Goal: Task Accomplishment & Management: Use online tool/utility

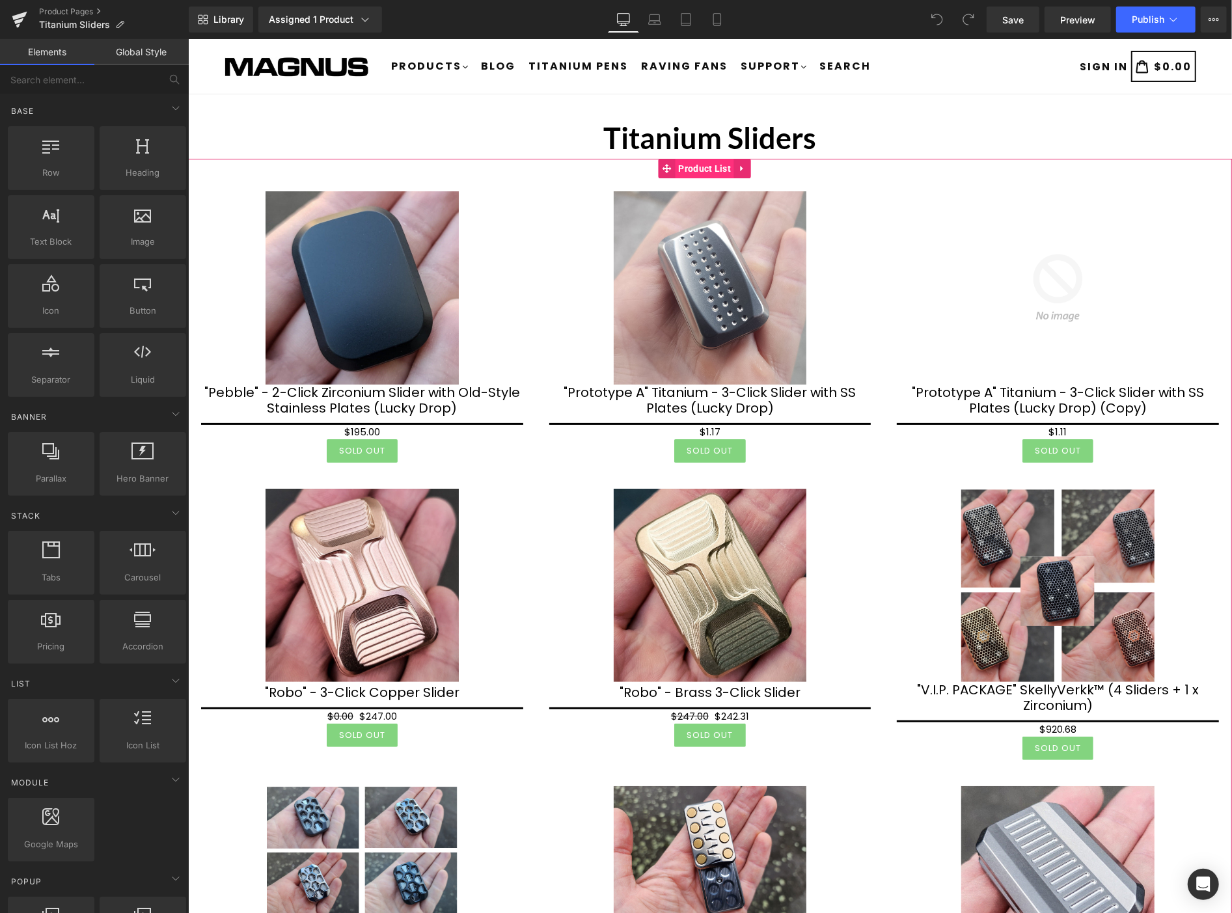
click at [705, 171] on span "Product List" at bounding box center [704, 168] width 59 height 20
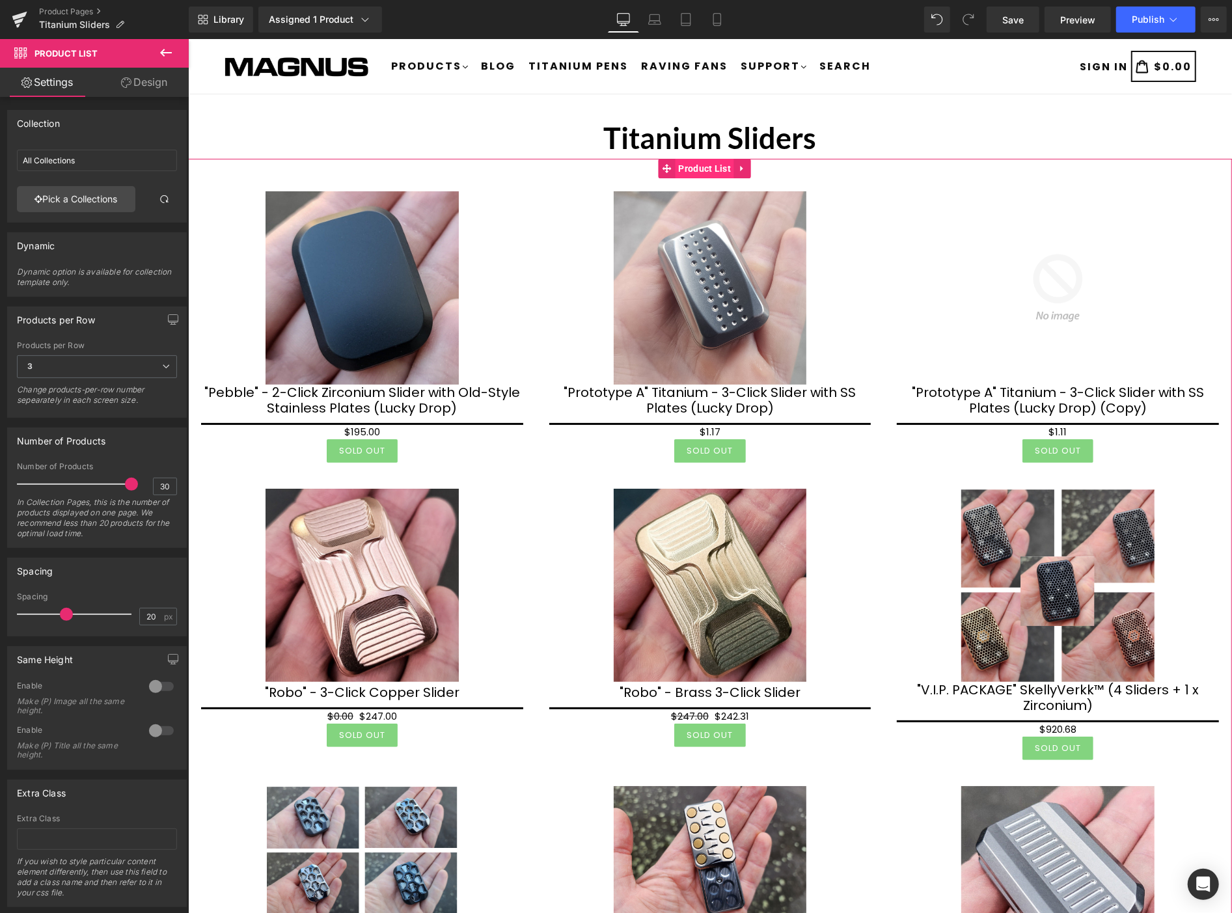
click at [705, 169] on span "Product List" at bounding box center [704, 168] width 59 height 20
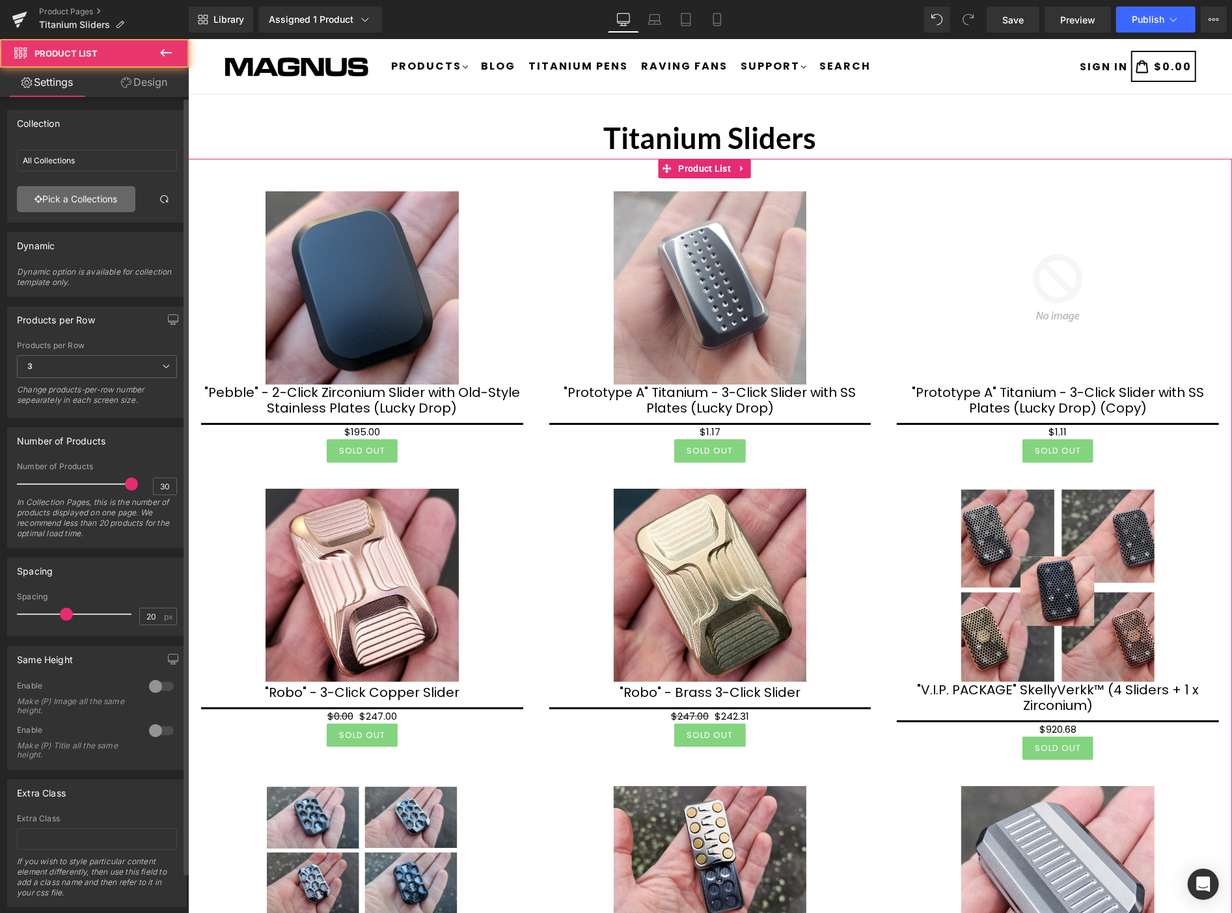
click at [103, 207] on link "Pick a Collections" at bounding box center [76, 199] width 118 height 26
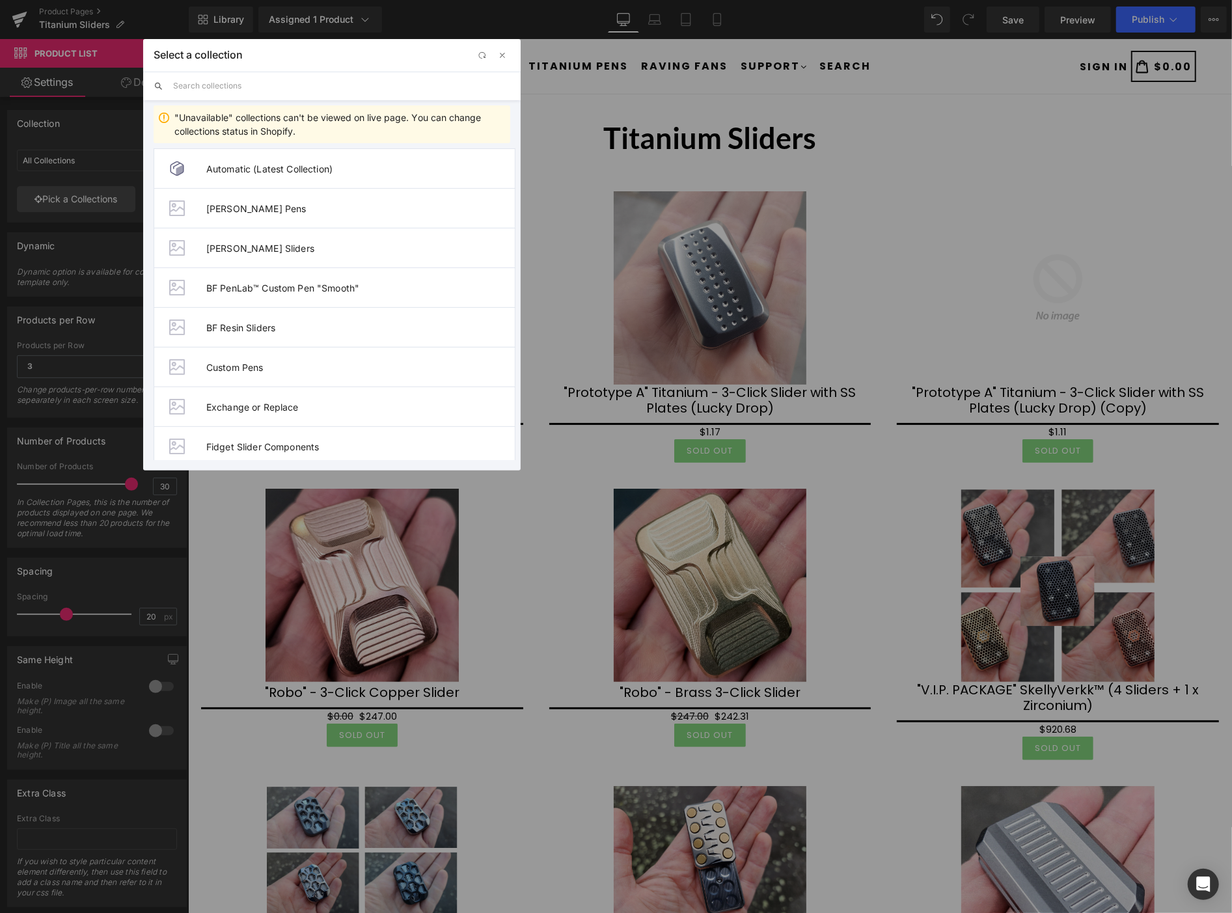
click at [284, 83] on input "text" at bounding box center [341, 86] width 337 height 29
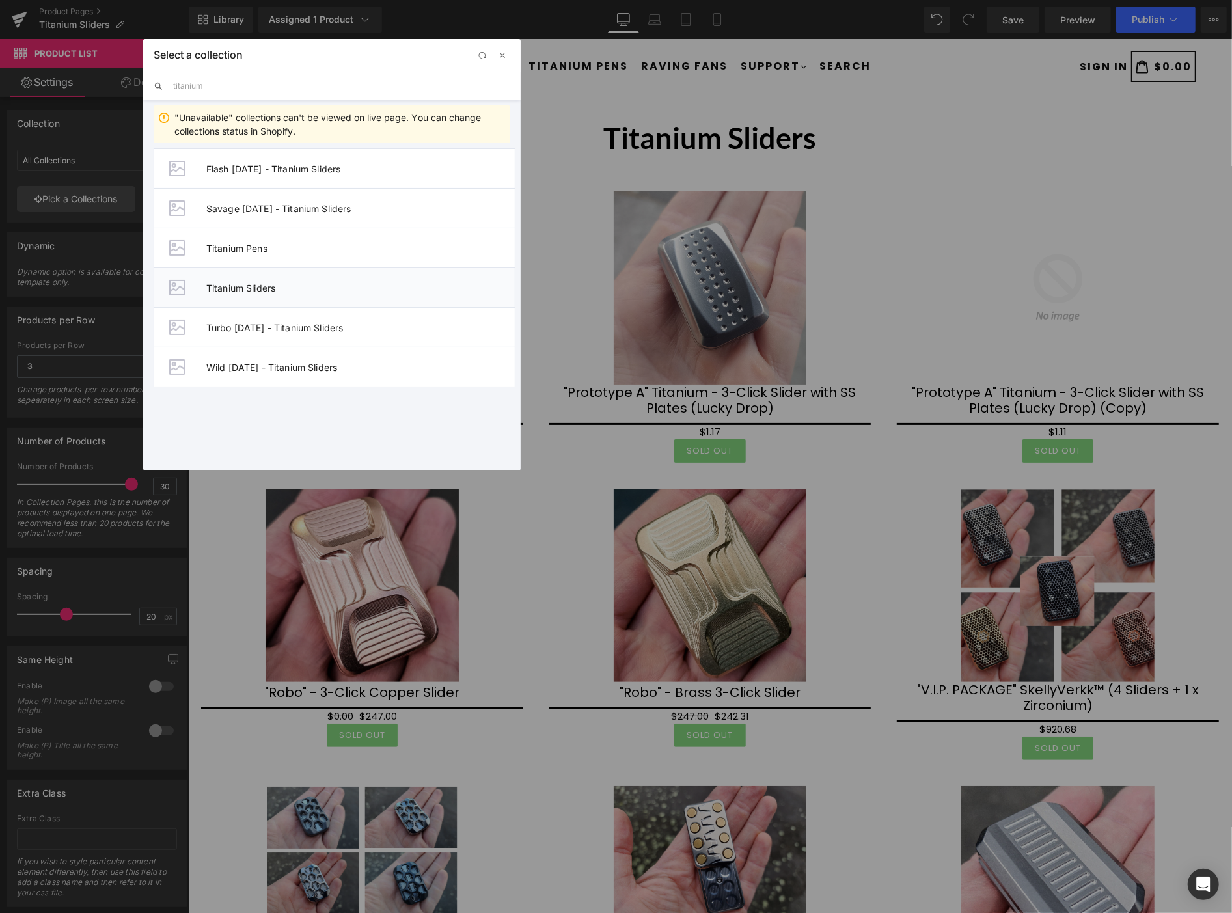
type input "titanium"
click at [196, 284] on li "Titanium Sliders" at bounding box center [335, 287] width 362 height 40
type input "Titanium Sliders"
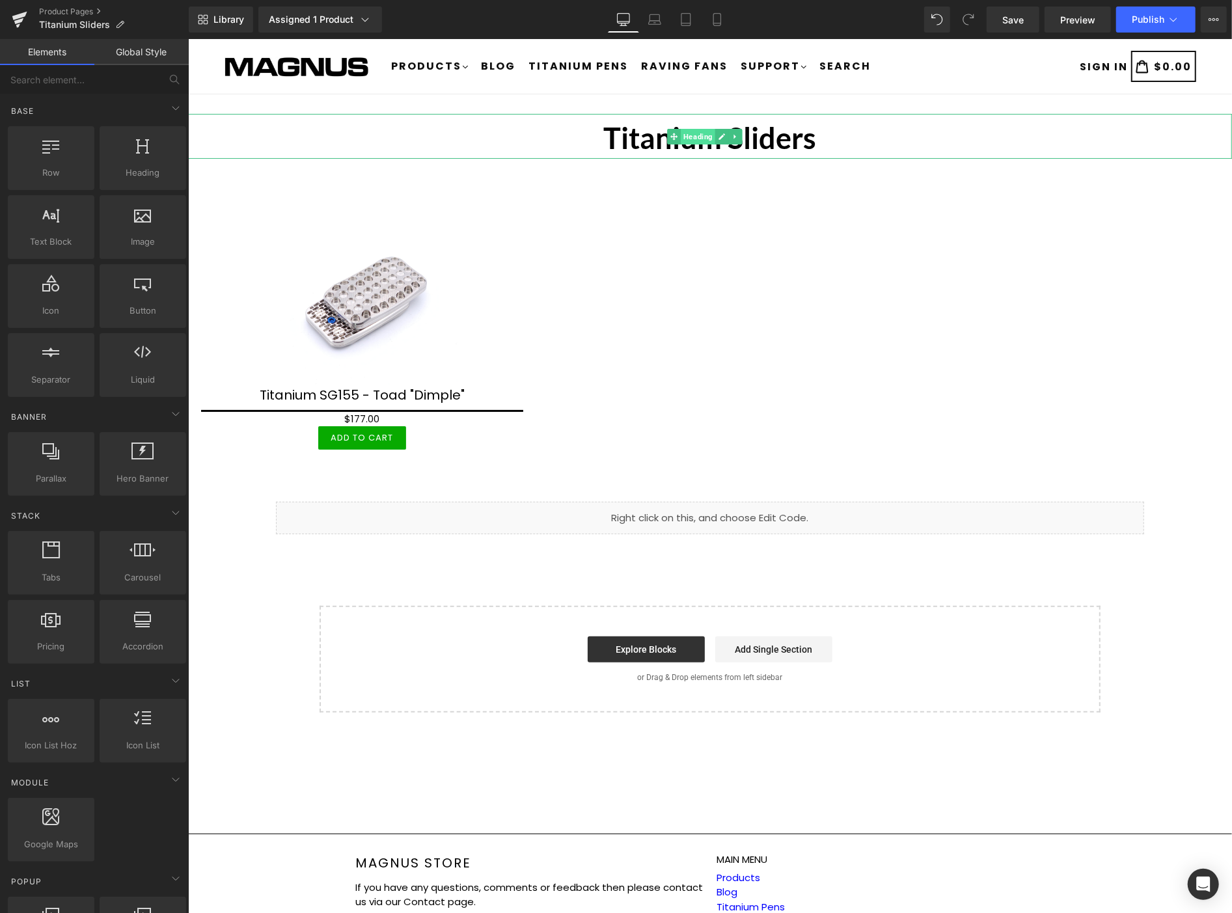
click at [698, 133] on span "Heading" at bounding box center [697, 136] width 34 height 16
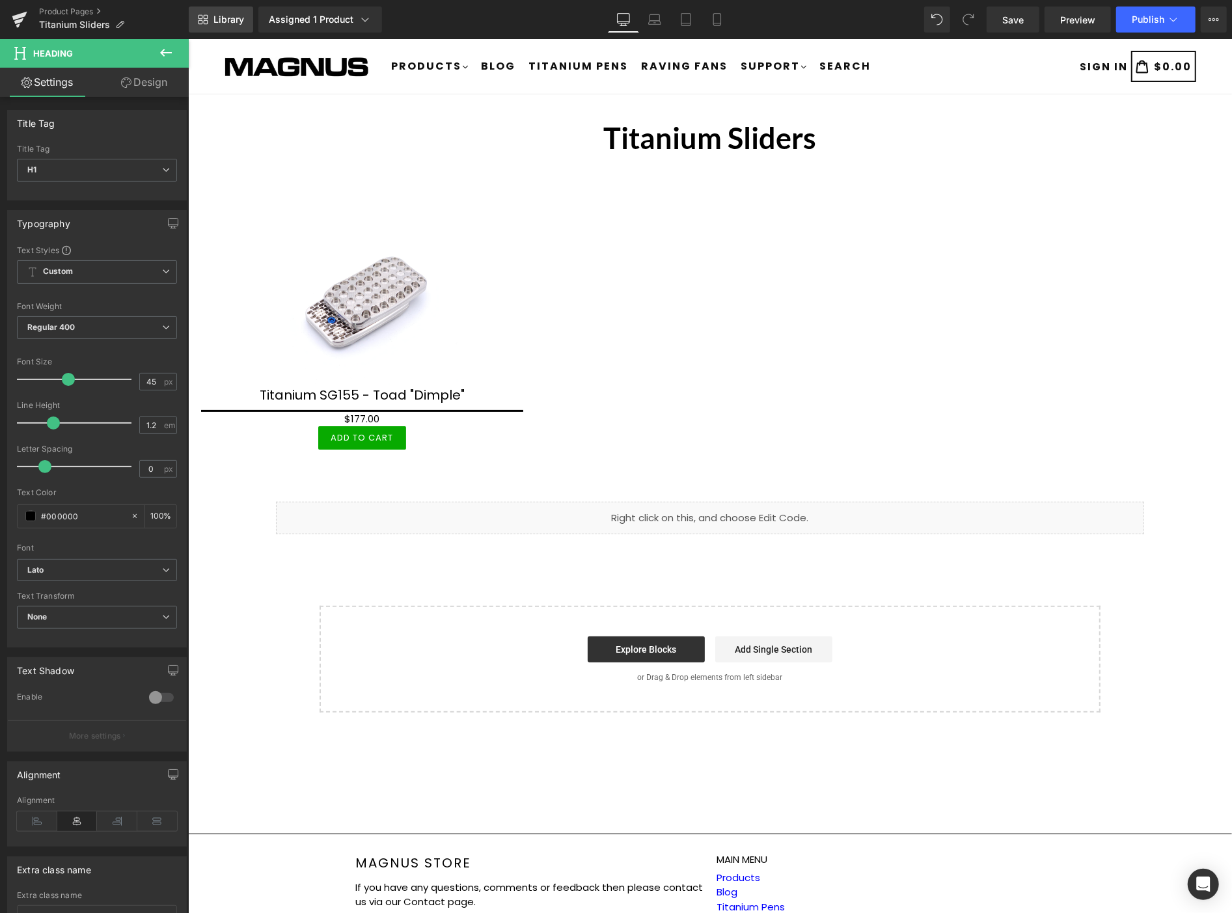
click at [204, 14] on icon at bounding box center [203, 19] width 10 height 10
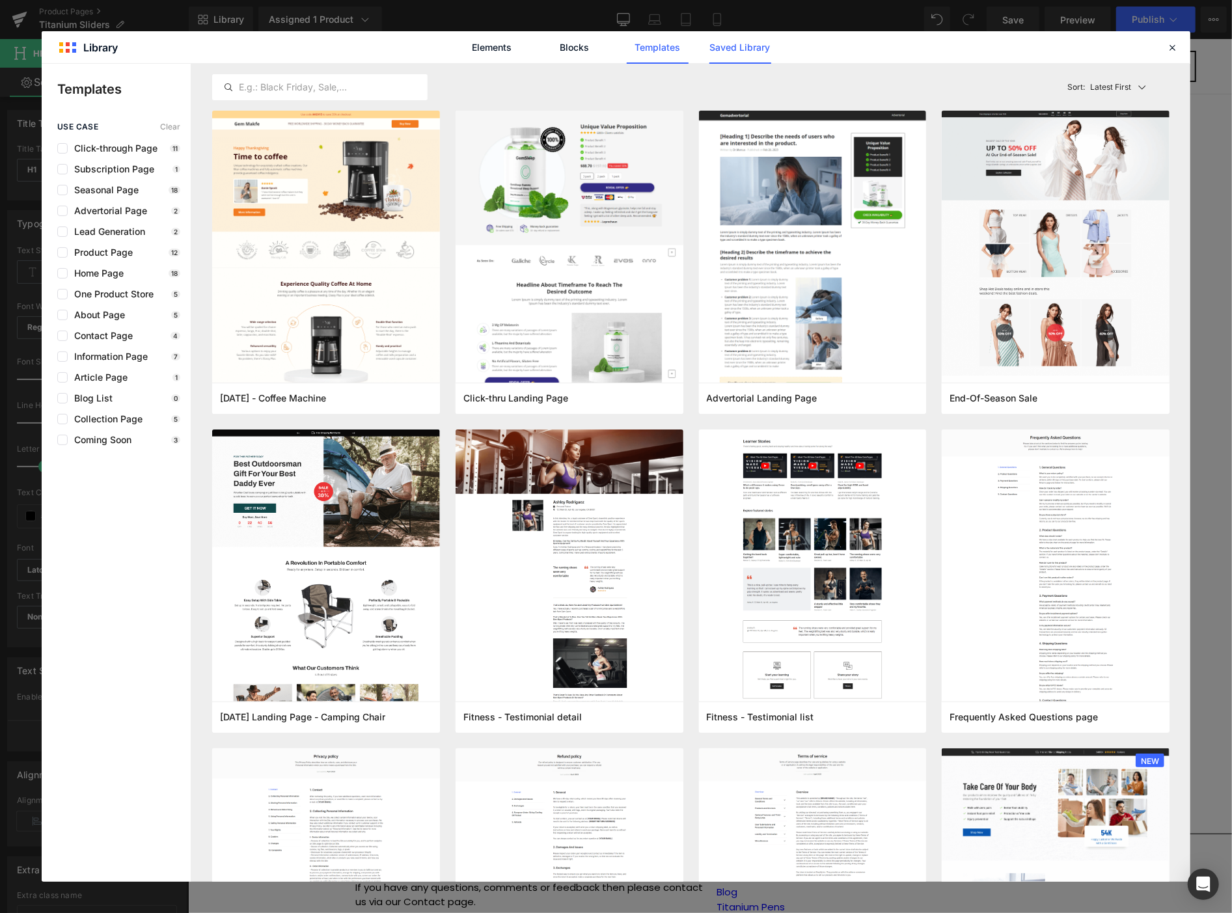
click at [750, 42] on link "Saved Library" at bounding box center [740, 47] width 62 height 33
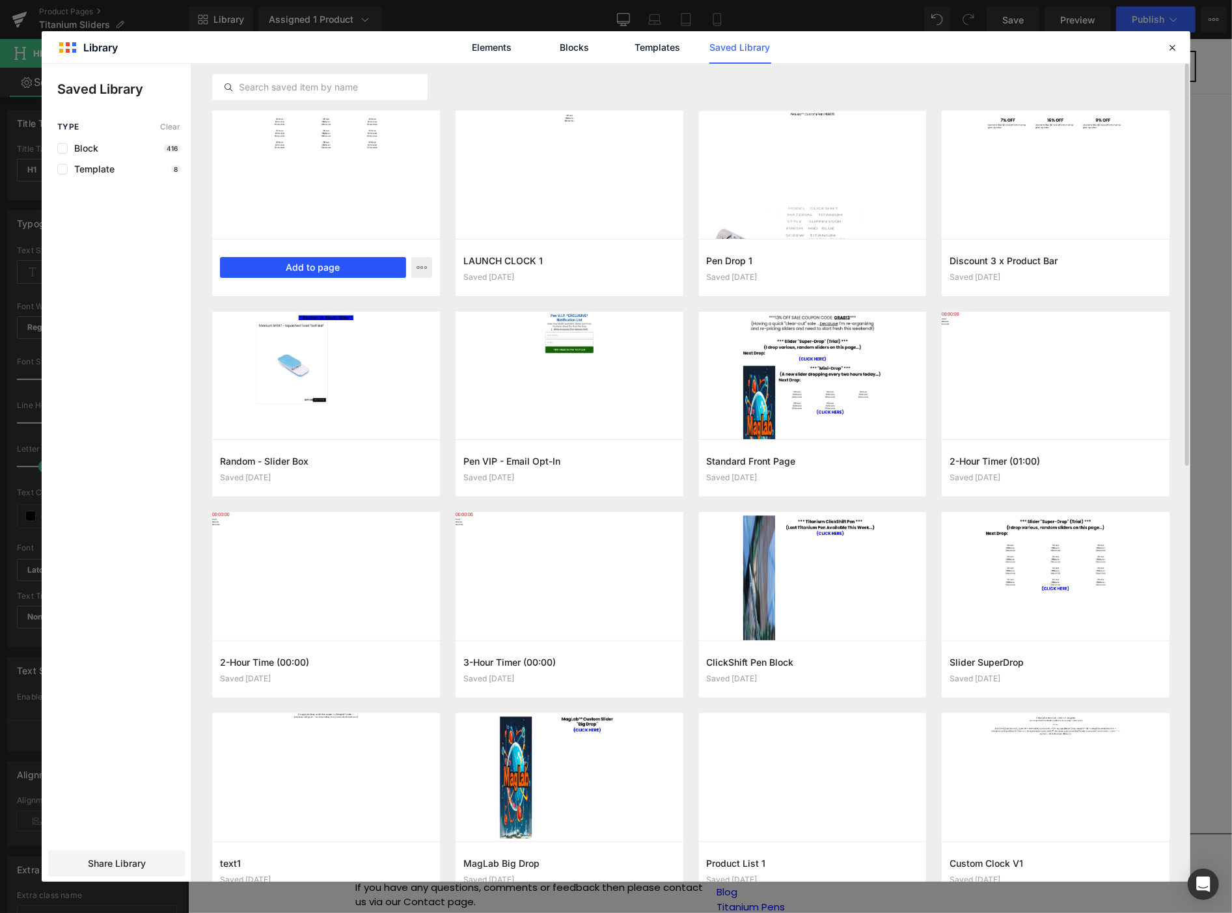
click at [339, 271] on button "Add to page" at bounding box center [313, 267] width 186 height 21
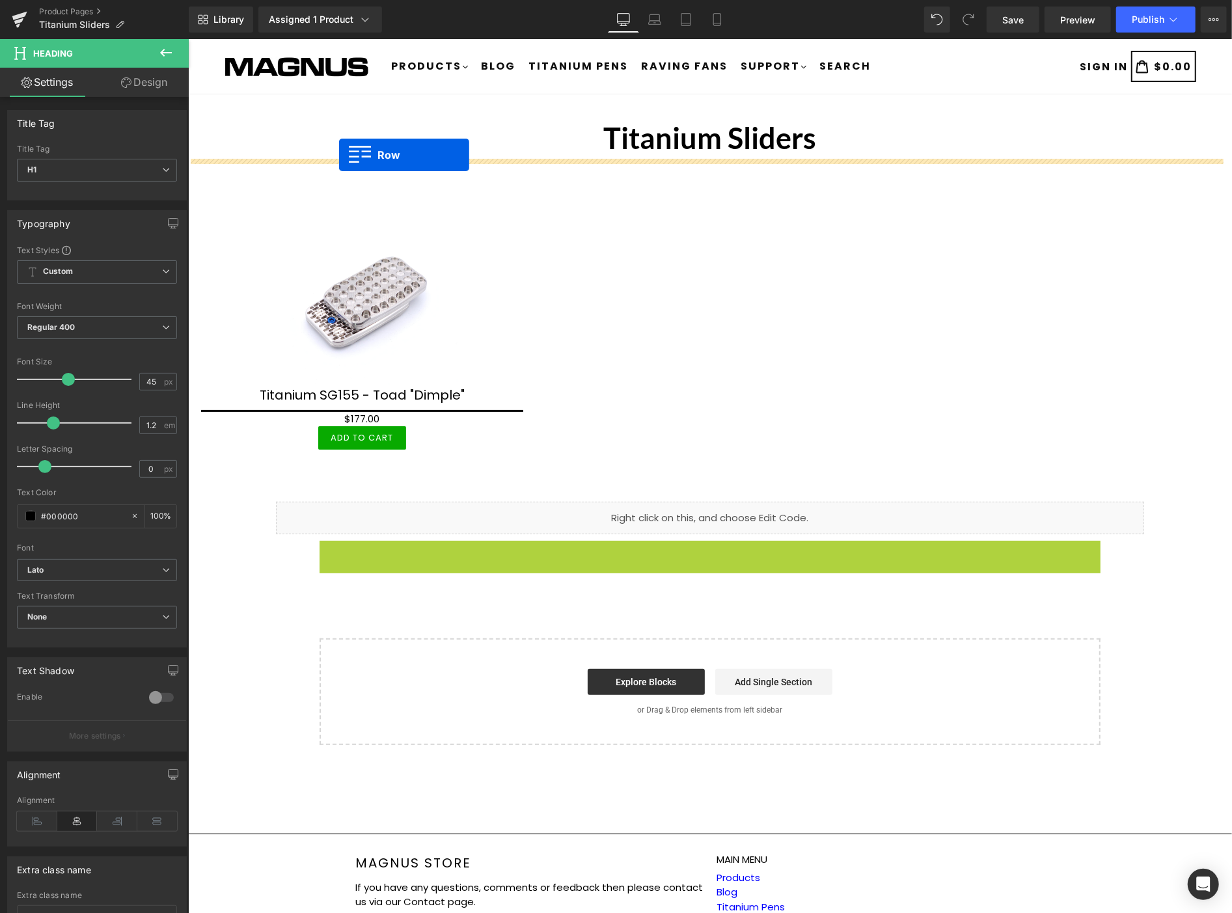
drag, startPoint x: 323, startPoint y: 450, endPoint x: 338, endPoint y: 154, distance: 296.4
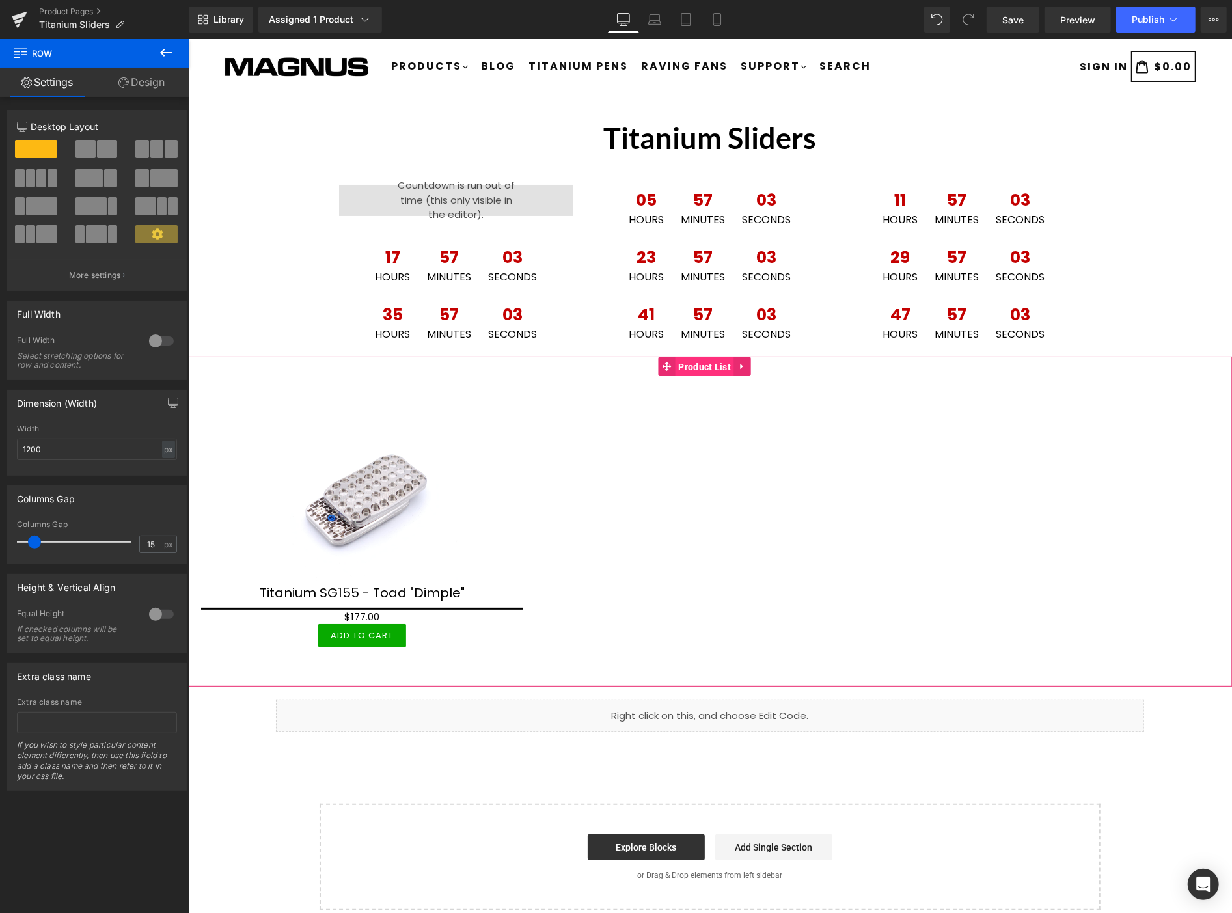
click at [699, 367] on span "Product List" at bounding box center [704, 367] width 59 height 20
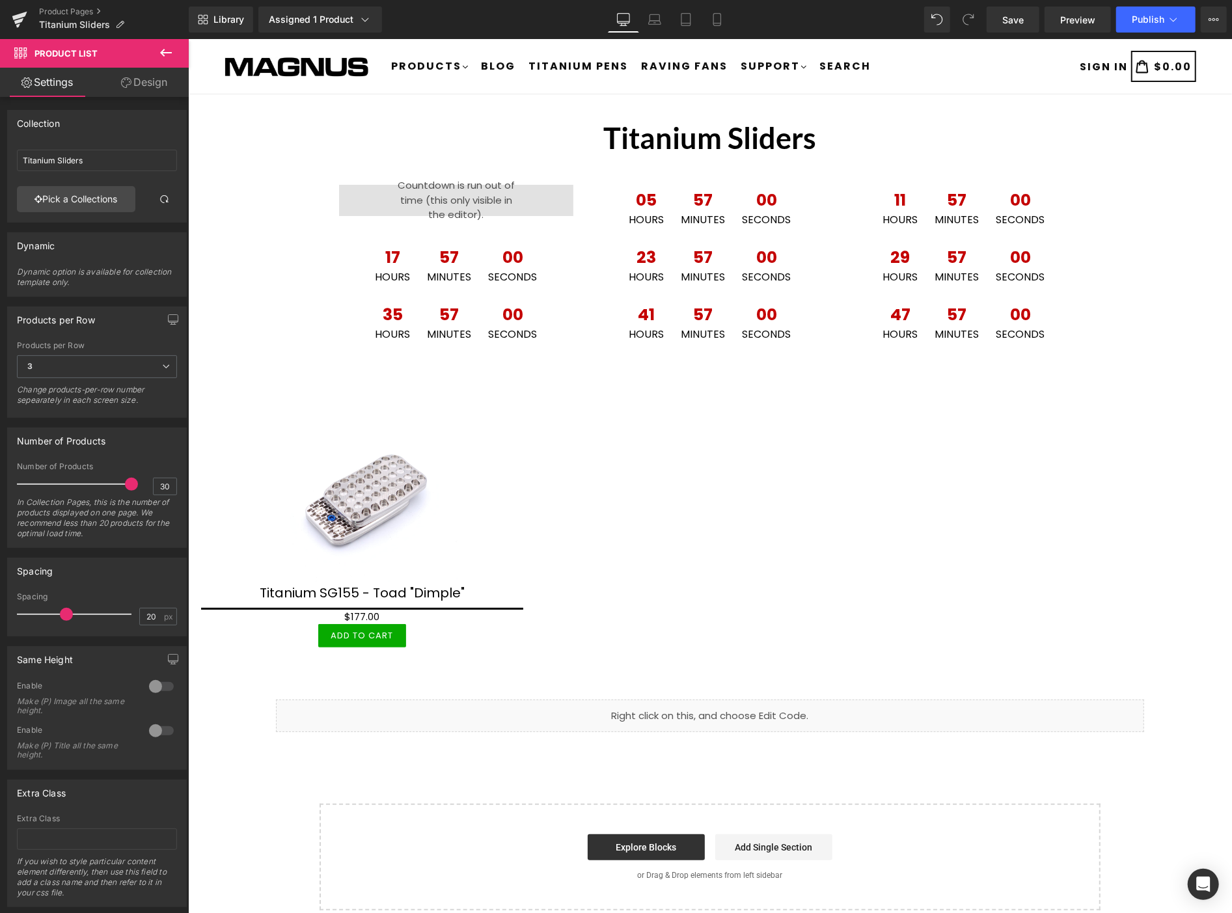
click at [170, 47] on icon at bounding box center [166, 53] width 16 height 16
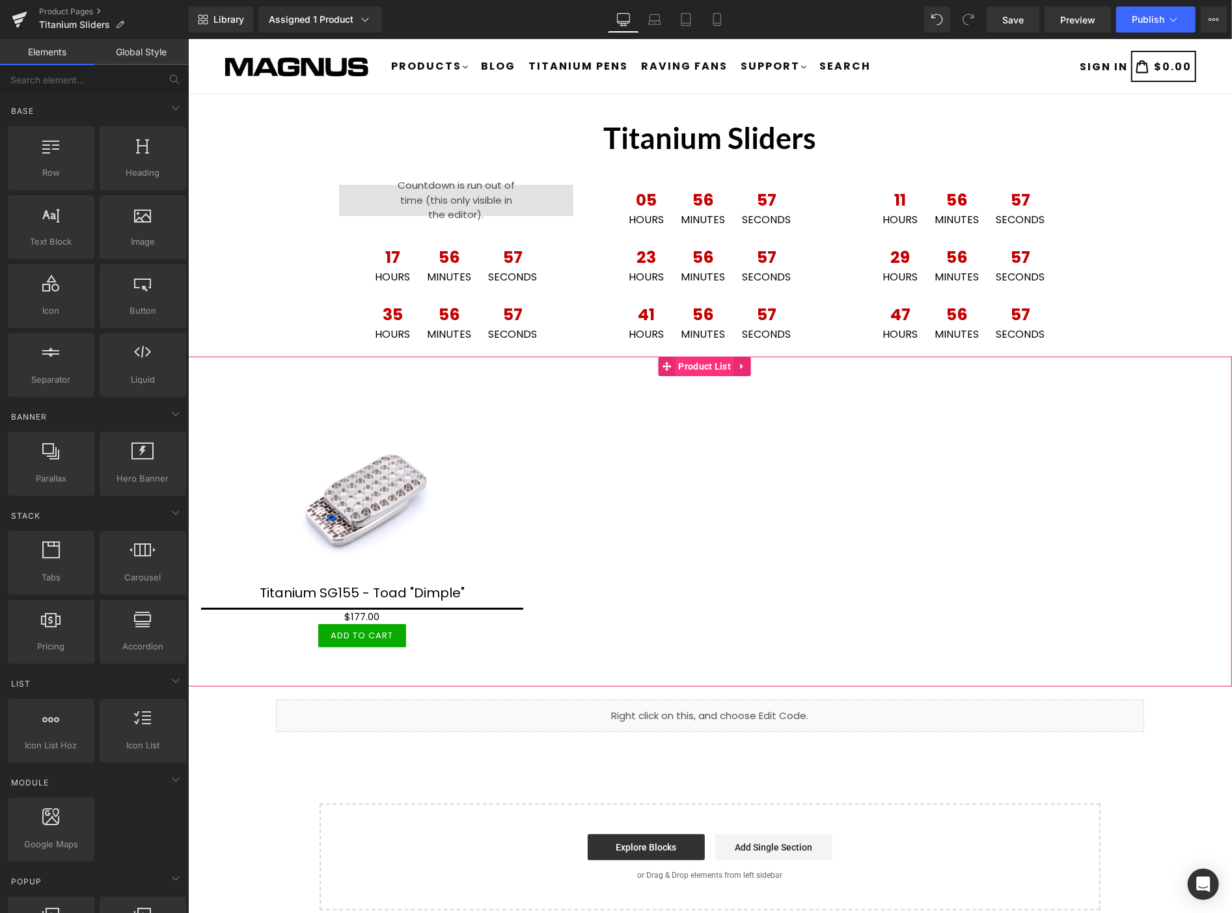
click at [701, 367] on span "Product List" at bounding box center [704, 366] width 59 height 20
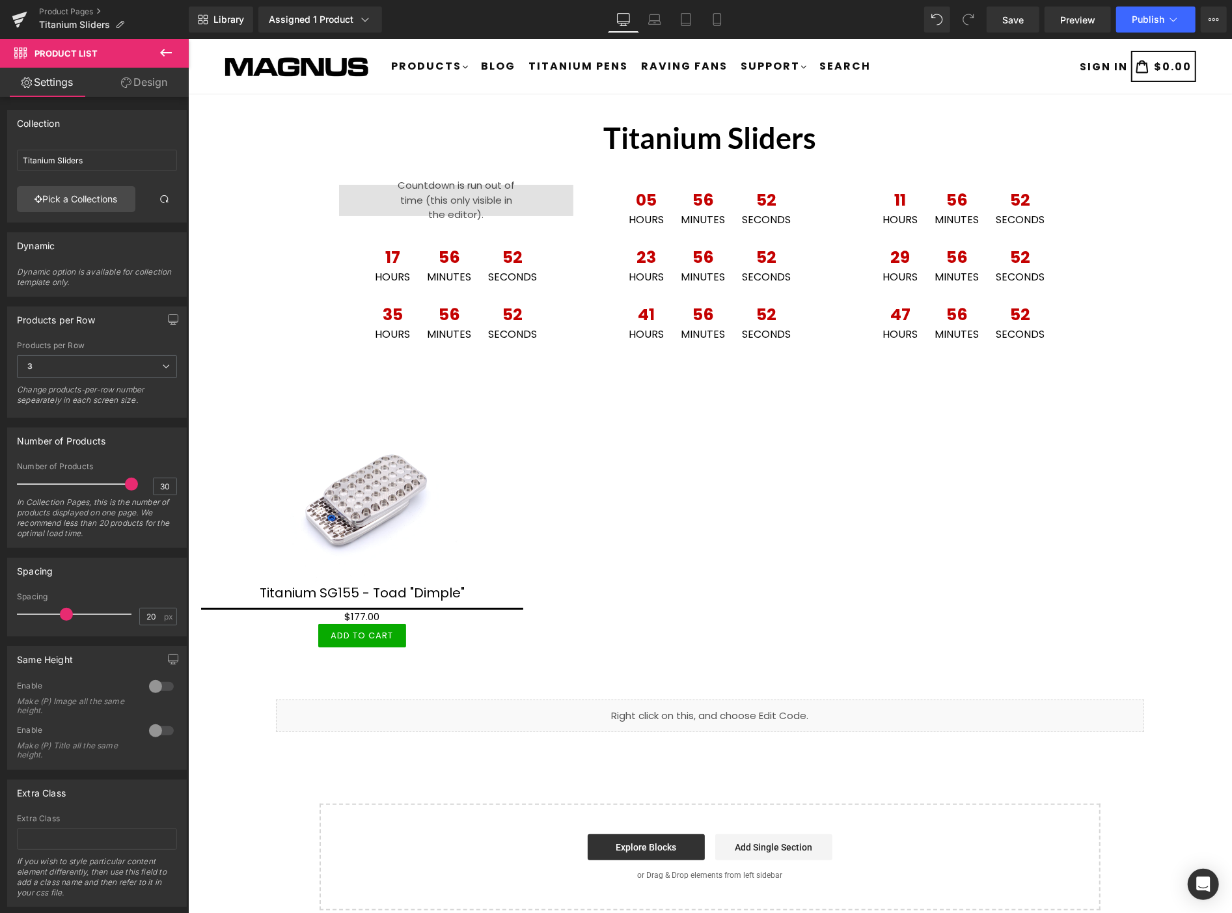
click at [165, 49] on icon at bounding box center [166, 53] width 16 height 16
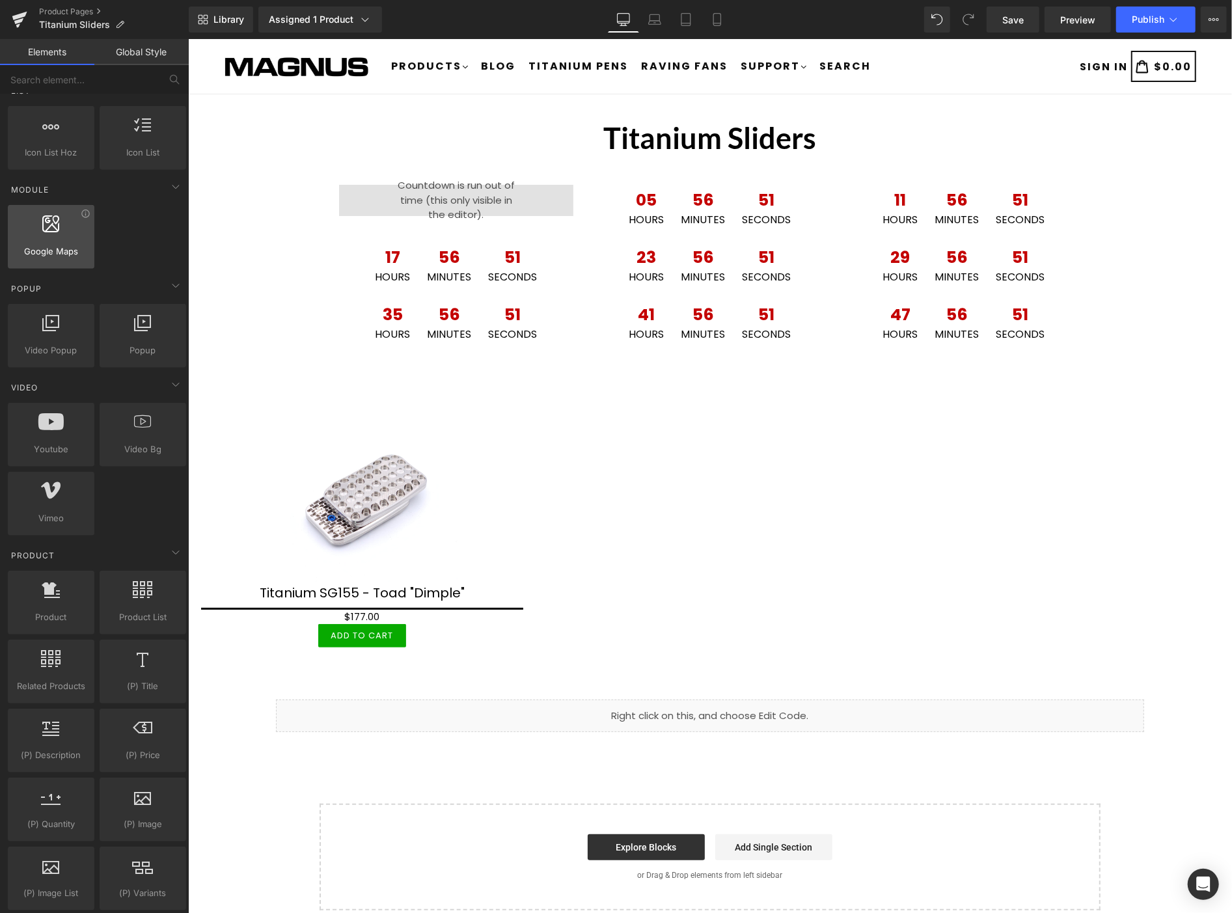
scroll to position [651, 0]
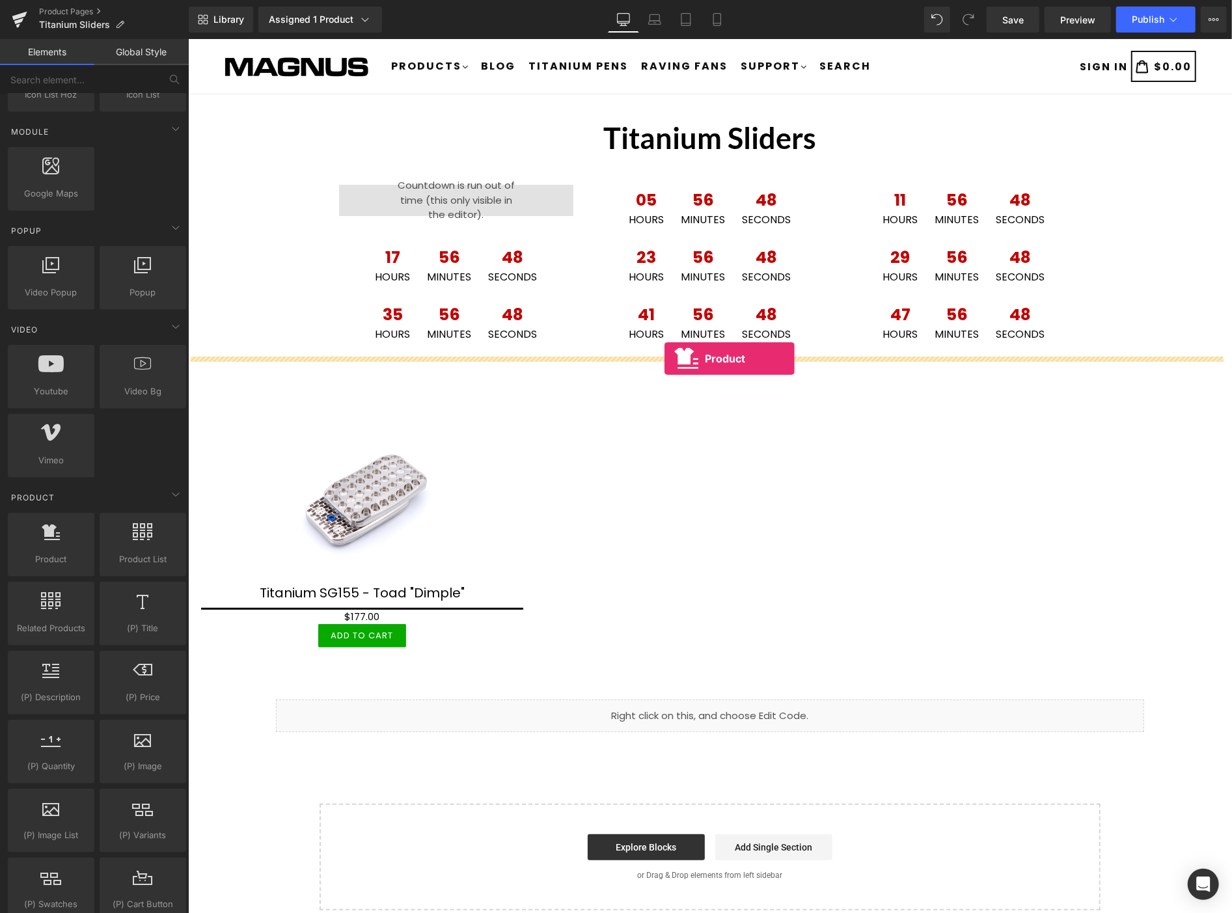
drag, startPoint x: 248, startPoint y: 594, endPoint x: 664, endPoint y: 358, distance: 478.1
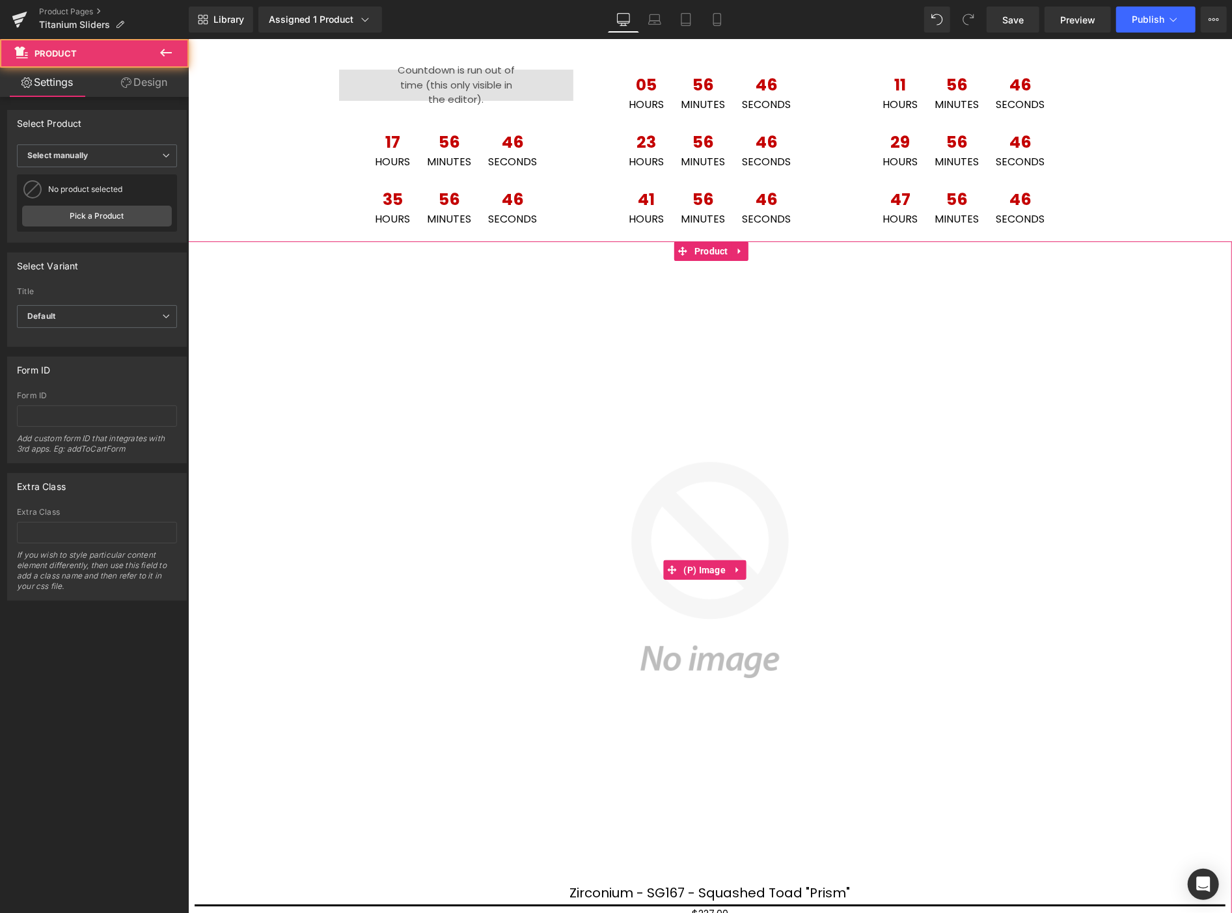
scroll to position [506, 0]
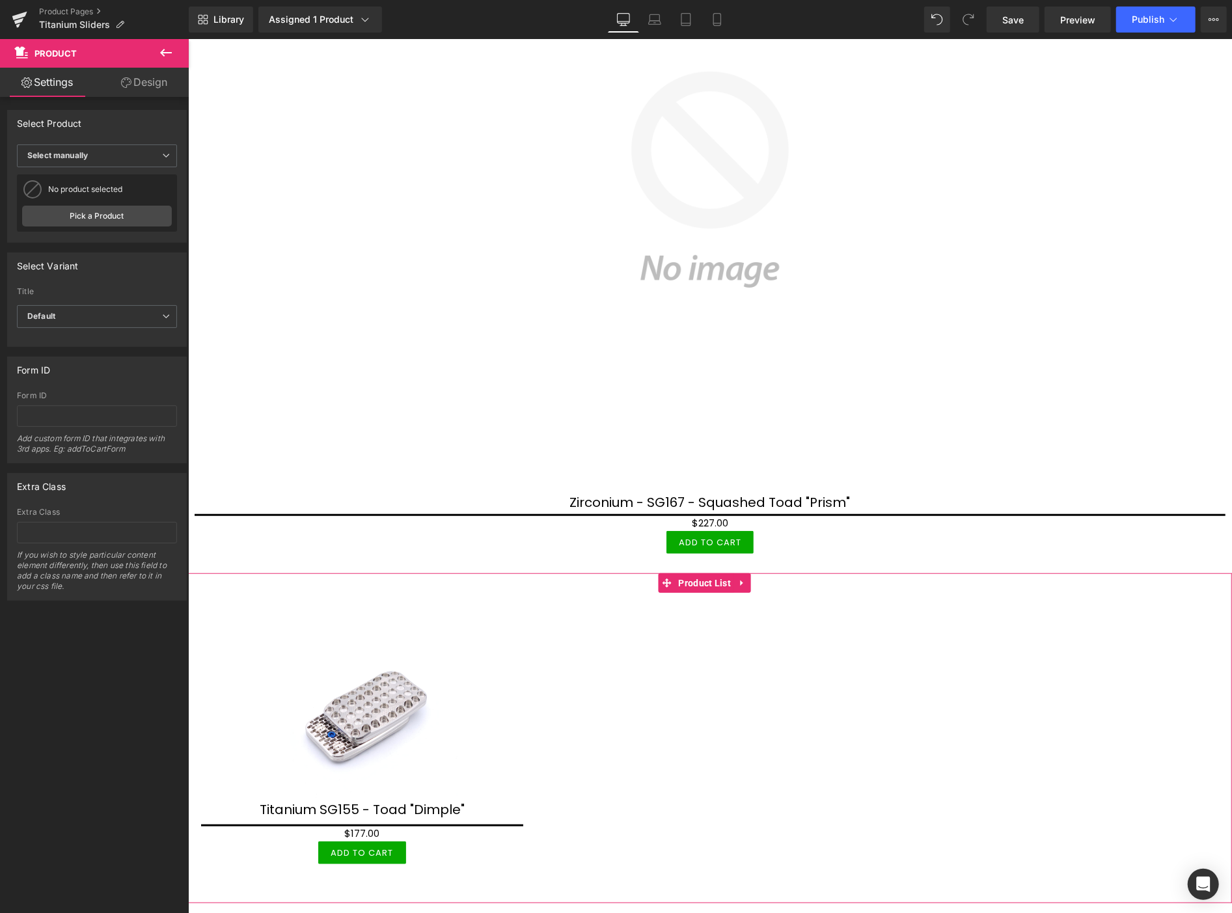
click at [738, 578] on icon at bounding box center [741, 583] width 9 height 10
click at [749, 578] on icon at bounding box center [750, 583] width 9 height 10
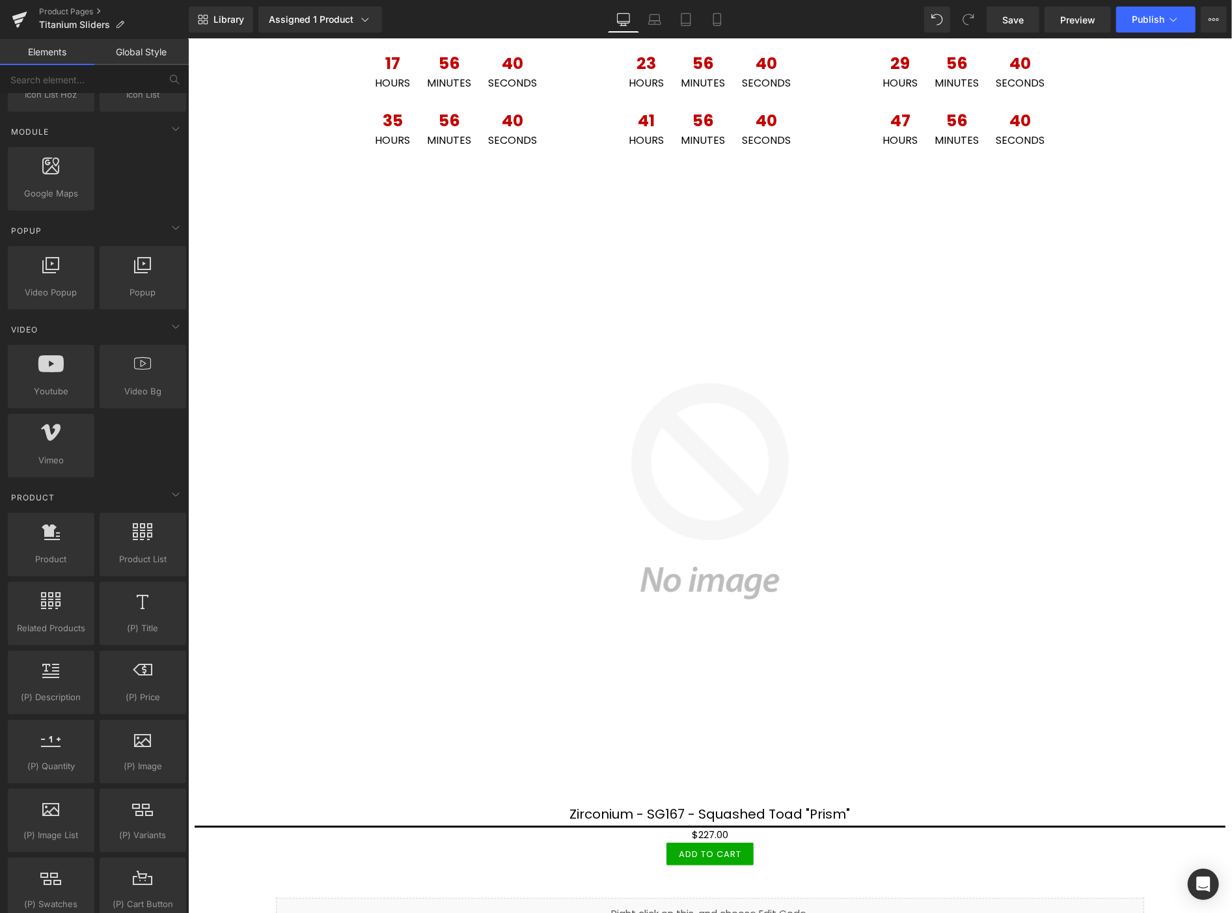
scroll to position [0, 0]
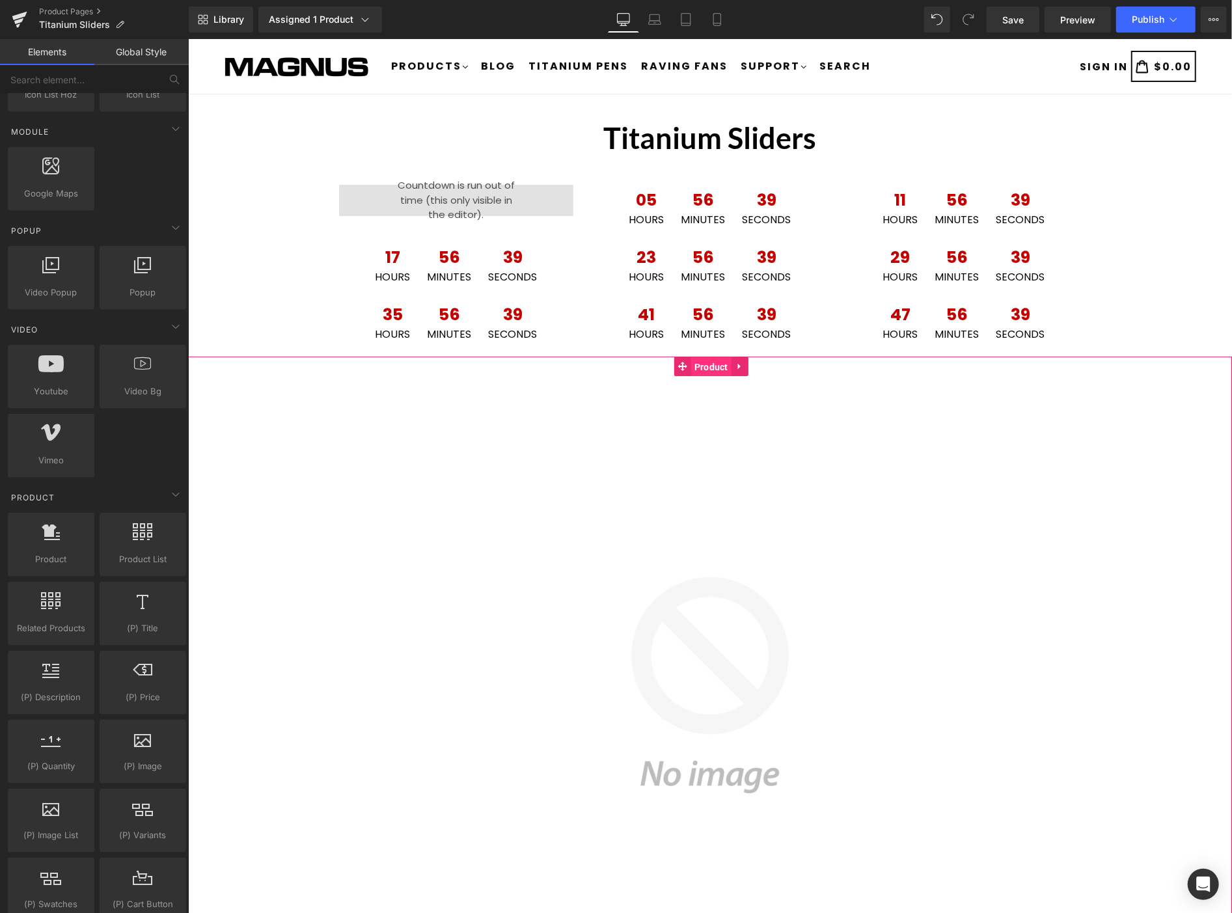
click at [711, 360] on span "Product" at bounding box center [710, 367] width 40 height 20
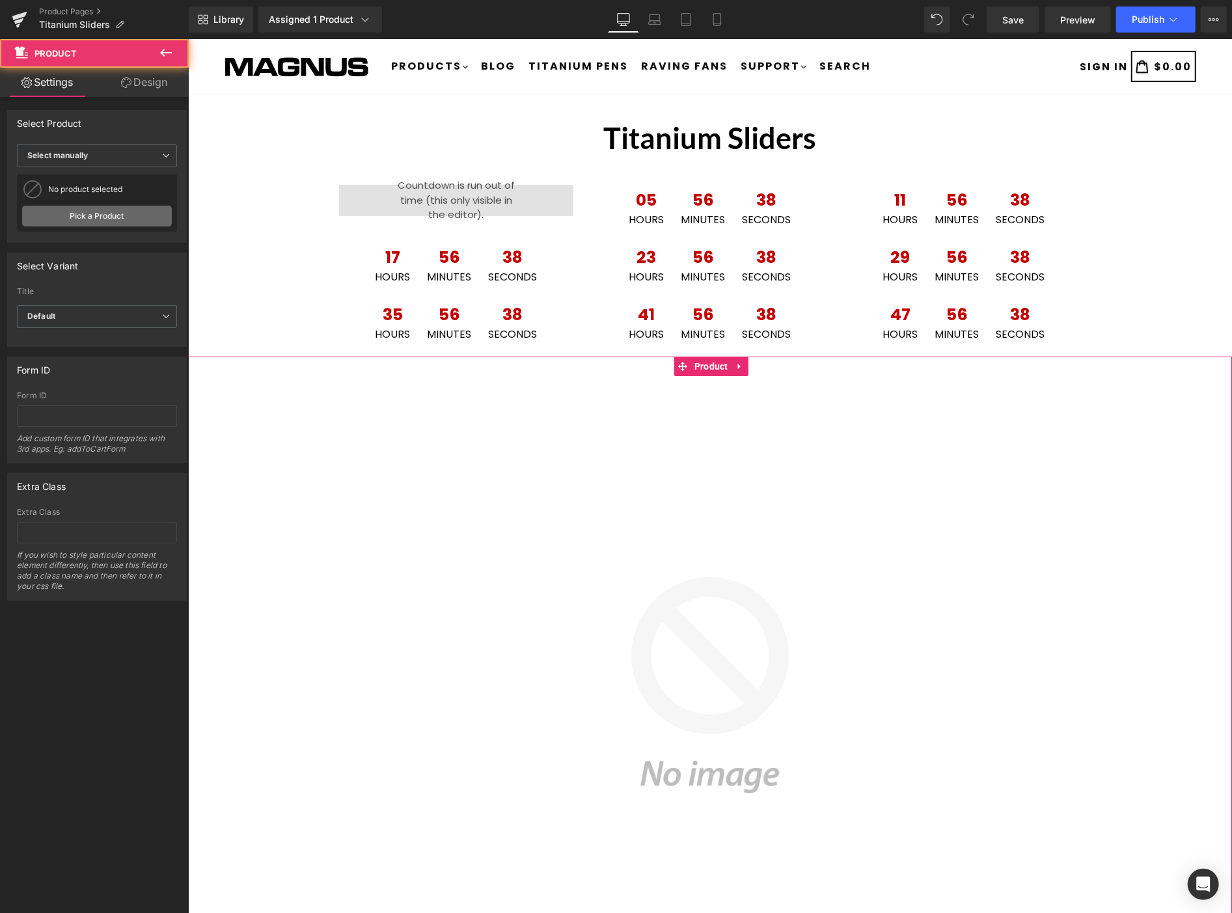
click at [121, 213] on link "Pick a Product" at bounding box center [97, 216] width 150 height 21
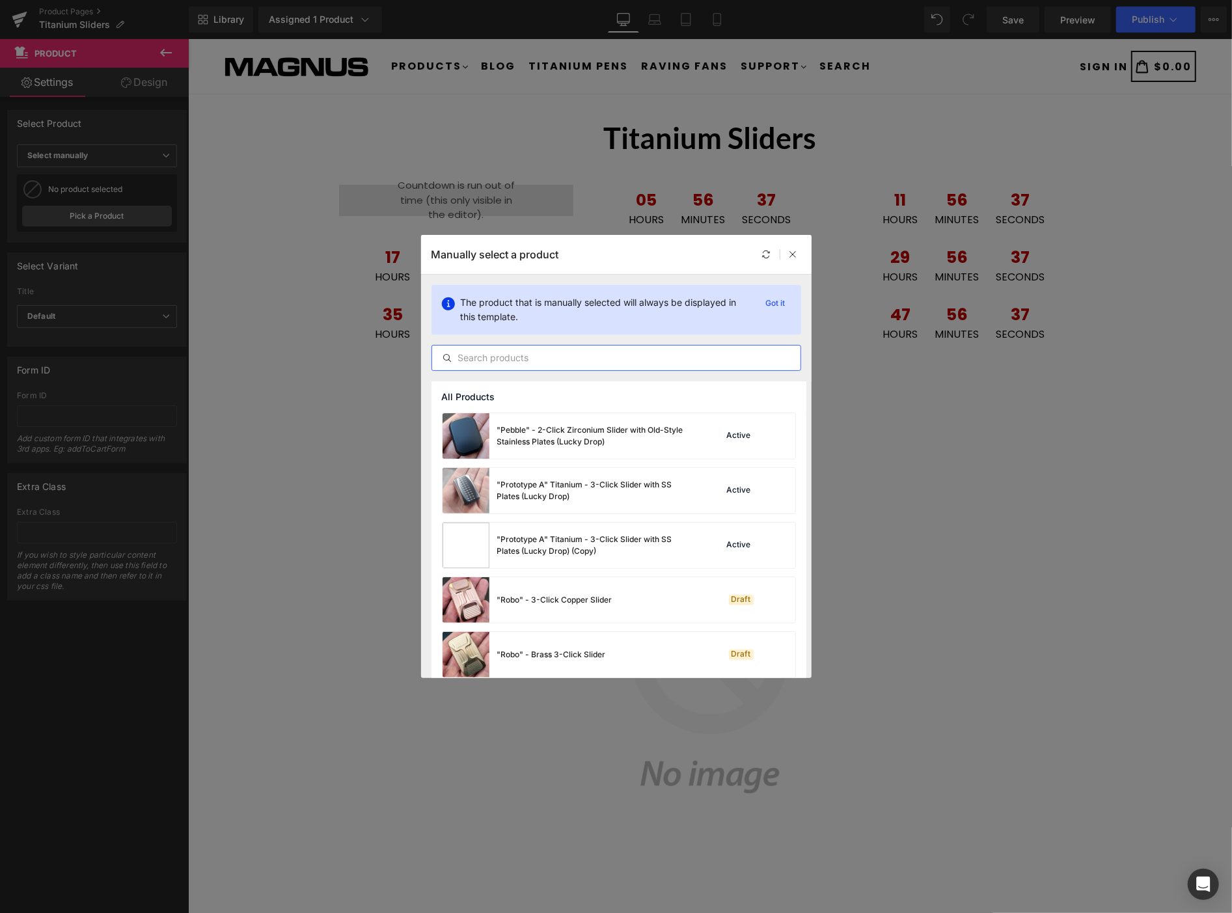
click at [550, 360] on input "text" at bounding box center [616, 358] width 368 height 16
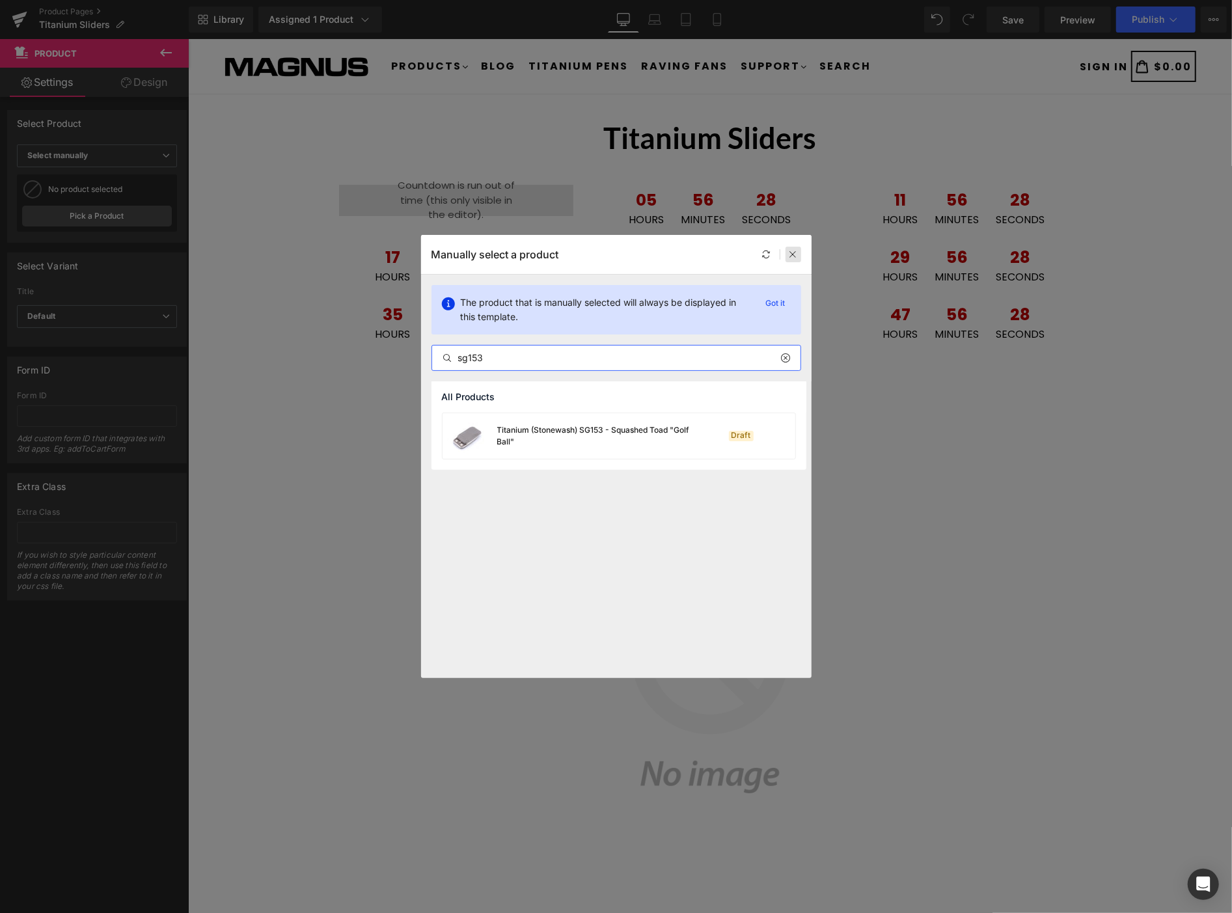
type input "sg153"
click at [789, 252] on icon at bounding box center [793, 254] width 9 height 9
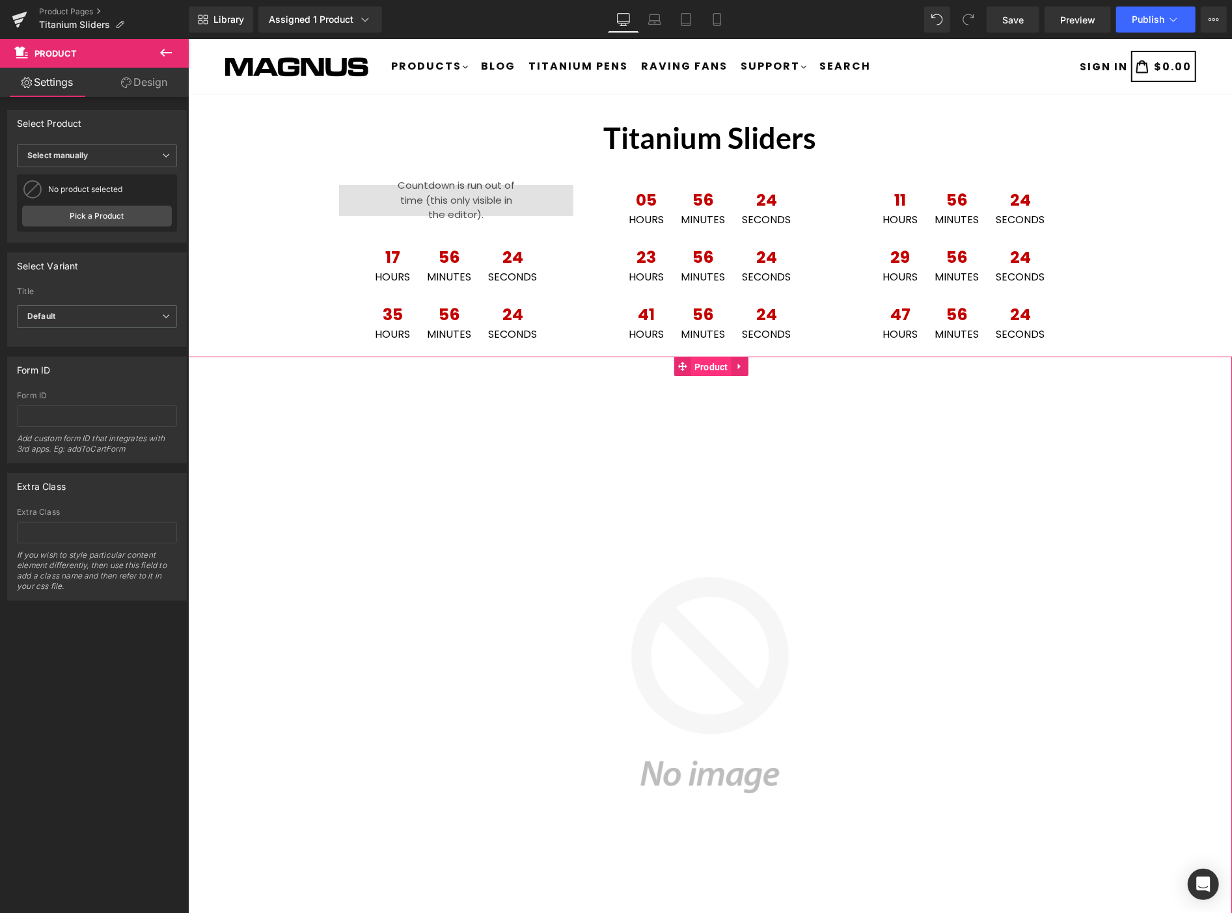
click at [718, 364] on span "Product" at bounding box center [710, 367] width 40 height 20
click at [113, 217] on link "Pick a Product" at bounding box center [97, 216] width 150 height 21
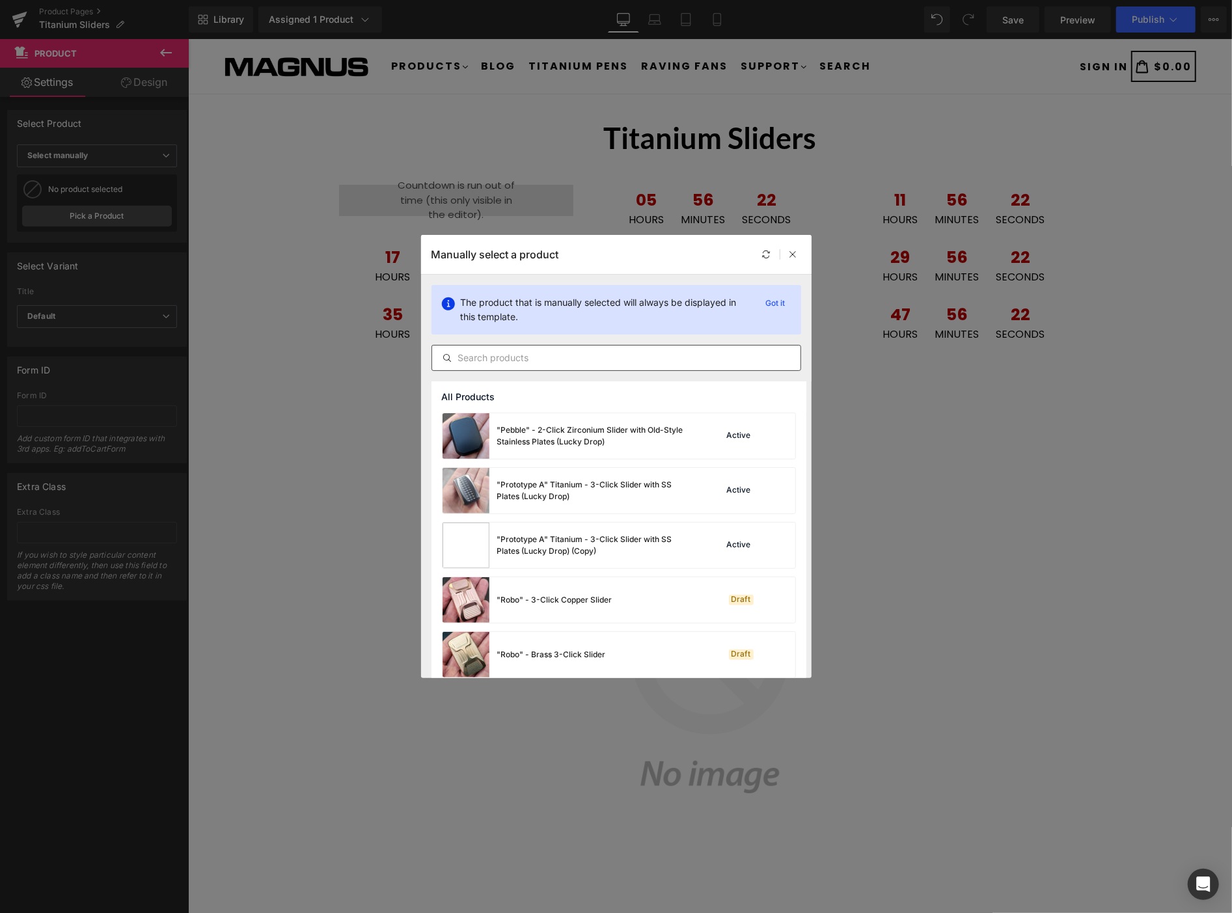
click at [570, 359] on input "text" at bounding box center [616, 358] width 368 height 16
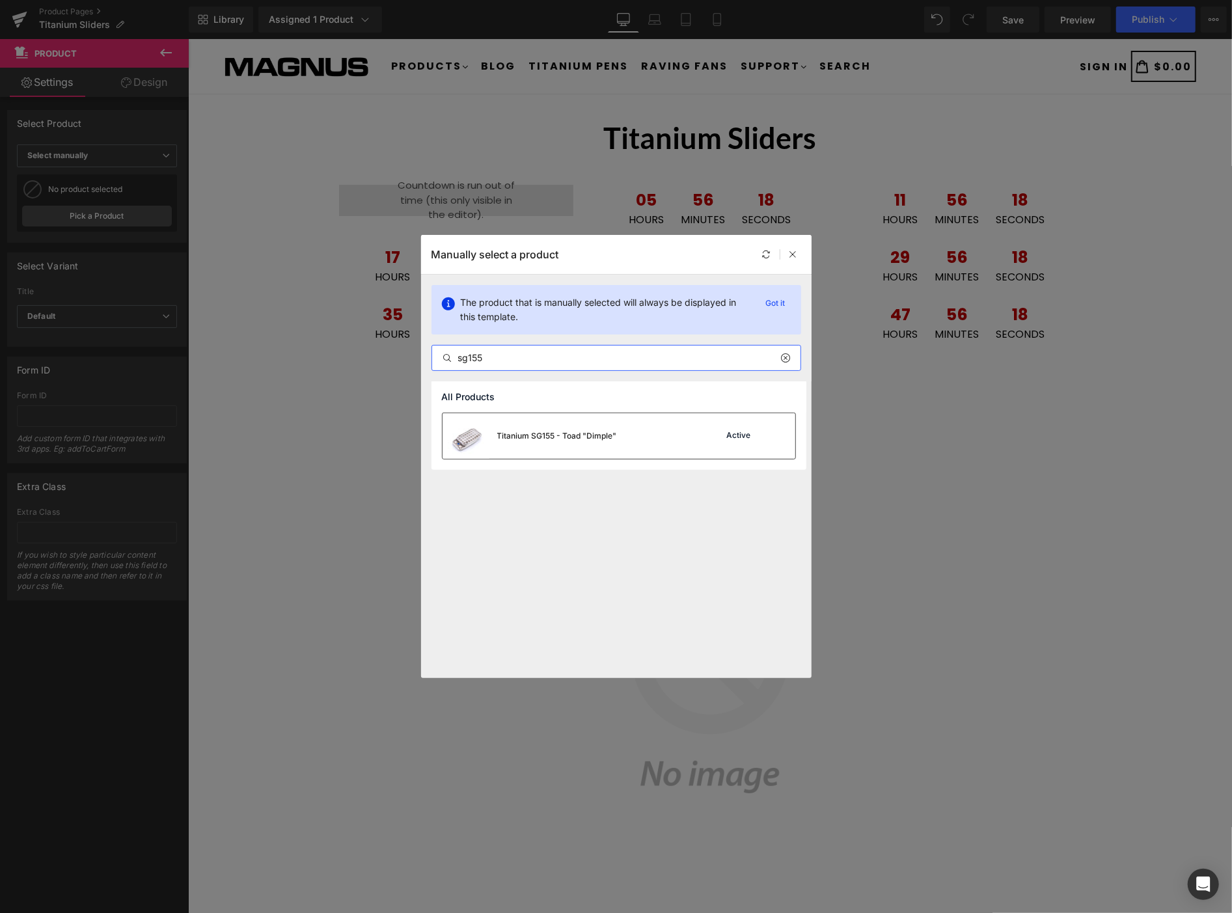
type input "sg155"
click at [578, 435] on div "Titanium SG155 - Toad "Dimple"" at bounding box center [557, 436] width 120 height 12
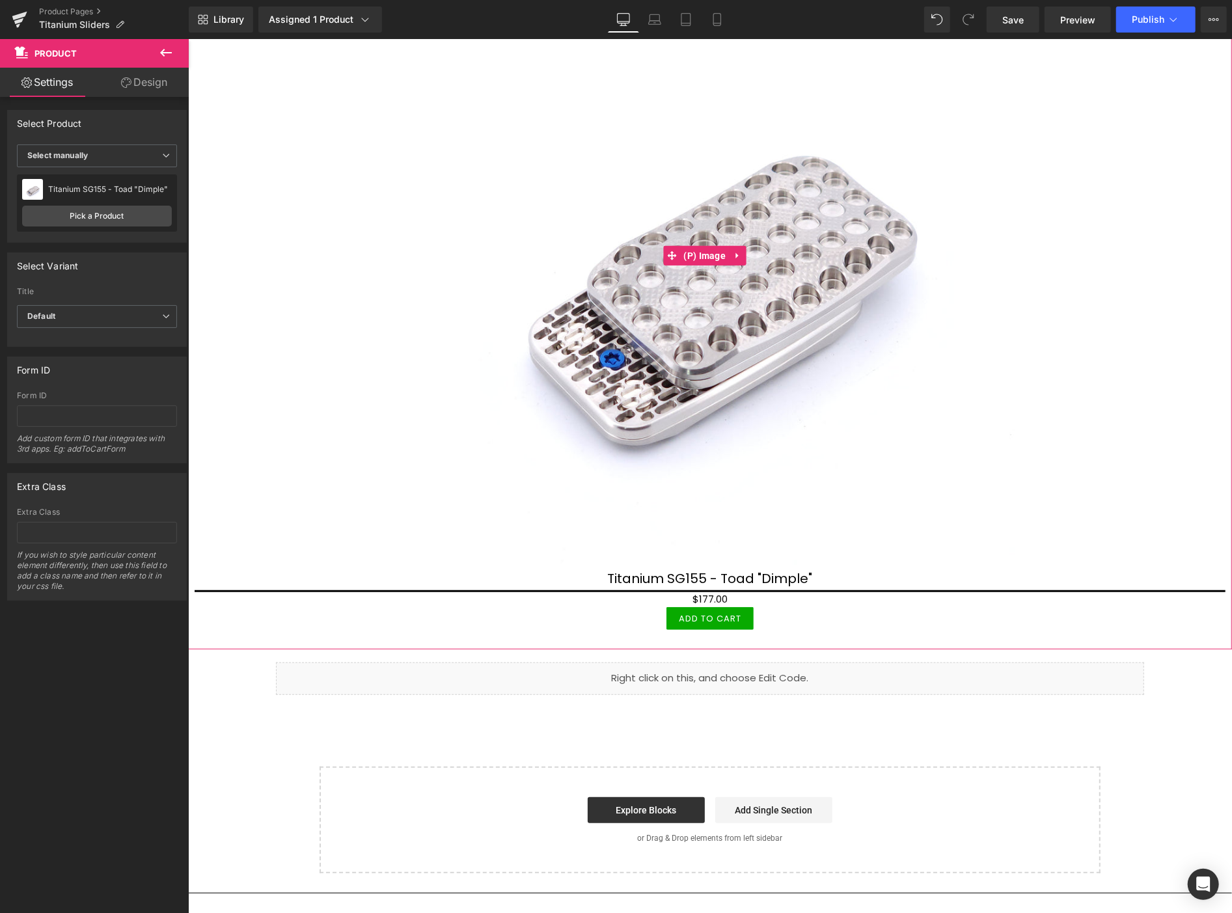
scroll to position [434, 0]
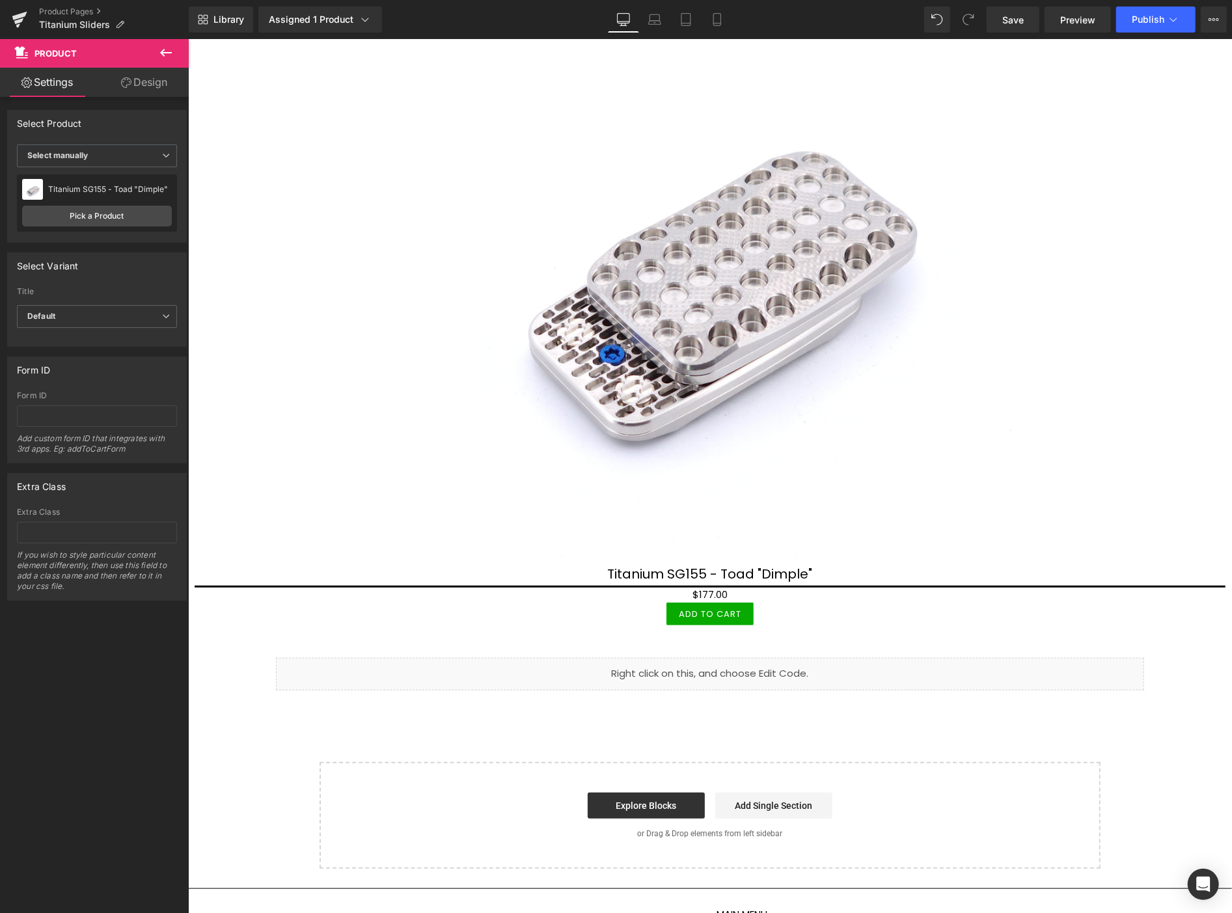
click at [165, 49] on icon at bounding box center [166, 53] width 16 height 16
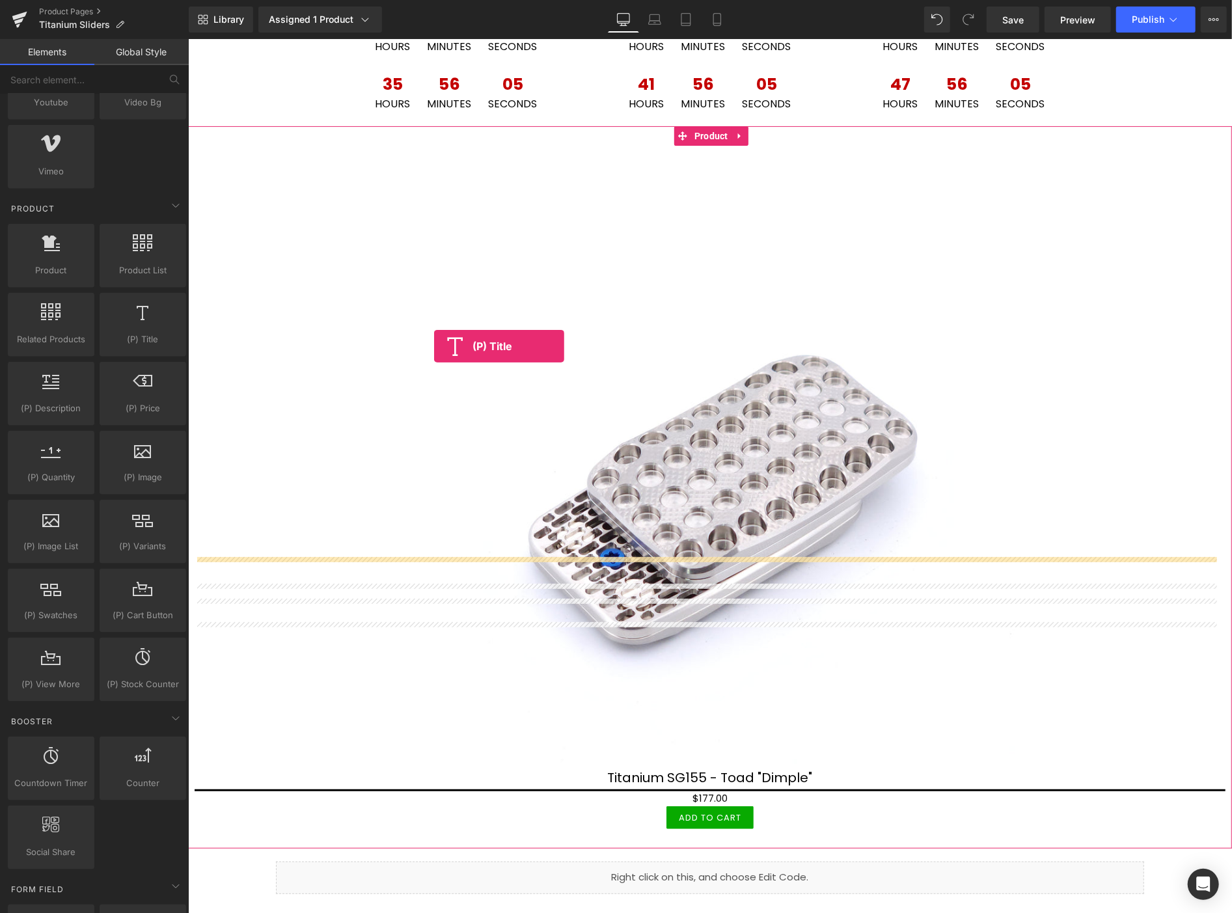
scroll to position [145, 0]
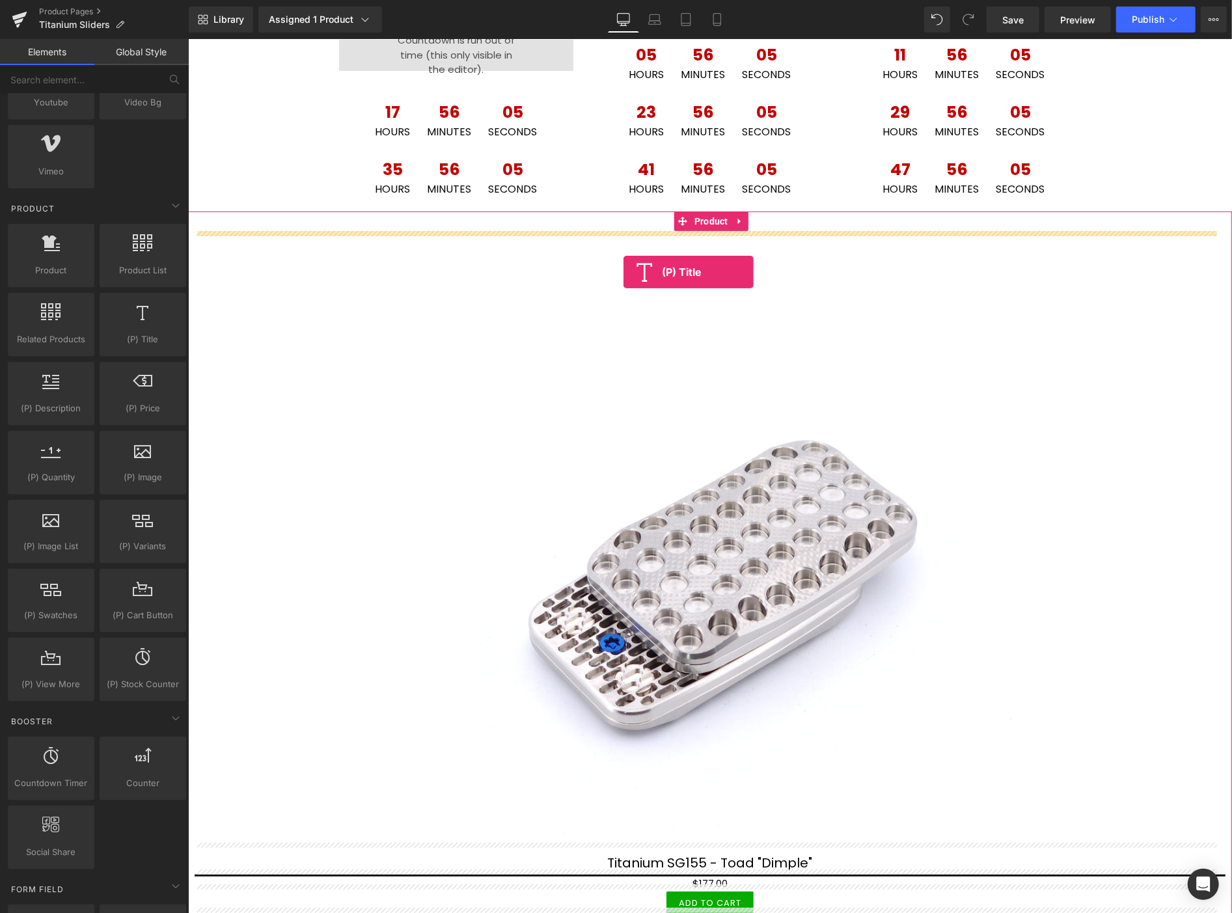
drag, startPoint x: 199, startPoint y: 330, endPoint x: 623, endPoint y: 271, distance: 427.7
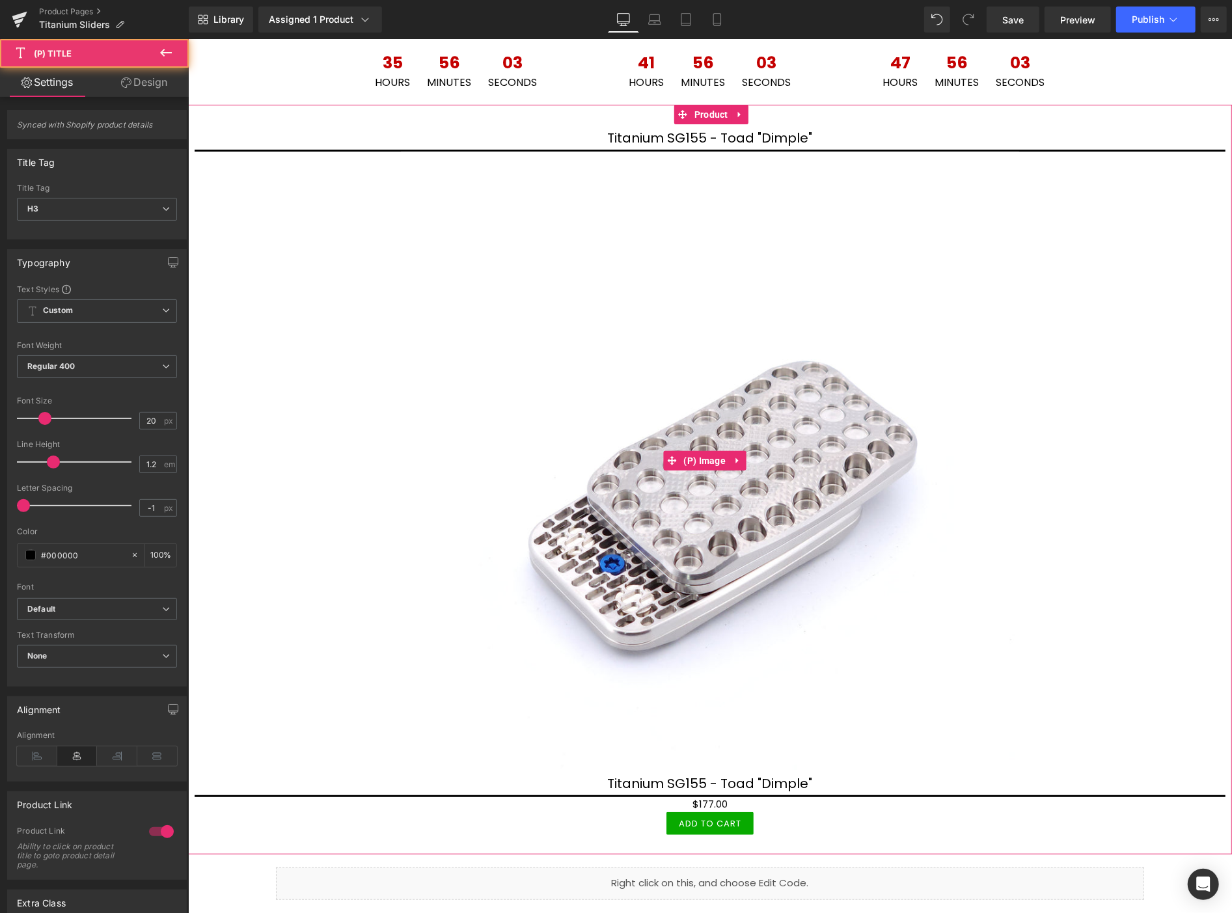
scroll to position [579, 0]
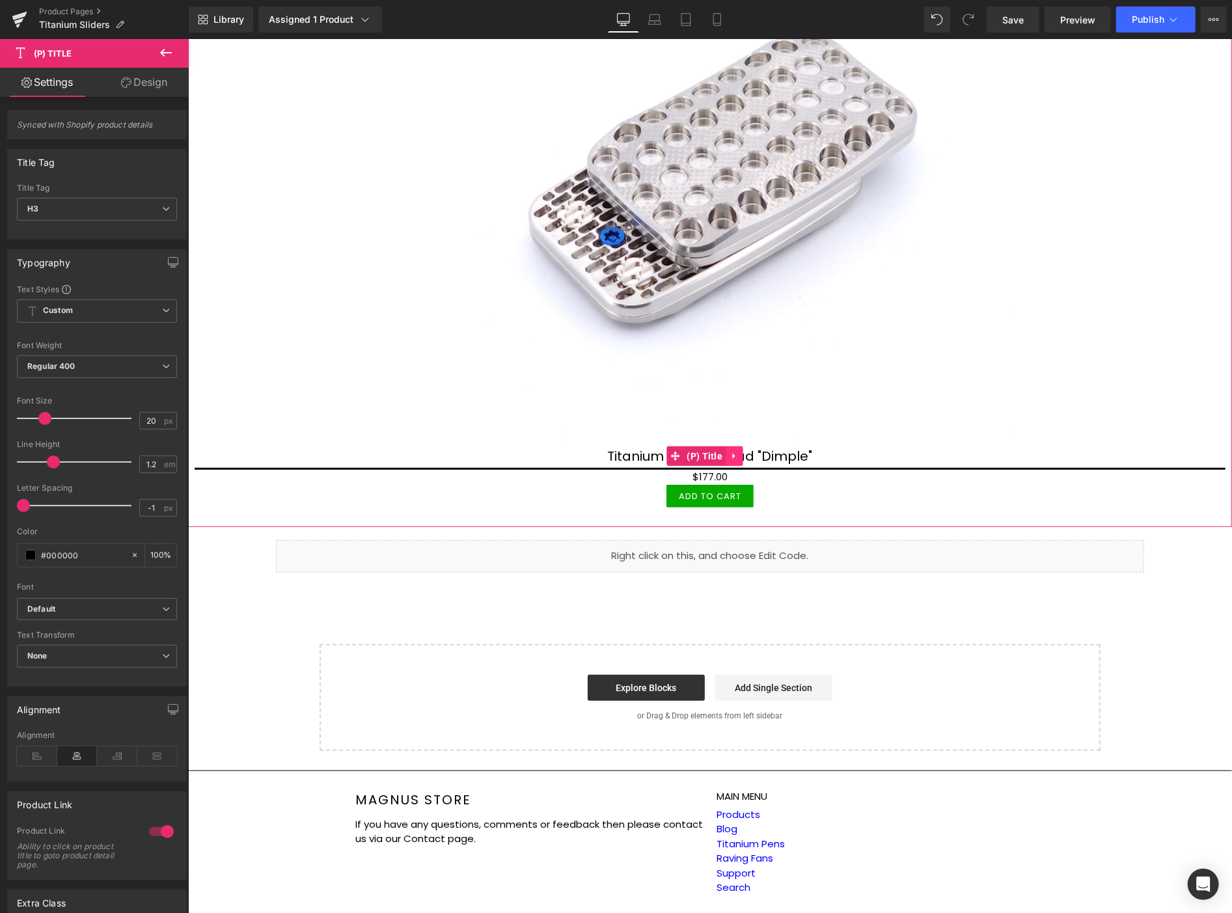
click at [729, 451] on icon at bounding box center [733, 456] width 9 height 10
click at [740, 451] on icon at bounding box center [741, 455] width 9 height 9
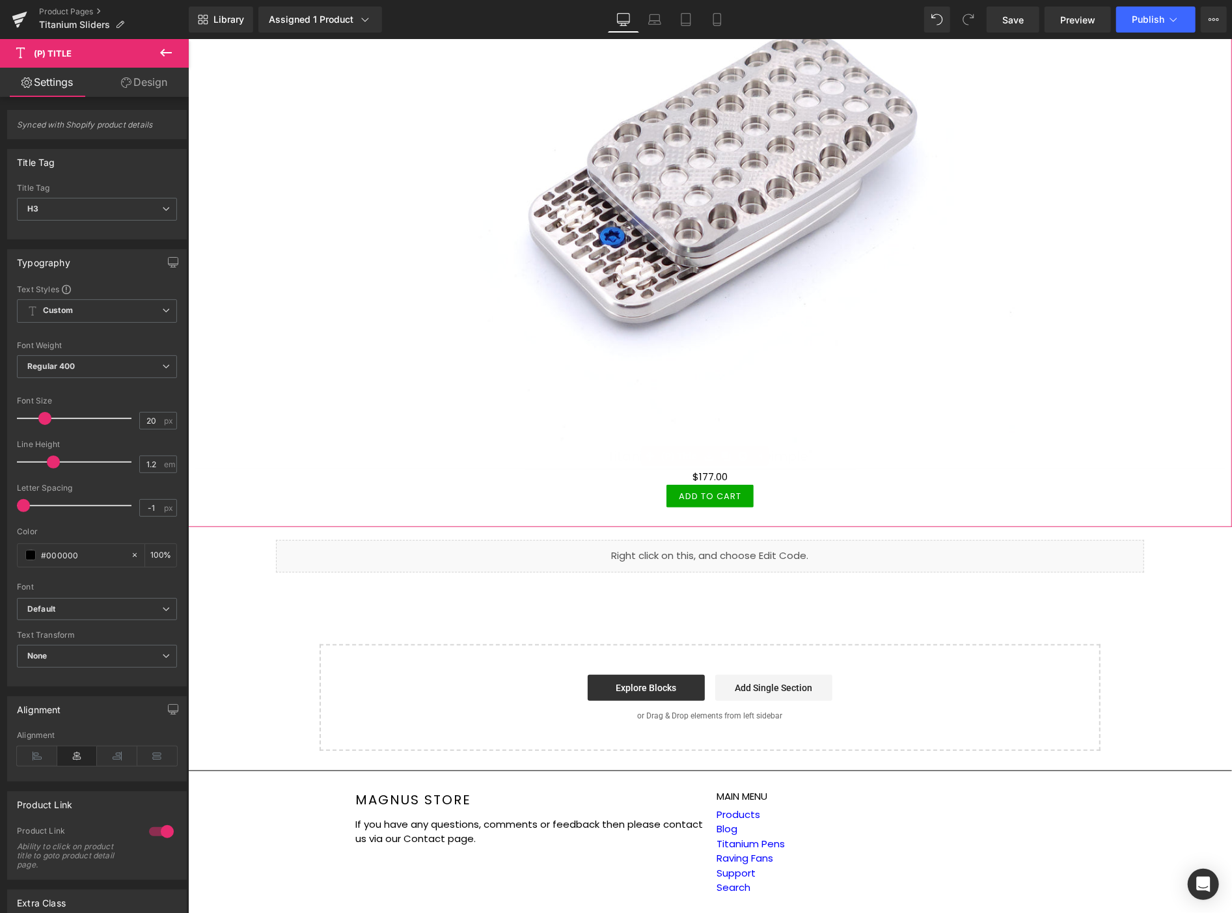
scroll to position [573, 0]
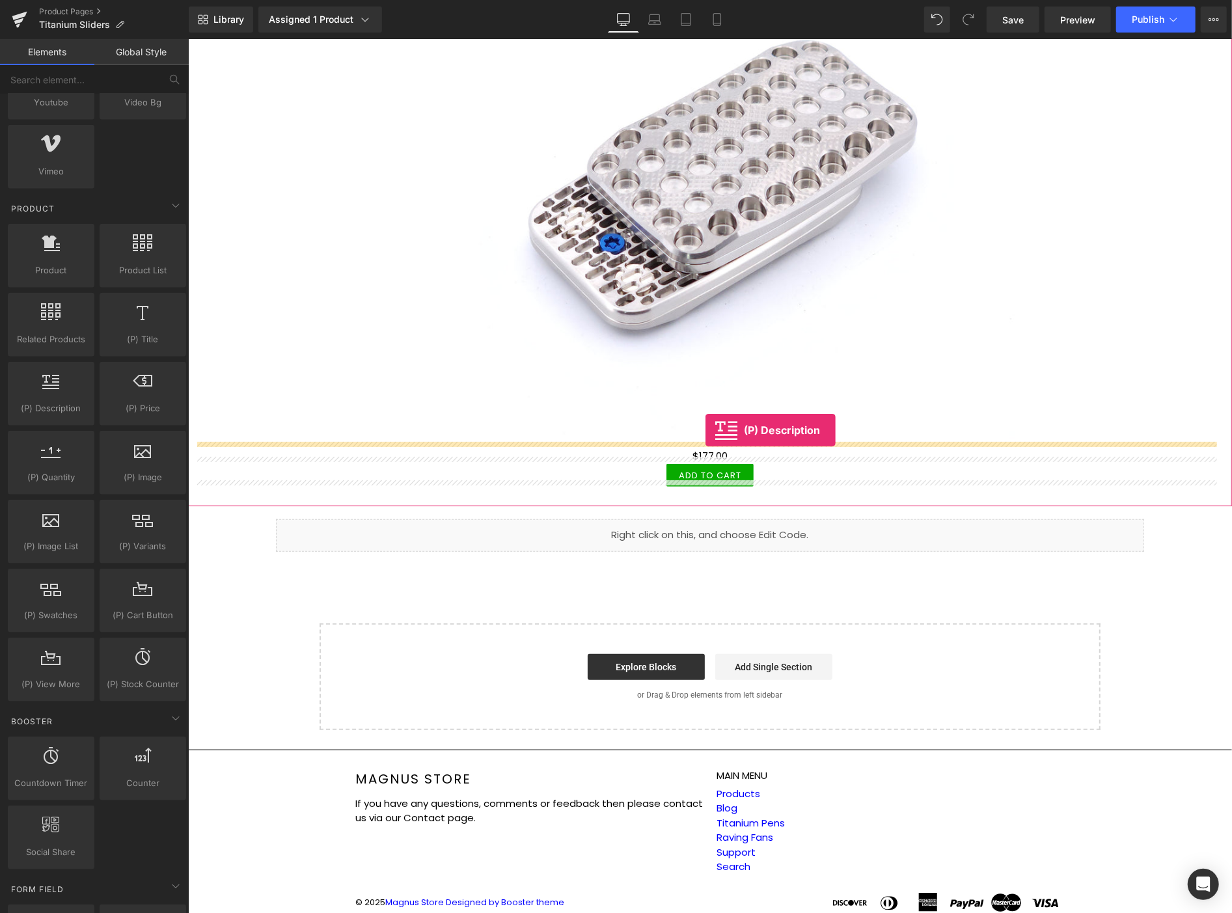
drag, startPoint x: 230, startPoint y: 440, endPoint x: 707, endPoint y: 427, distance: 477.1
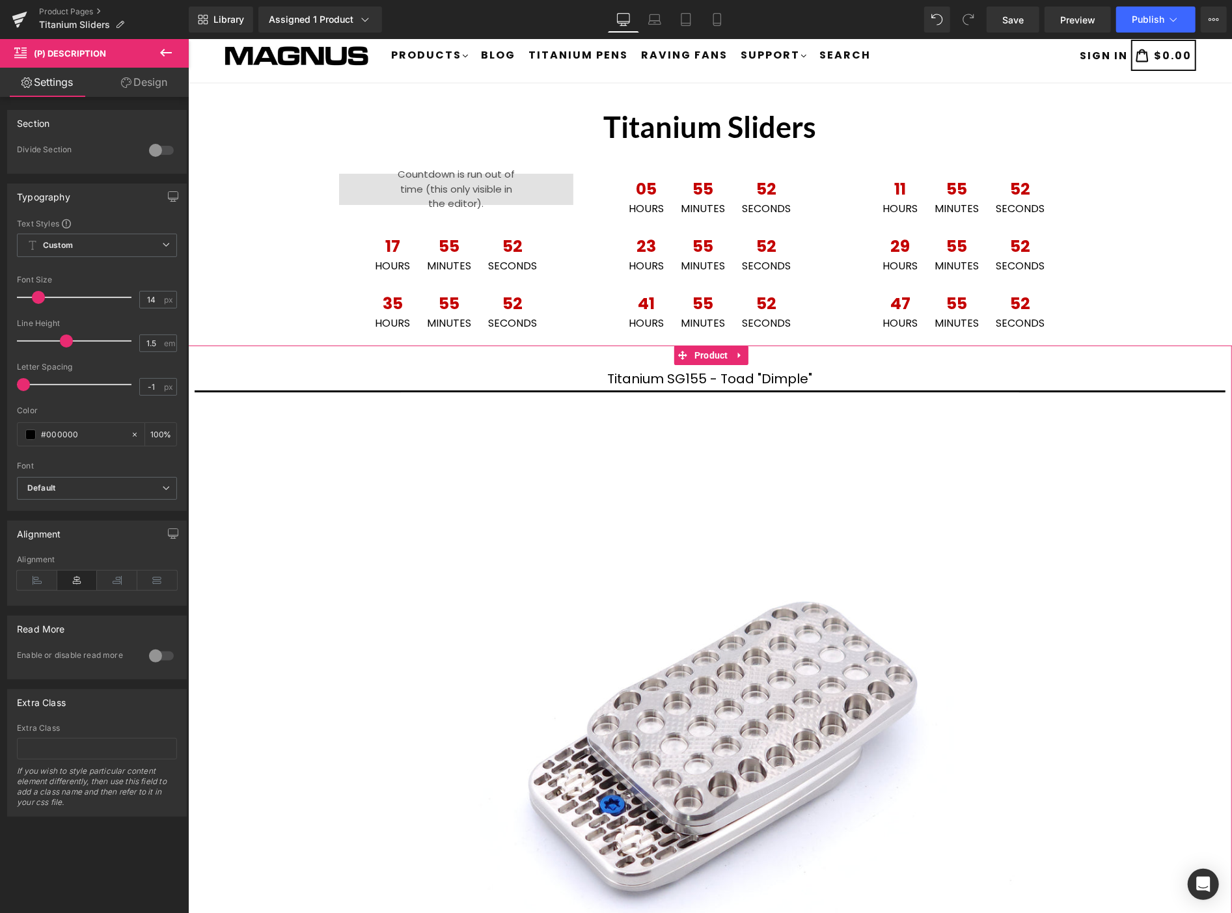
scroll to position [0, 0]
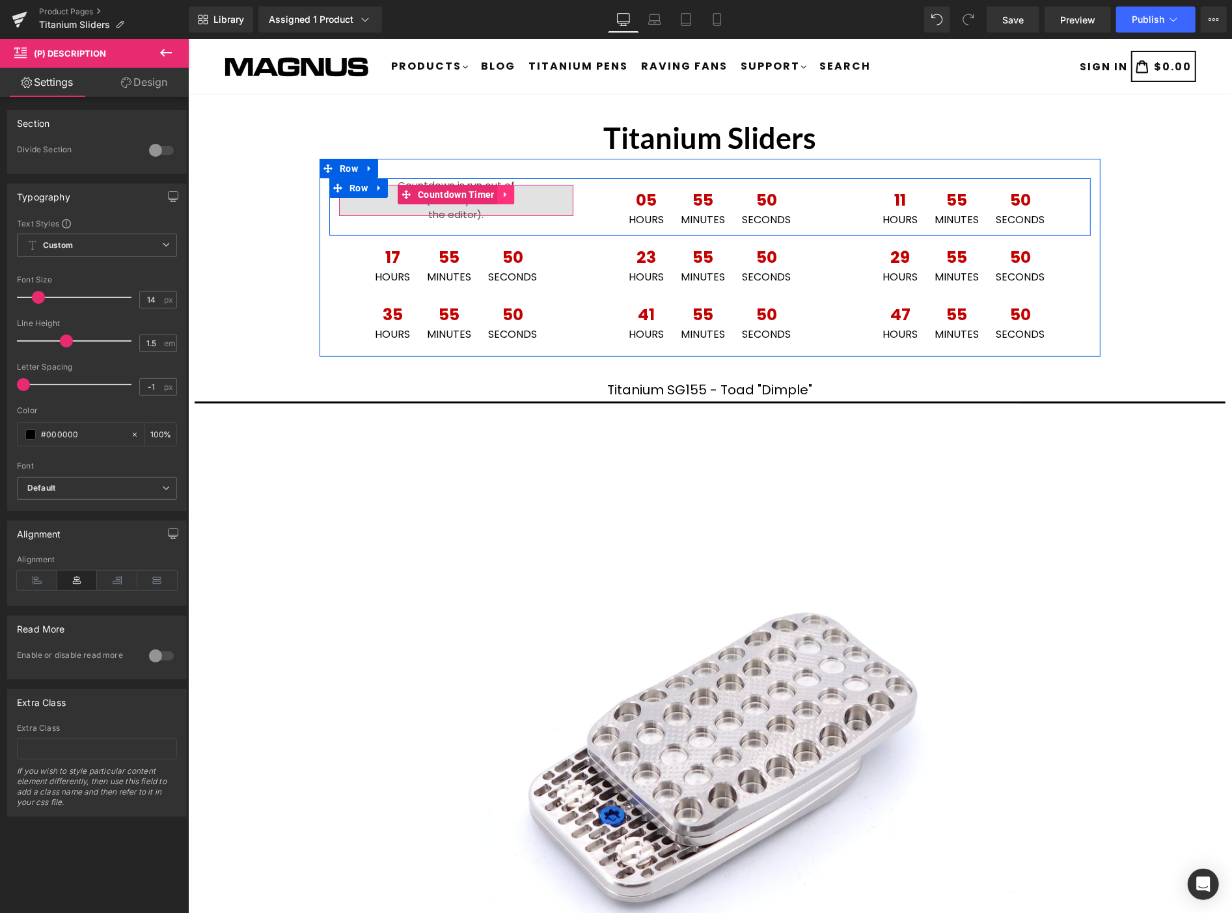
click at [501, 190] on icon at bounding box center [505, 194] width 9 height 10
click at [509, 195] on icon at bounding box center [513, 194] width 9 height 10
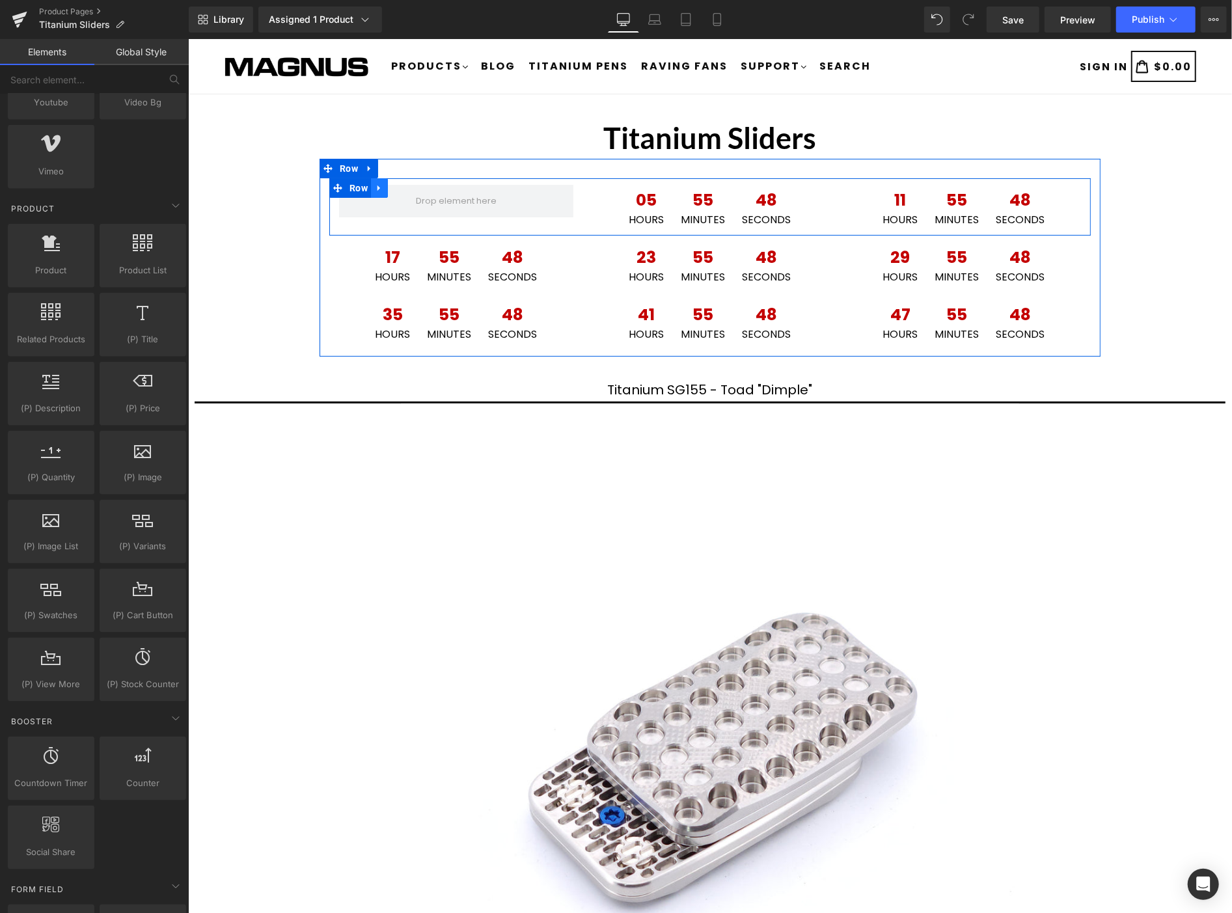
click at [374, 185] on icon at bounding box center [378, 188] width 9 height 10
click at [408, 186] on icon at bounding box center [412, 187] width 9 height 9
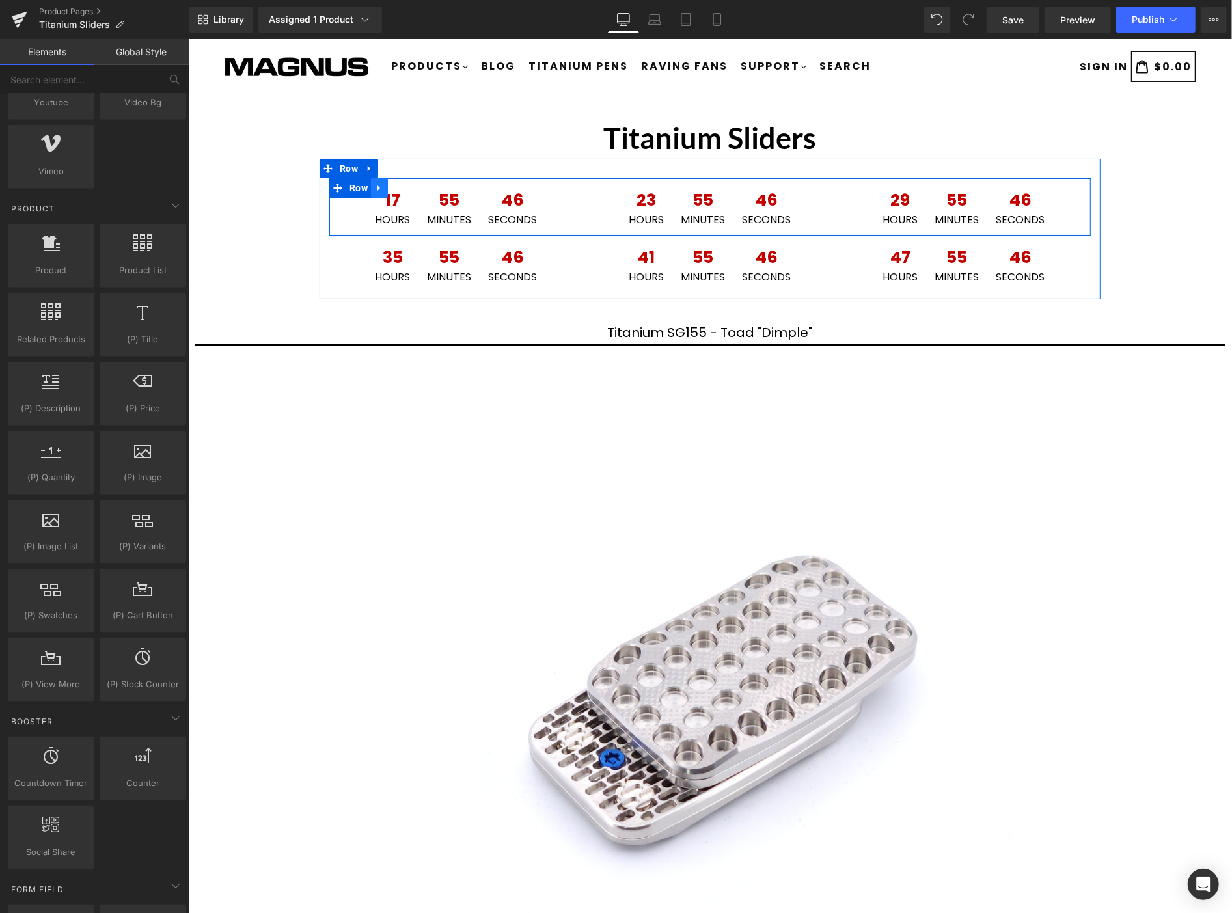
click at [374, 186] on icon at bounding box center [378, 188] width 9 height 10
click at [408, 183] on icon at bounding box center [412, 187] width 9 height 9
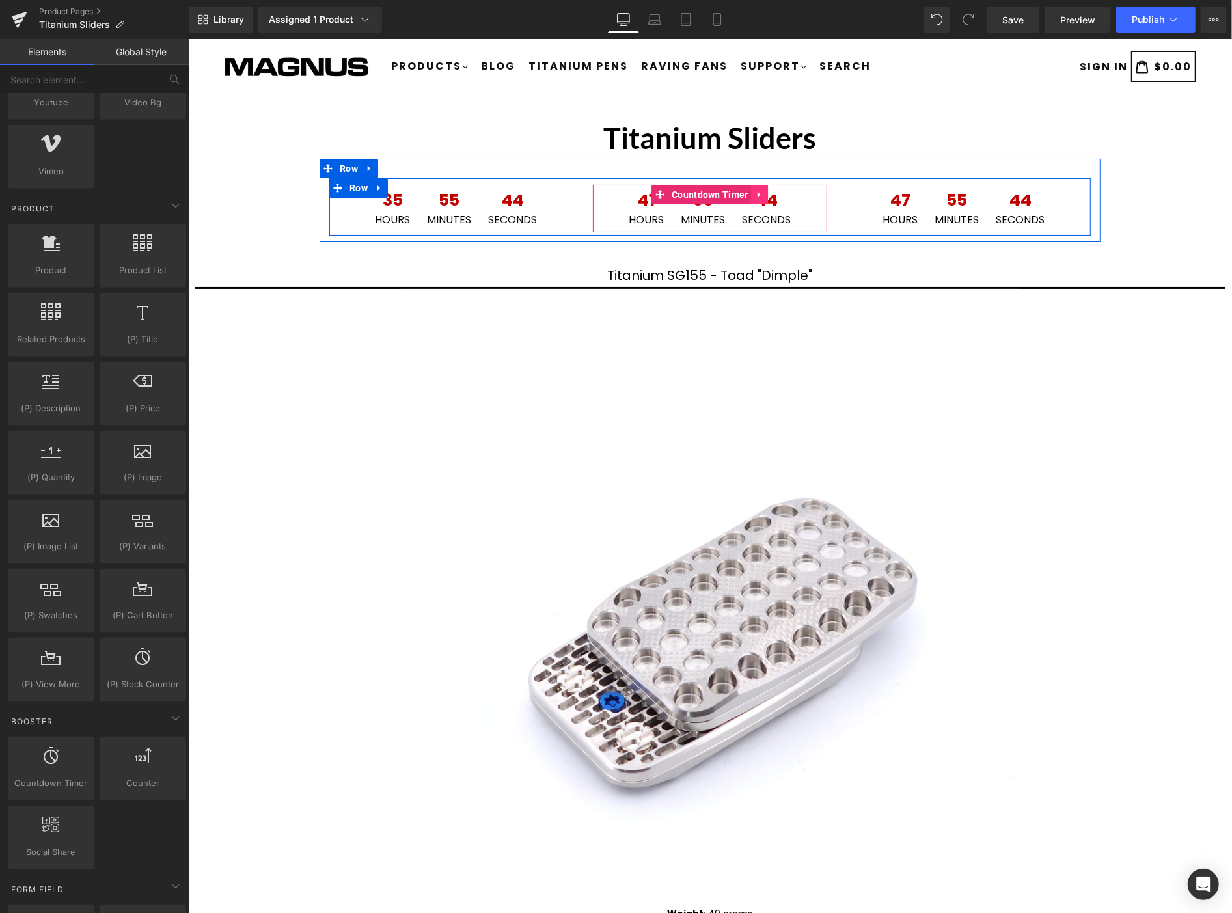
click at [755, 189] on icon at bounding box center [759, 194] width 9 height 10
drag, startPoint x: 761, startPoint y: 192, endPoint x: 793, endPoint y: 191, distance: 31.9
click at [763, 192] on icon at bounding box center [767, 194] width 9 height 10
click at [1008, 196] on icon at bounding box center [1012, 194] width 9 height 10
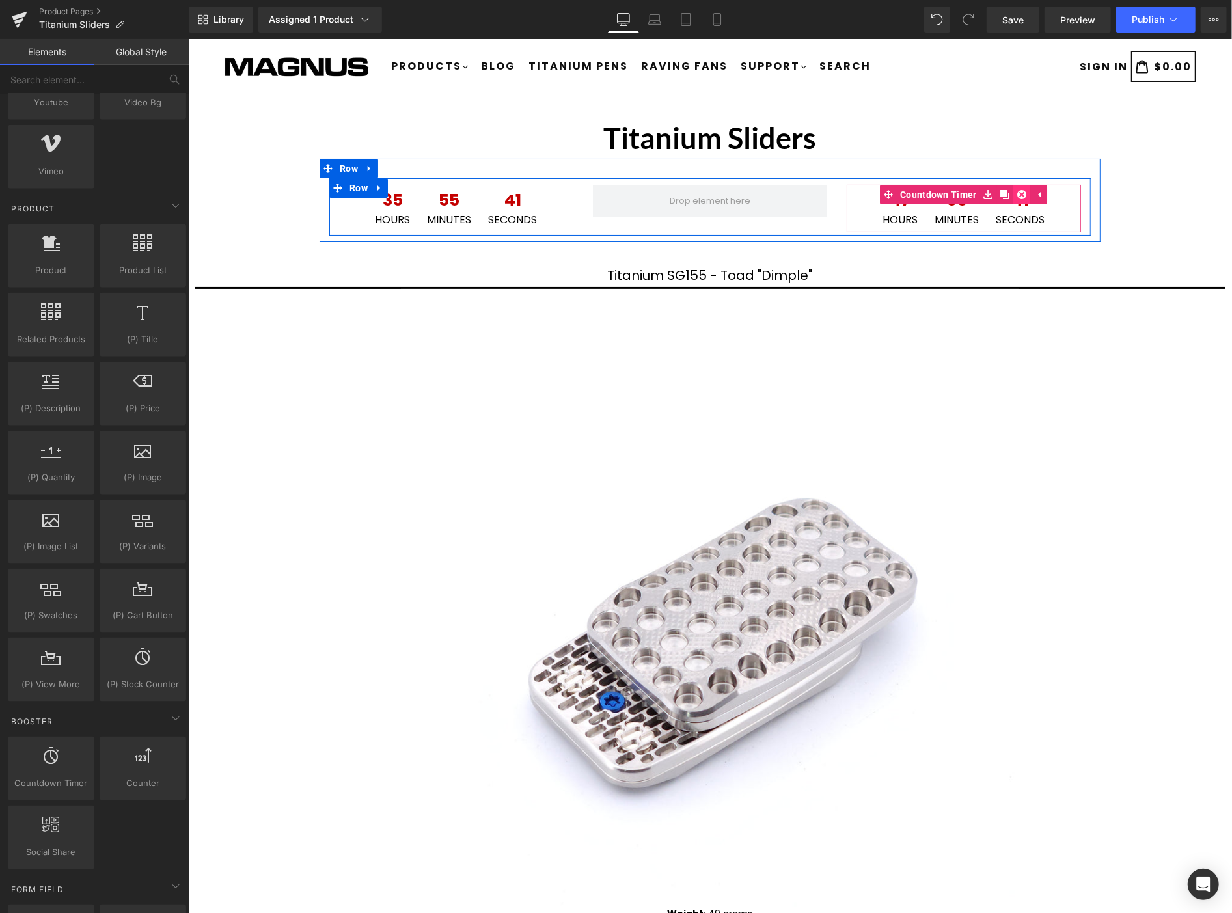
click at [1017, 195] on icon at bounding box center [1021, 194] width 9 height 10
click at [446, 193] on span "Countdown Timer" at bounding box center [455, 195] width 83 height 20
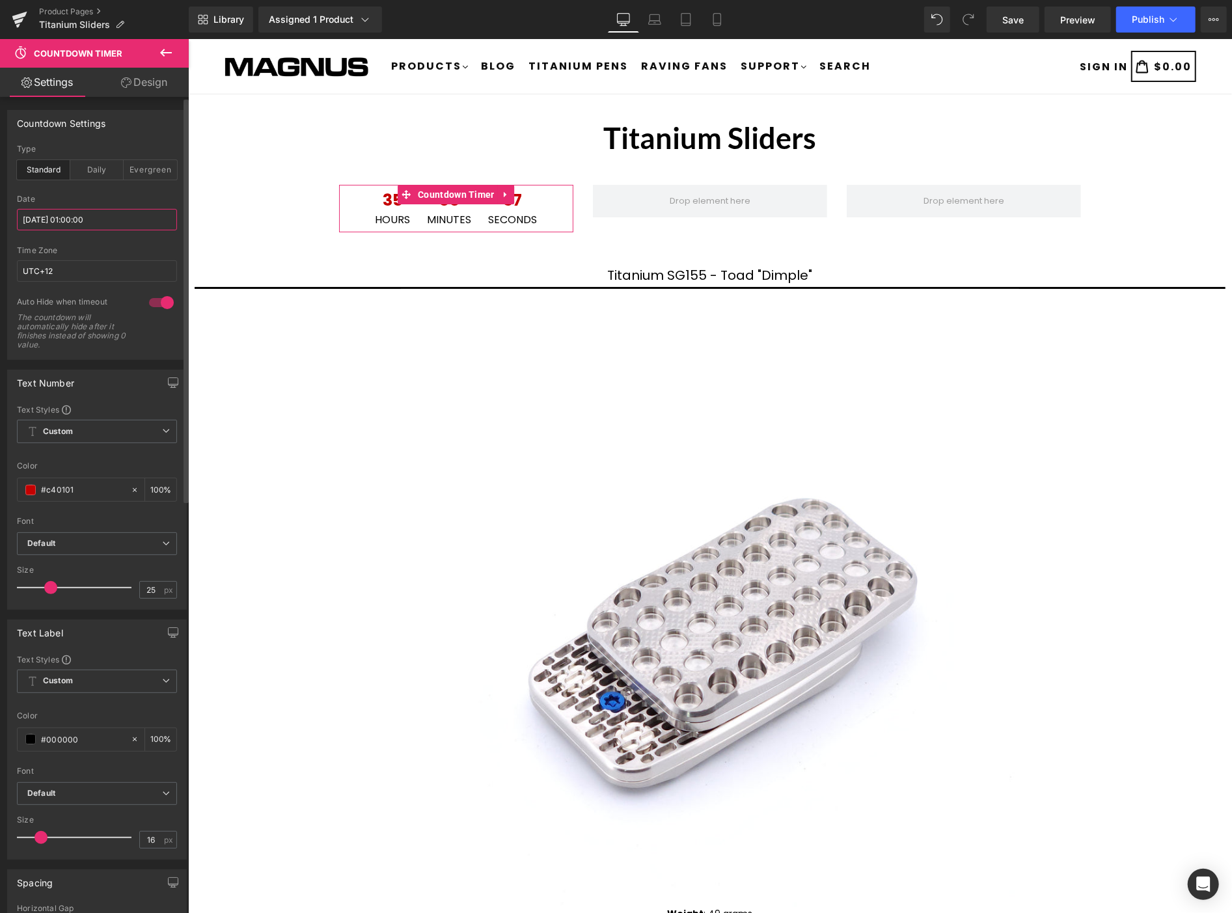
click at [119, 221] on input "2025/08/28 01:00:00" at bounding box center [97, 219] width 160 height 21
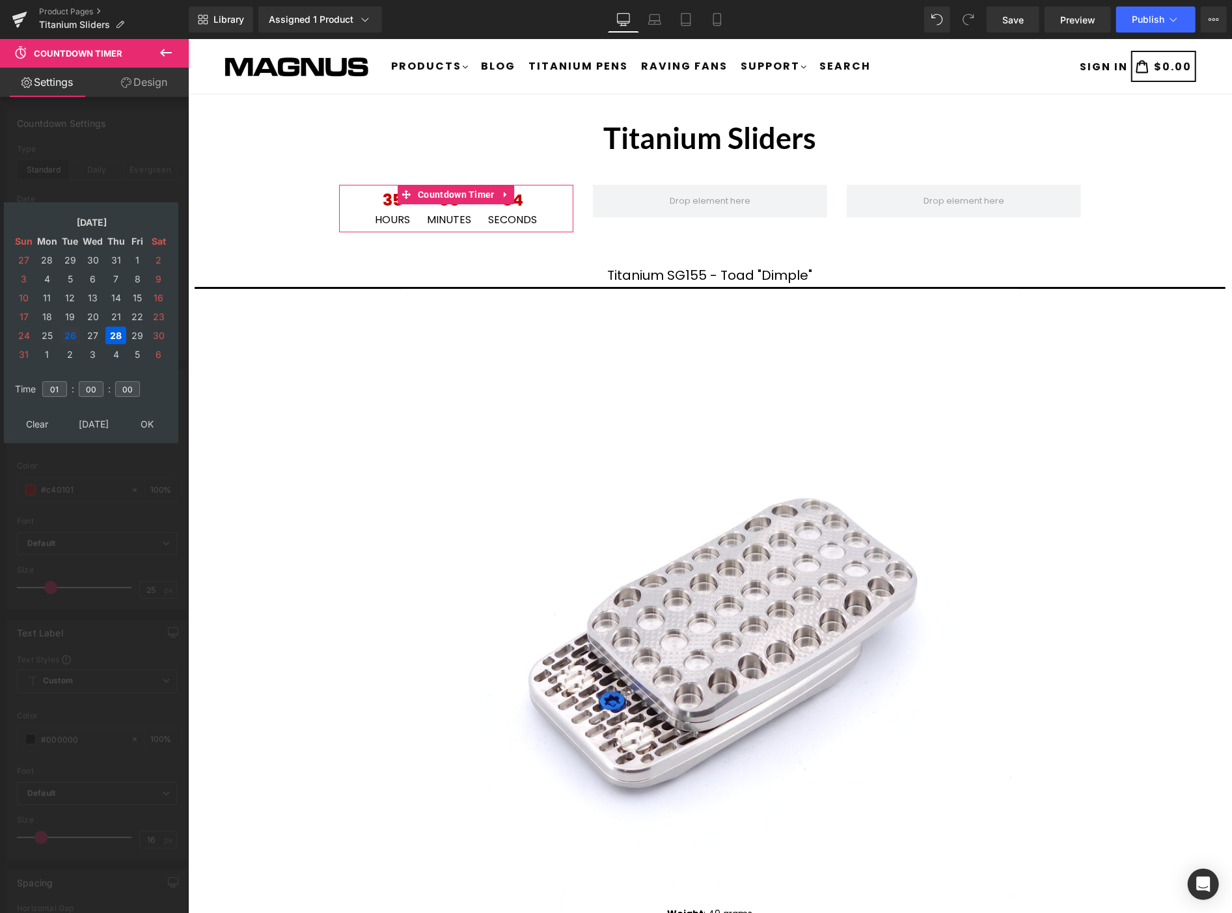
click at [72, 329] on td "26" at bounding box center [70, 336] width 20 height 18
drag, startPoint x: 59, startPoint y: 382, endPoint x: 43, endPoint y: 382, distance: 16.3
click at [43, 382] on input "01" at bounding box center [54, 389] width 25 height 16
type input "15"
type input "[DATE] 15:00:00"
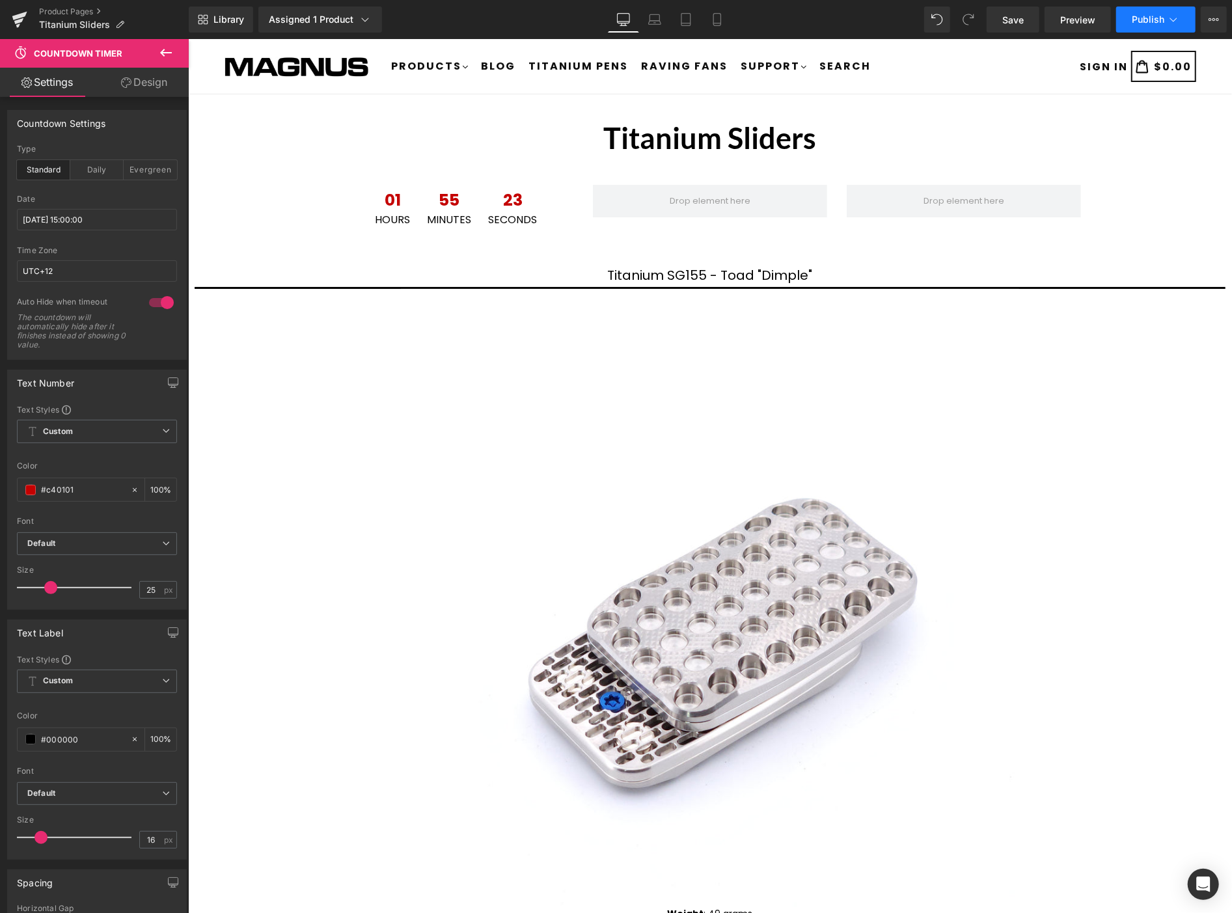
click at [1165, 20] on button "Publish" at bounding box center [1155, 20] width 79 height 26
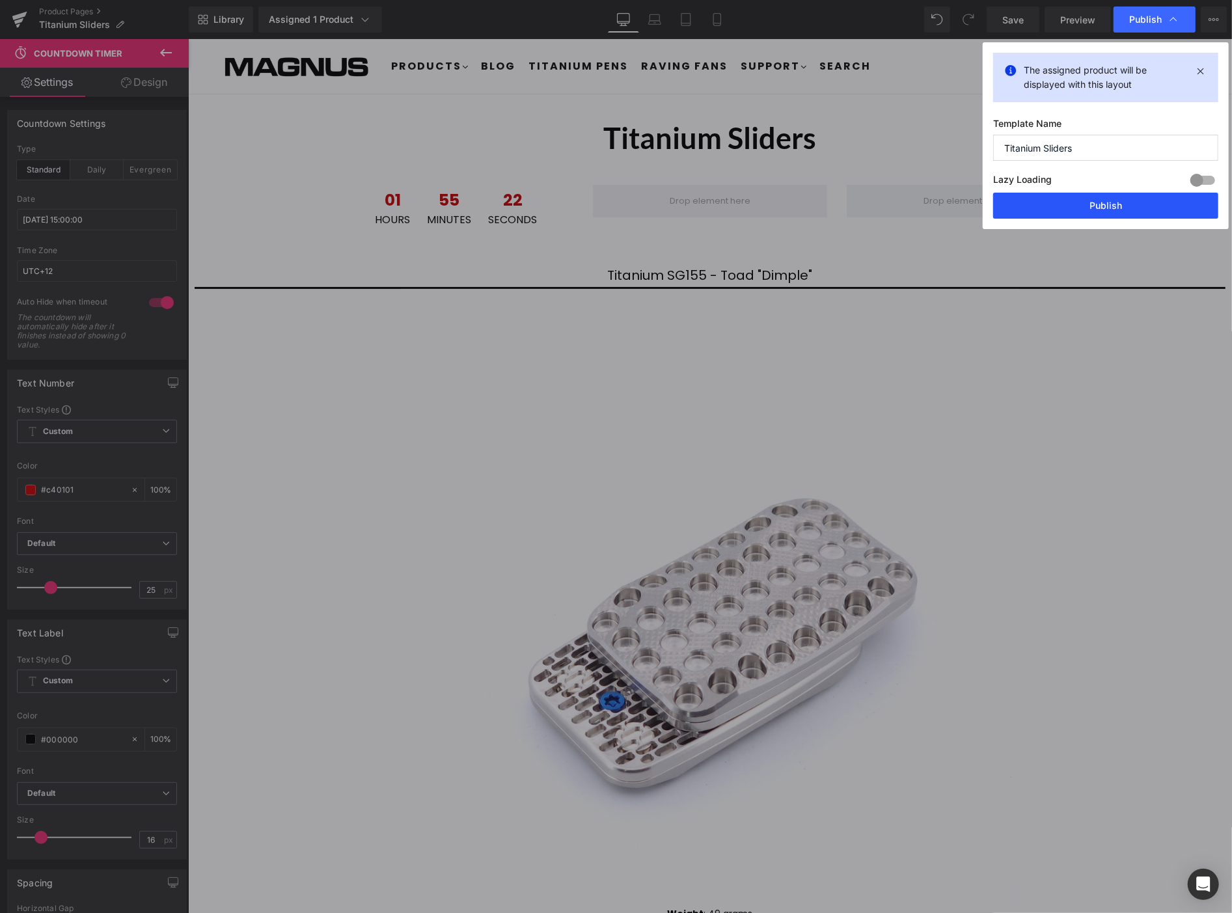
click at [1113, 207] on button "Publish" at bounding box center [1105, 206] width 225 height 26
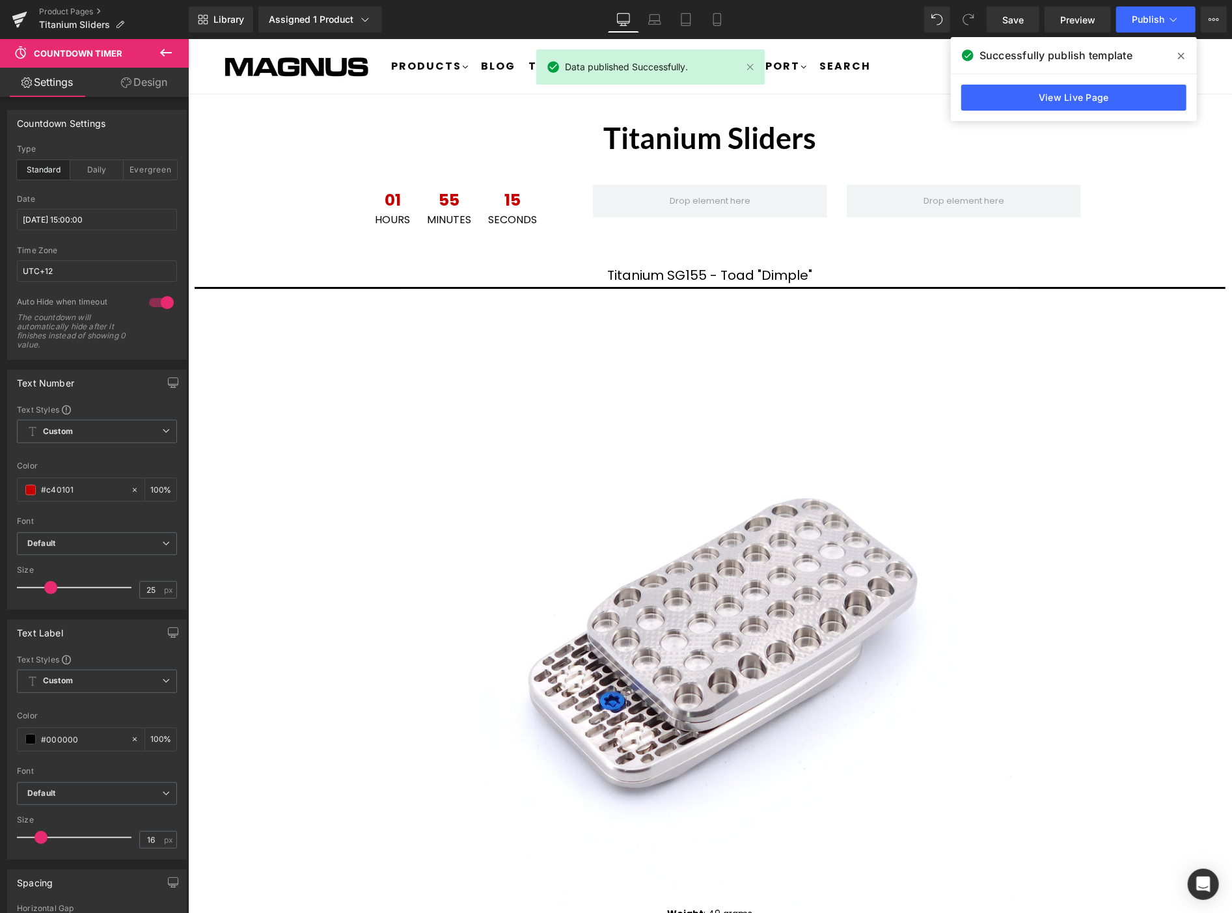
drag, startPoint x: 81, startPoint y: 10, endPoint x: 113, endPoint y: 3, distance: 33.5
click at [81, 10] on link "Product Pages" at bounding box center [114, 12] width 150 height 10
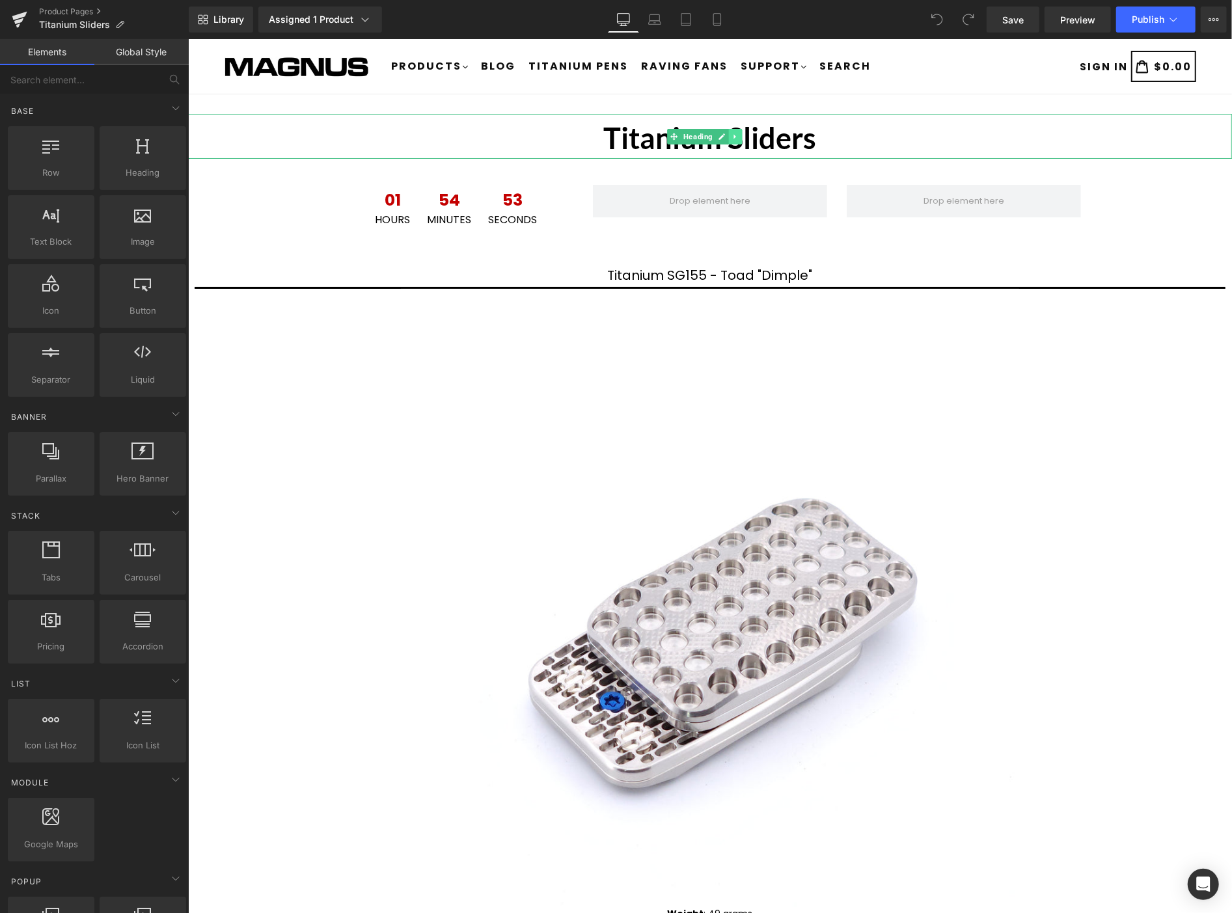
click at [731, 135] on icon at bounding box center [734, 136] width 7 height 8
click at [729, 135] on icon at bounding box center [727, 135] width 7 height 7
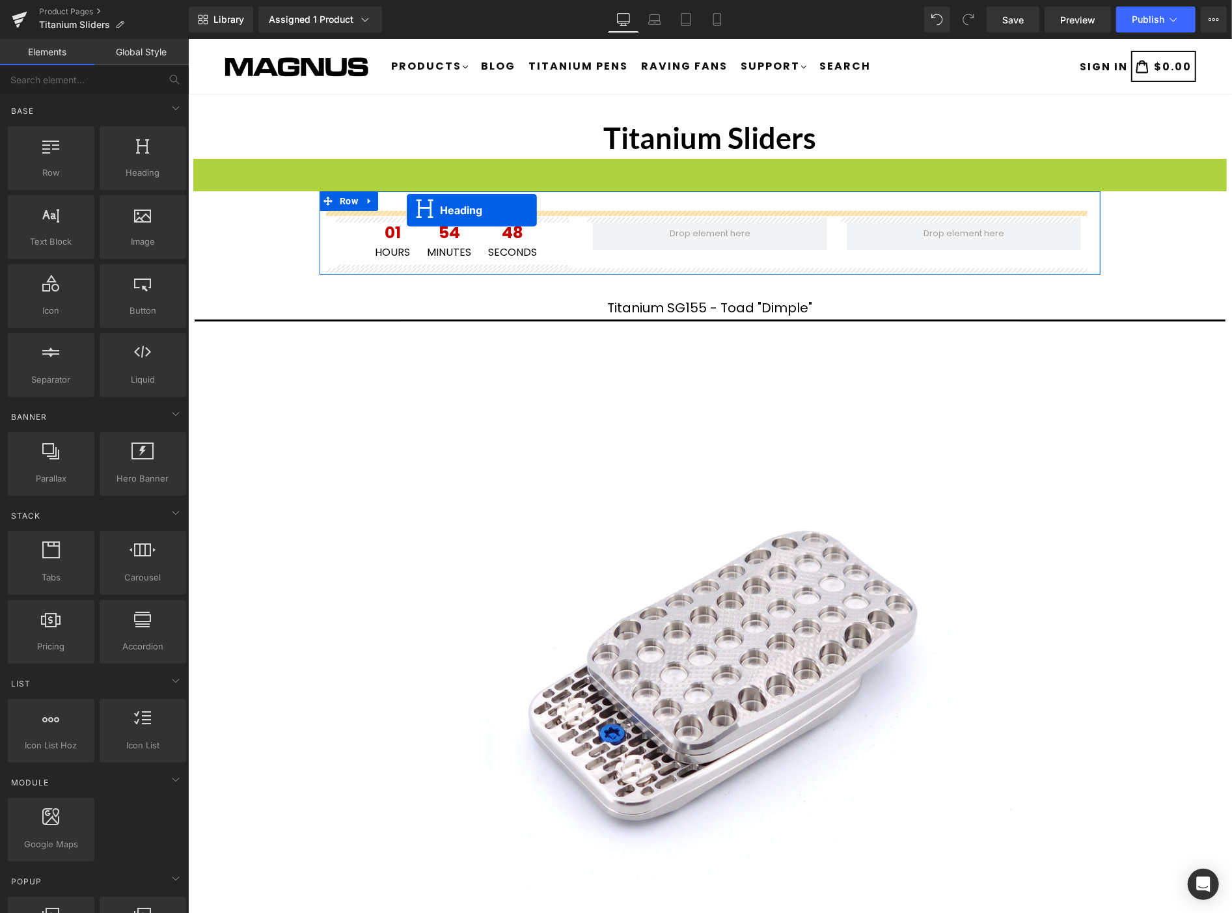
drag, startPoint x: 673, startPoint y: 179, endPoint x: 406, endPoint y: 209, distance: 268.5
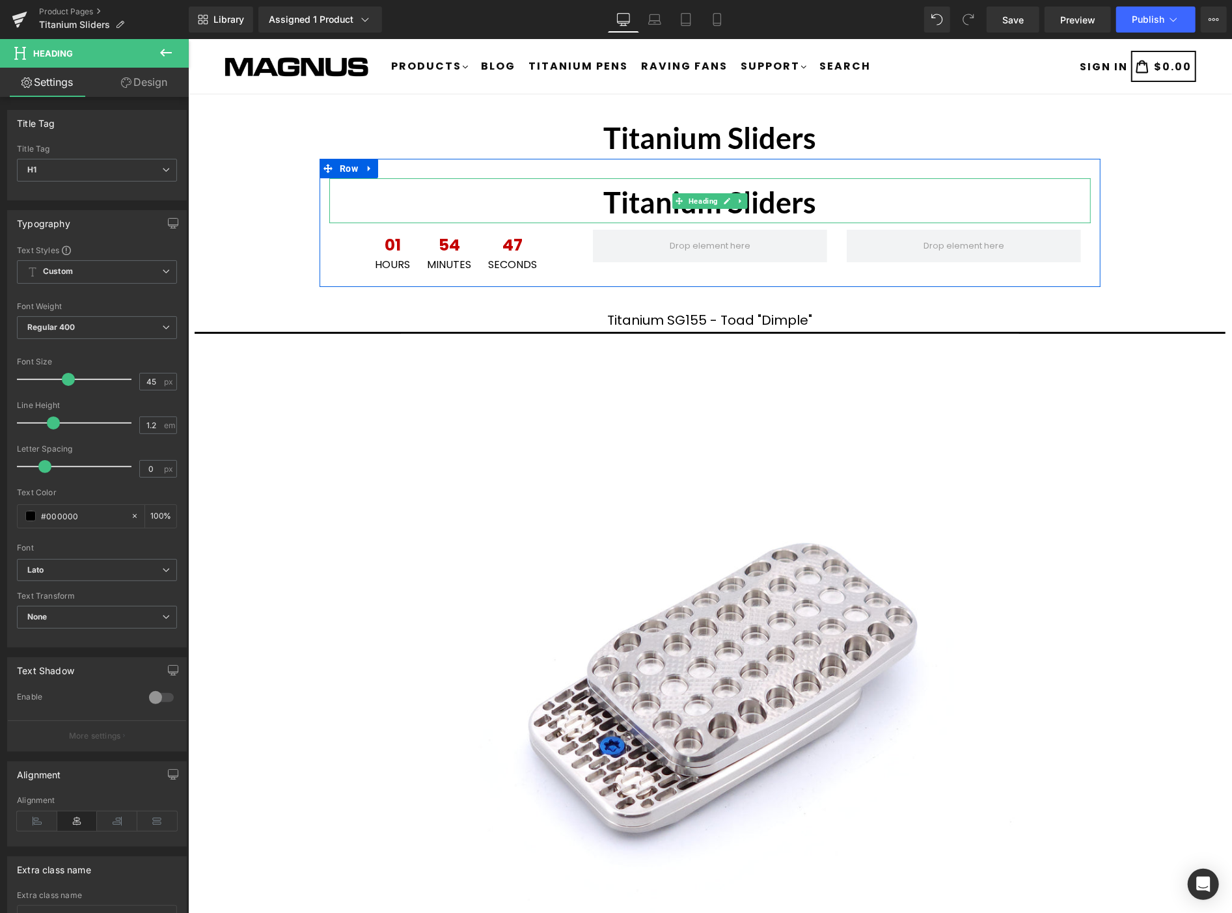
click at [788, 193] on b "Titanium Sliders" at bounding box center [709, 201] width 213 height 35
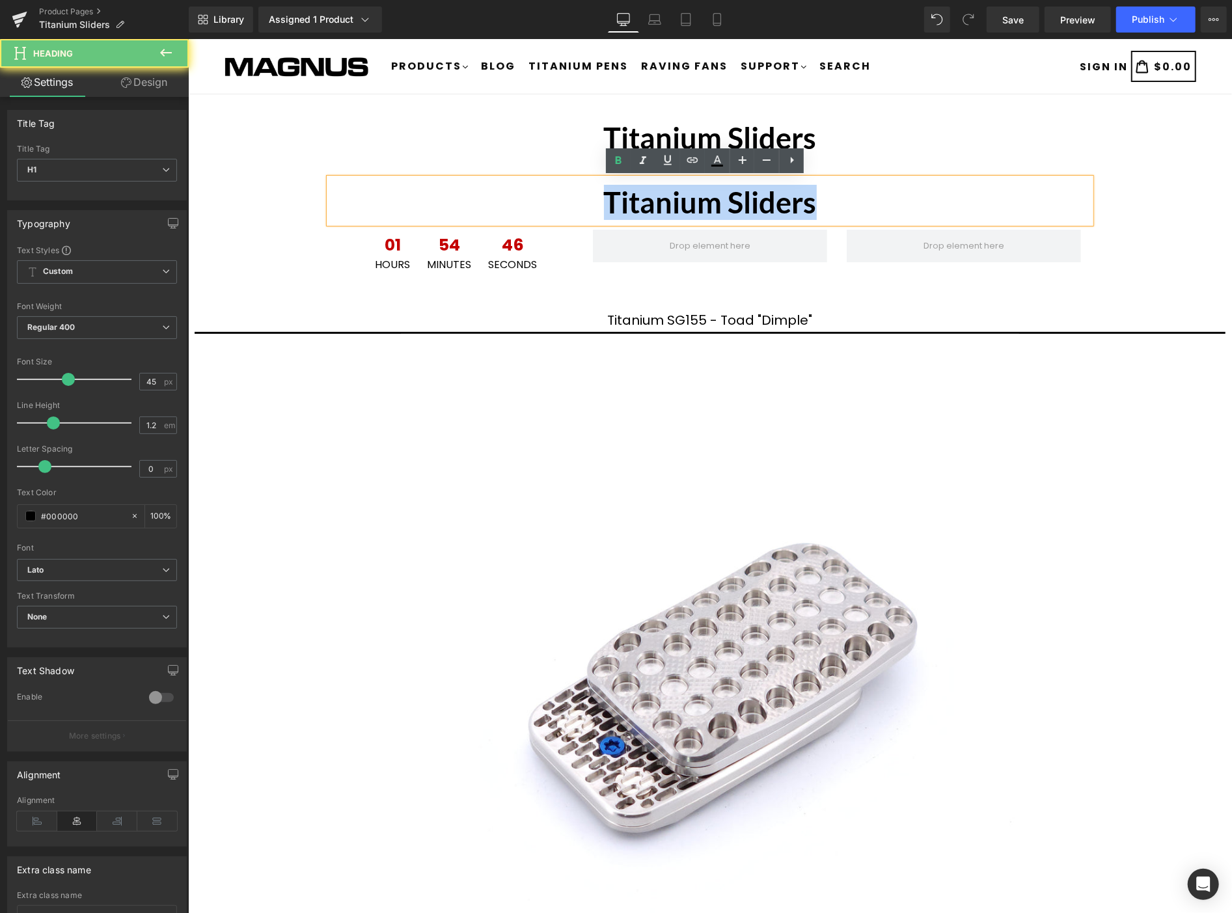
drag, startPoint x: 822, startPoint y: 193, endPoint x: 225, endPoint y: 397, distance: 630.4
click at [435, 213] on h1 "Titanium Sliders" at bounding box center [709, 201] width 761 height 35
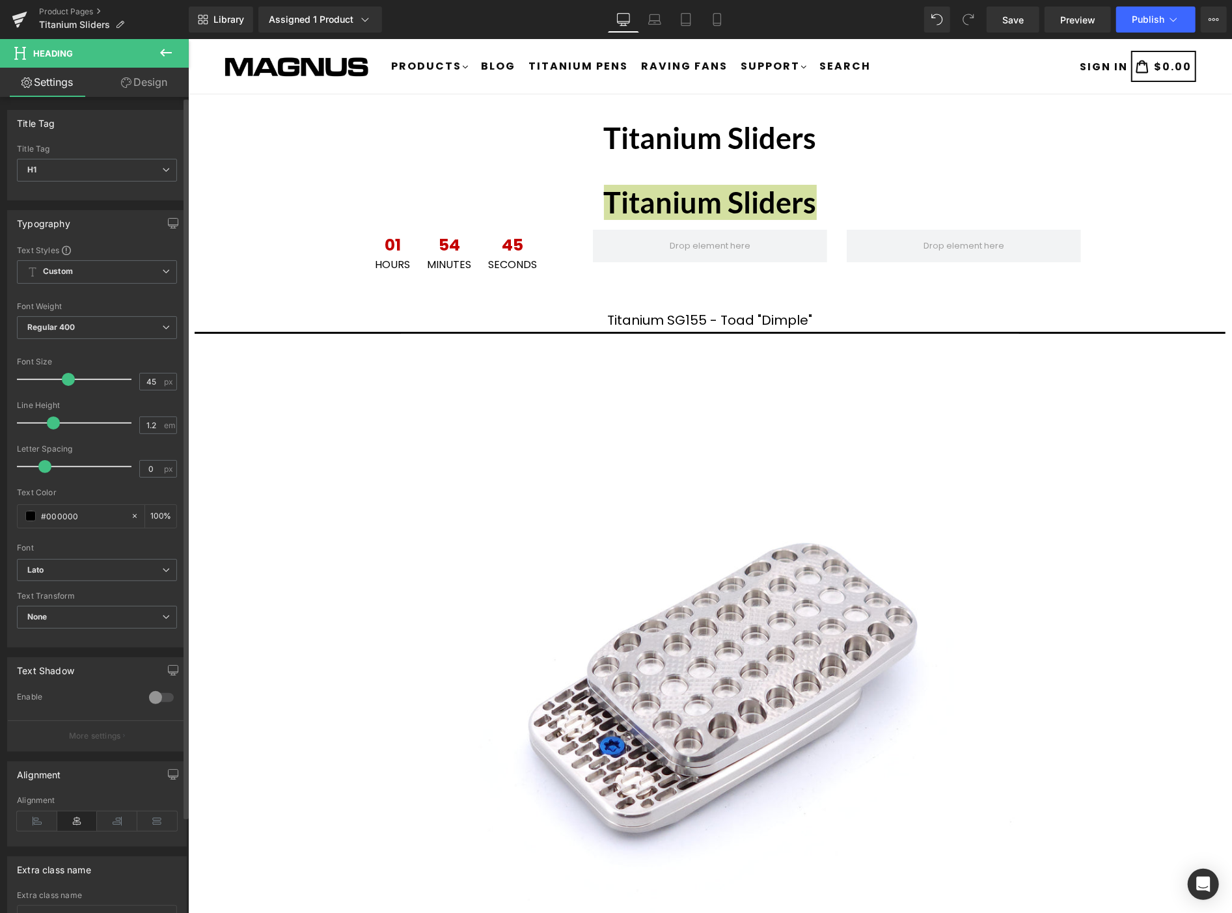
drag, startPoint x: 27, startPoint y: 818, endPoint x: 174, endPoint y: 699, distance: 188.7
click at [30, 817] on icon at bounding box center [37, 821] width 40 height 20
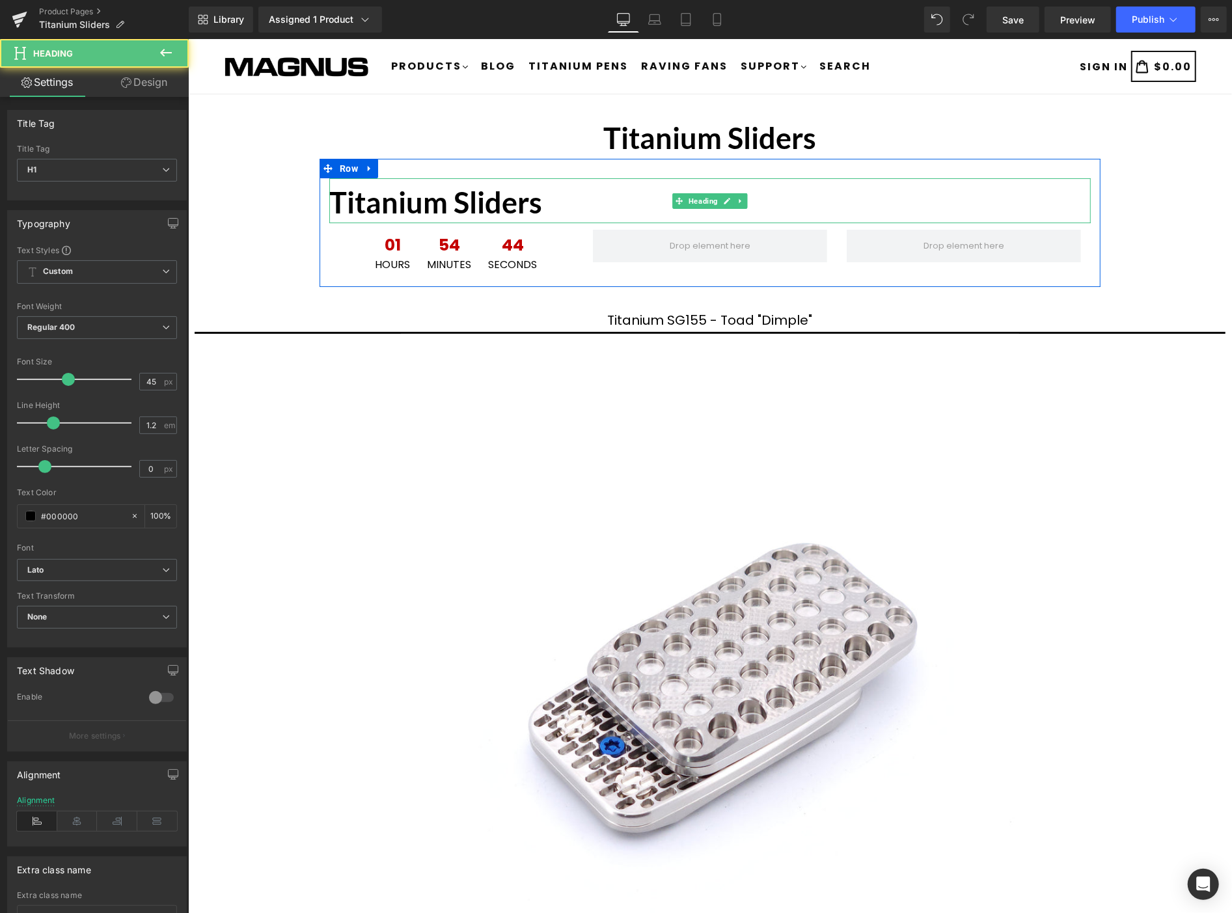
click at [531, 208] on b "Titanium Sliders" at bounding box center [435, 201] width 213 height 35
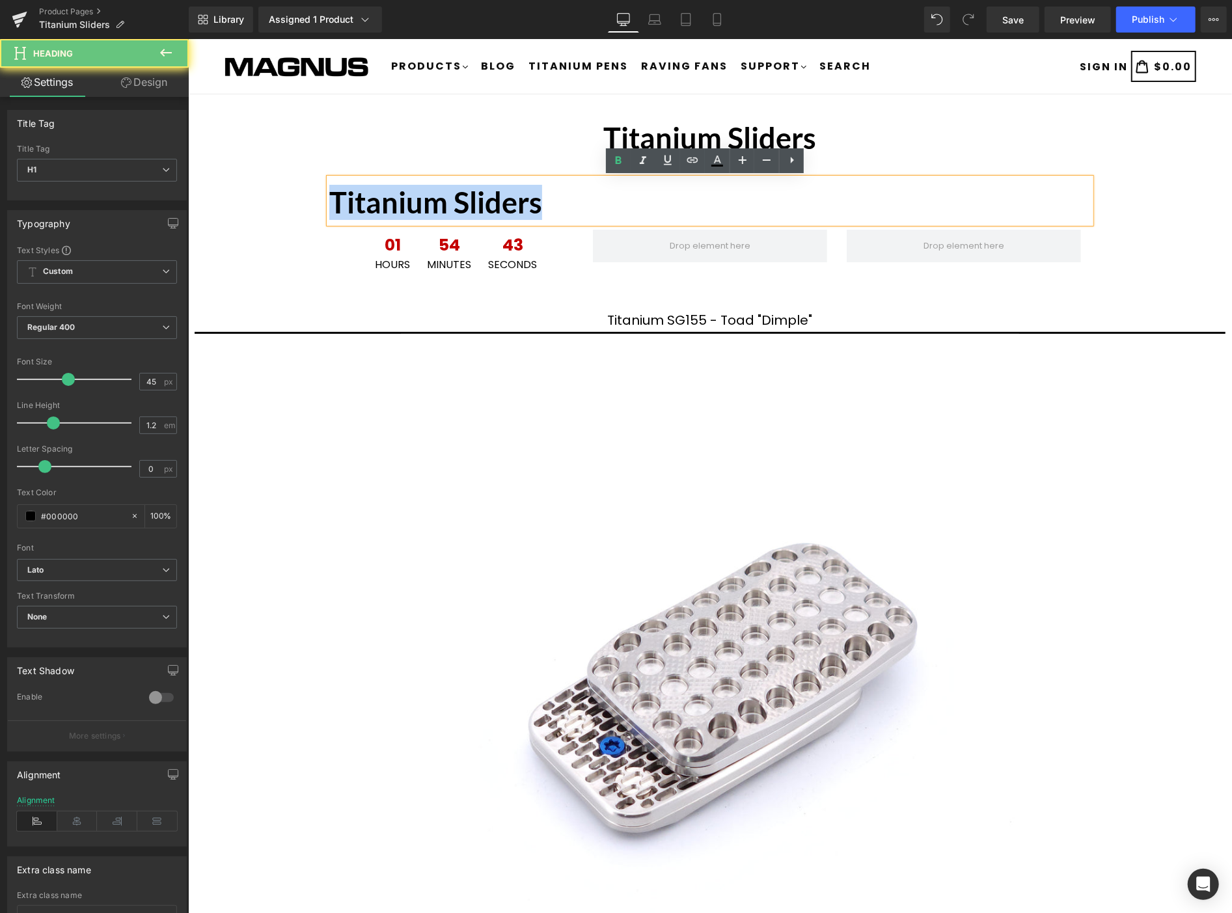
drag, startPoint x: 555, startPoint y: 200, endPoint x: 274, endPoint y: 204, distance: 281.1
click at [274, 204] on div "Titanium Sliders Heading Titanium Sliders Heading 01 Hours 54 Minutes 43 Second…" at bounding box center [709, 750] width 1044 height 1274
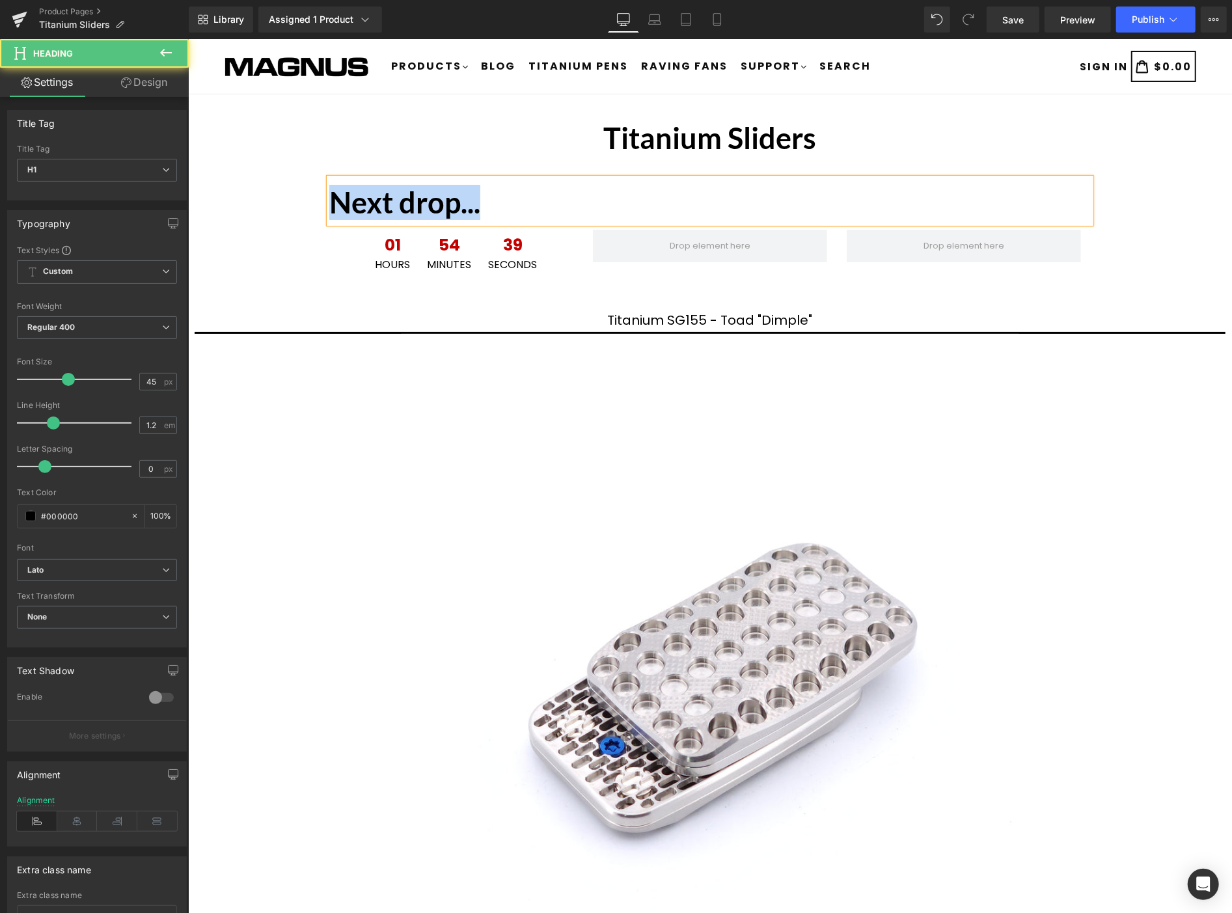
drag, startPoint x: 500, startPoint y: 199, endPoint x: 319, endPoint y: 197, distance: 180.9
click at [329, 196] on h1 "Next drop..." at bounding box center [709, 201] width 761 height 35
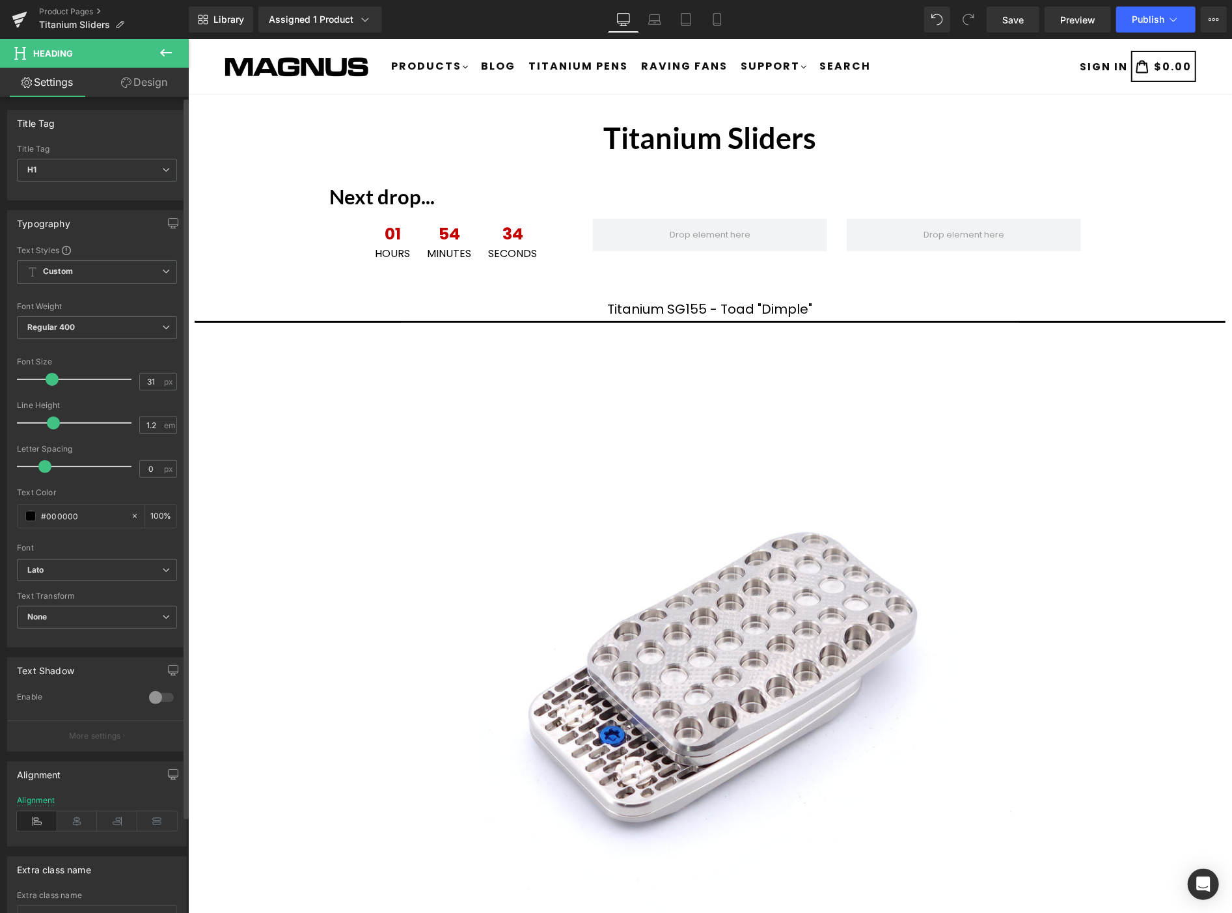
type input "30"
drag, startPoint x: 68, startPoint y: 381, endPoint x: 52, endPoint y: 380, distance: 16.3
click at [52, 380] on span at bounding box center [50, 379] width 13 height 13
click at [1174, 10] on button "Publish" at bounding box center [1155, 20] width 79 height 26
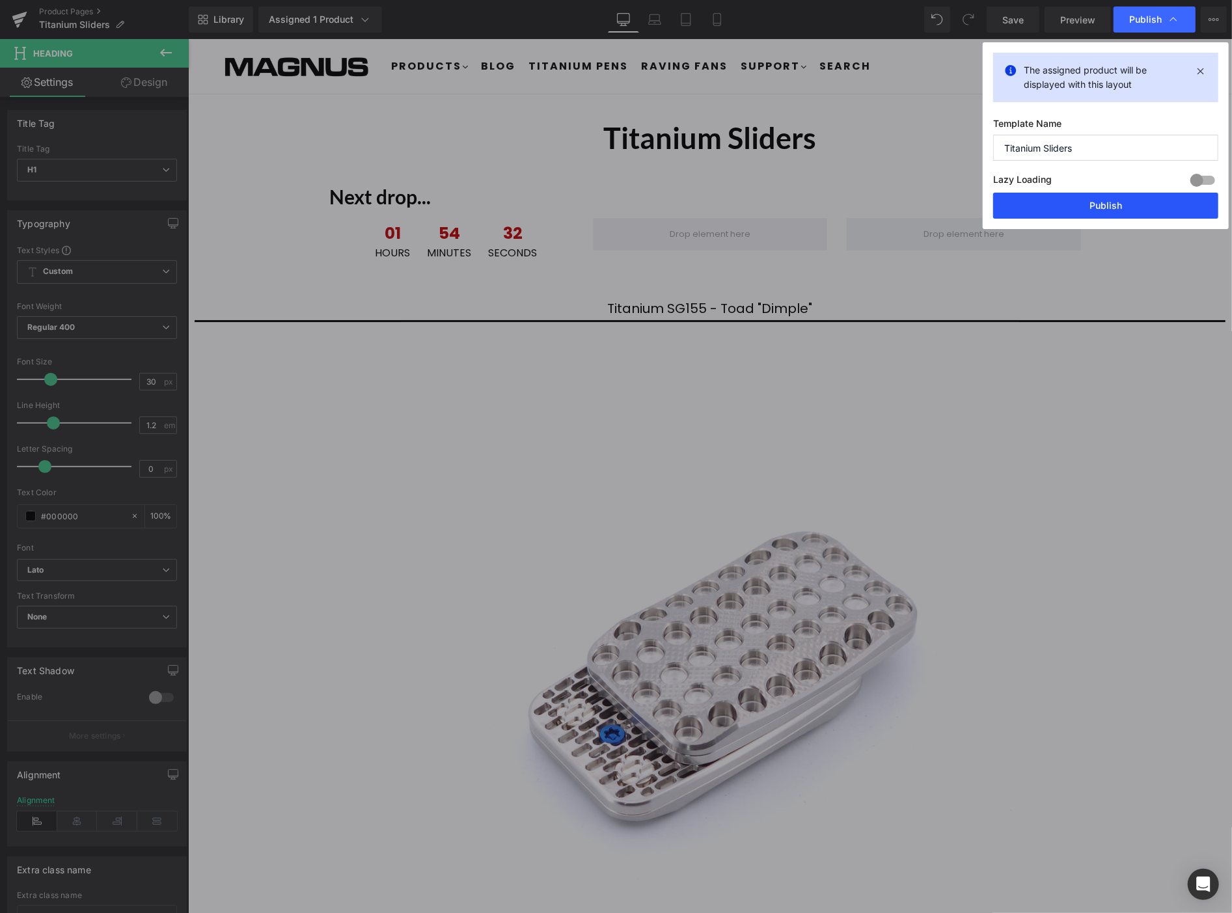
click at [1117, 194] on button "Publish" at bounding box center [1105, 206] width 225 height 26
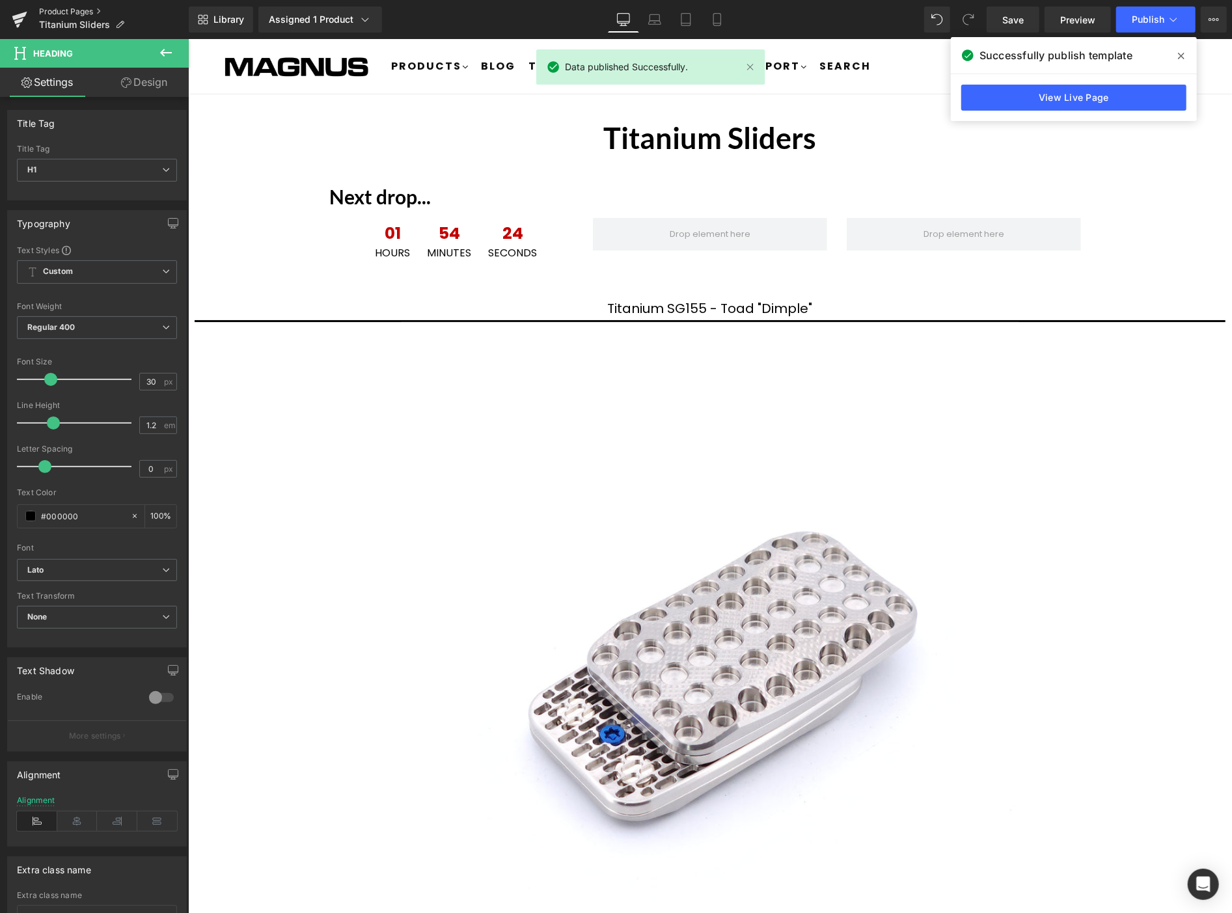
click at [83, 7] on link "Product Pages" at bounding box center [114, 12] width 150 height 10
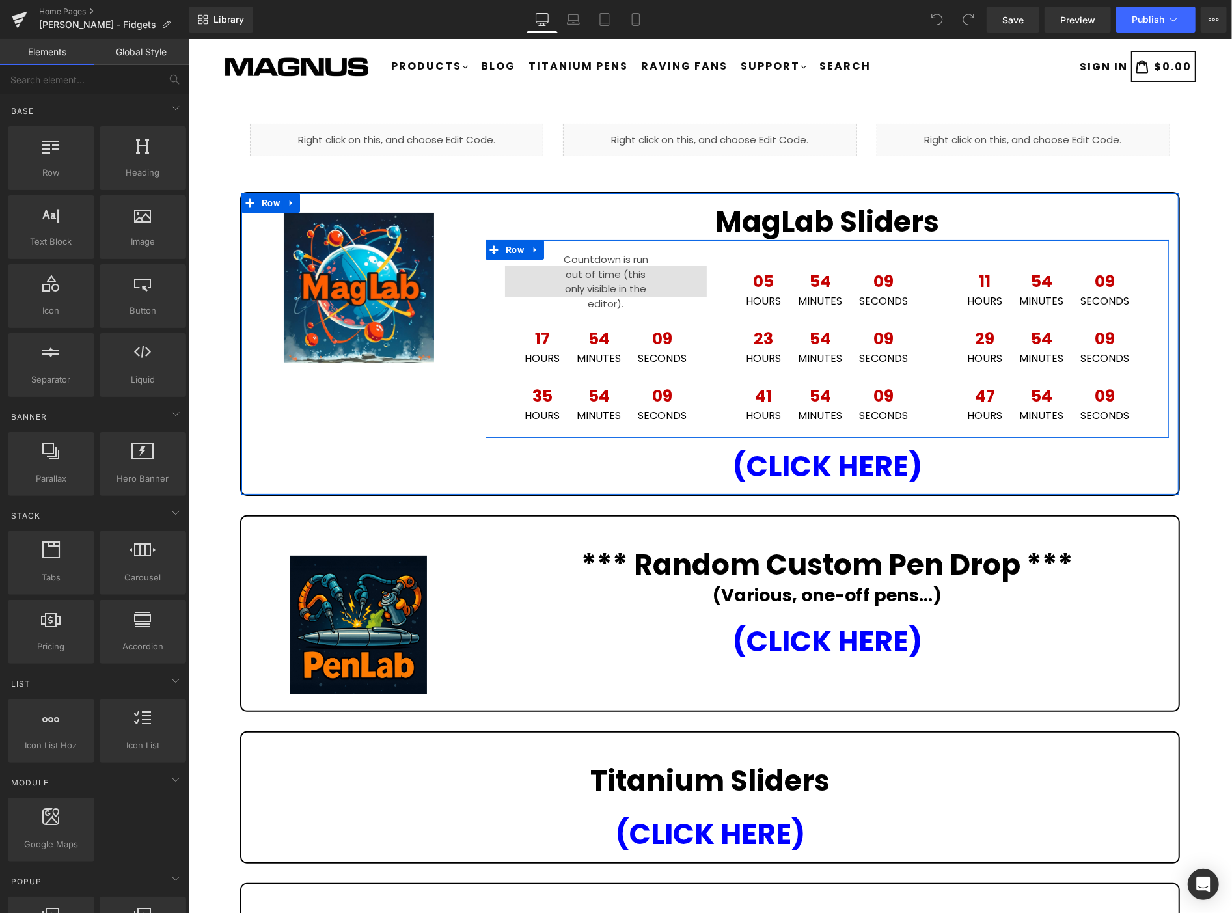
click at [533, 249] on icon at bounding box center [534, 250] width 9 height 10
click at [547, 247] on icon at bounding box center [551, 249] width 9 height 9
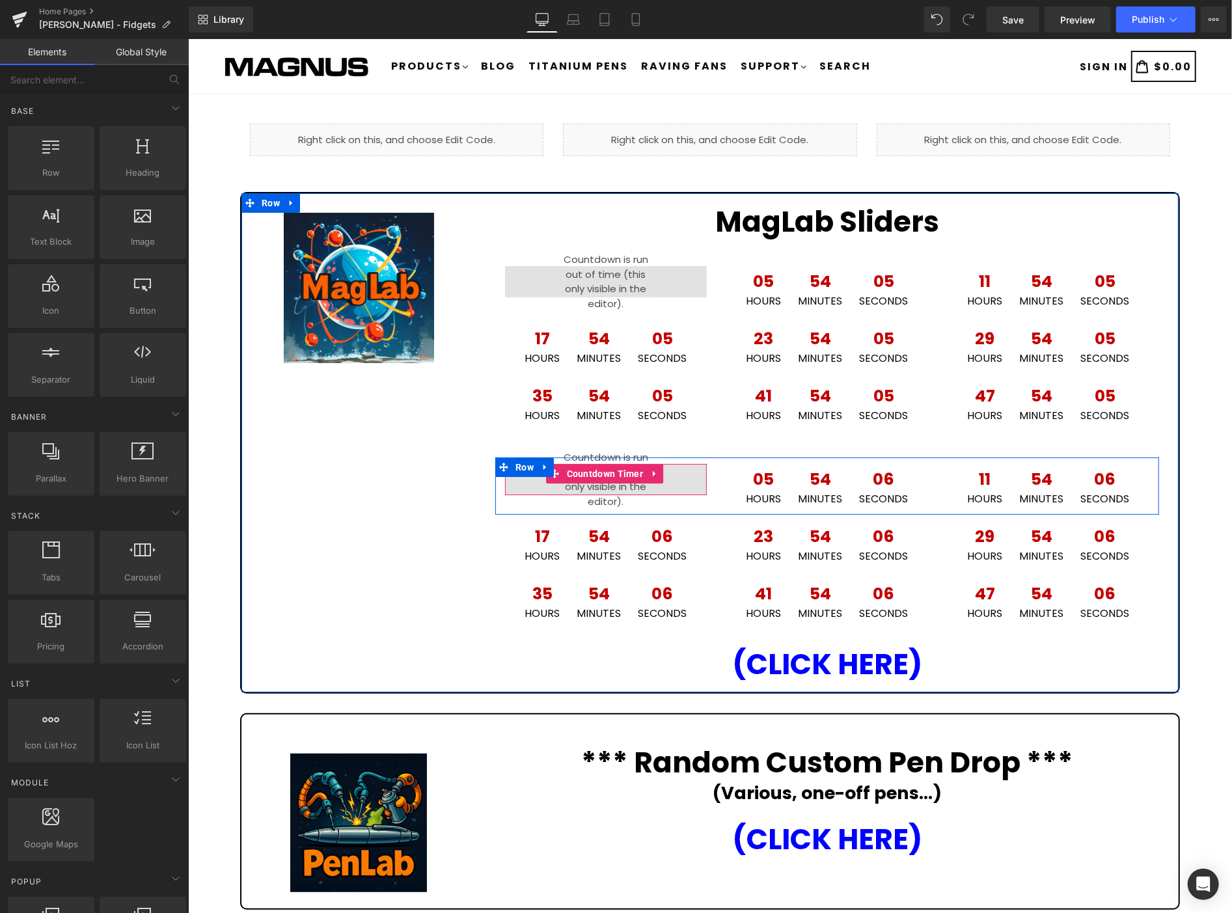
click at [649, 471] on icon at bounding box center [653, 473] width 9 height 10
click at [662, 471] on icon at bounding box center [662, 472] width 9 height 9
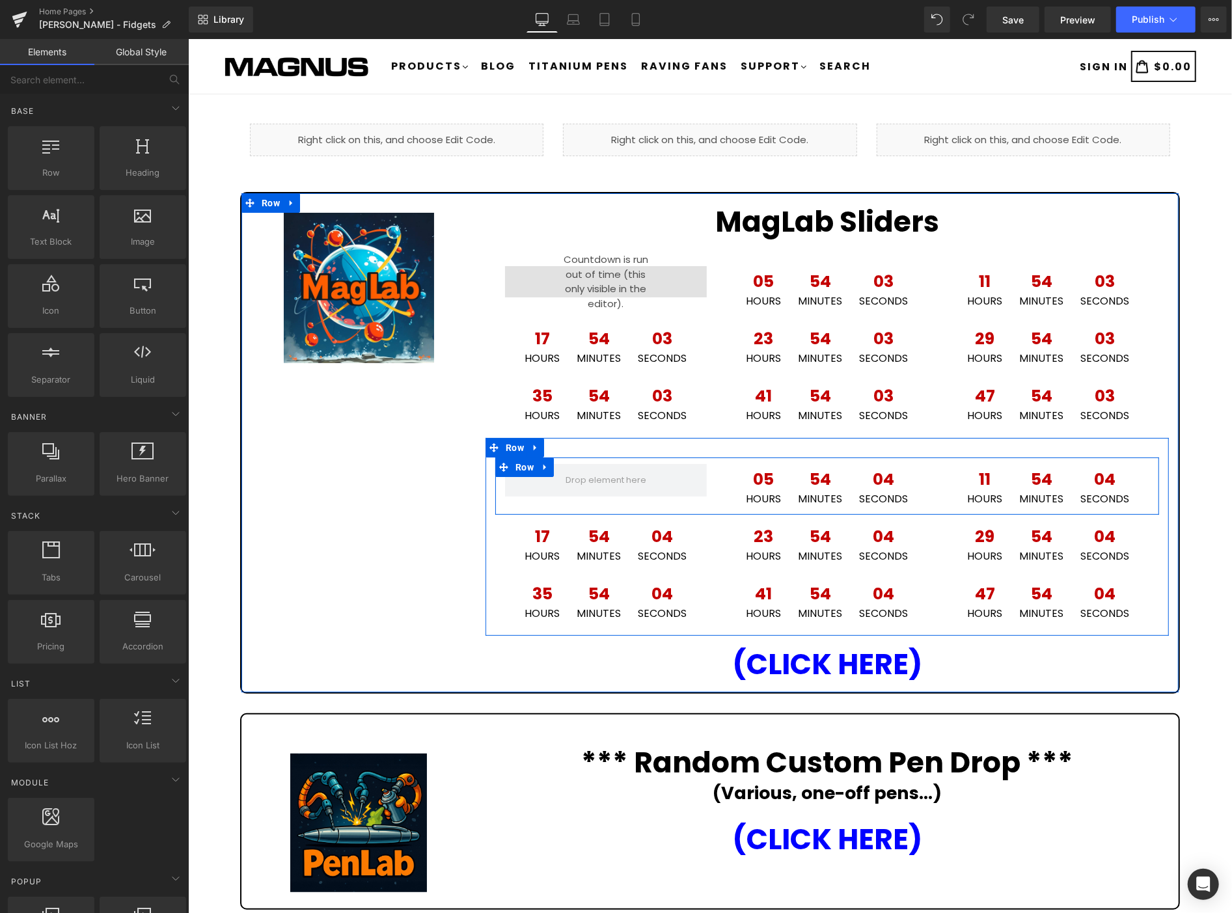
click at [545, 466] on icon at bounding box center [544, 467] width 9 height 10
drag, startPoint x: 576, startPoint y: 463, endPoint x: 550, endPoint y: 456, distance: 27.0
click at [575, 463] on icon at bounding box center [578, 466] width 9 height 9
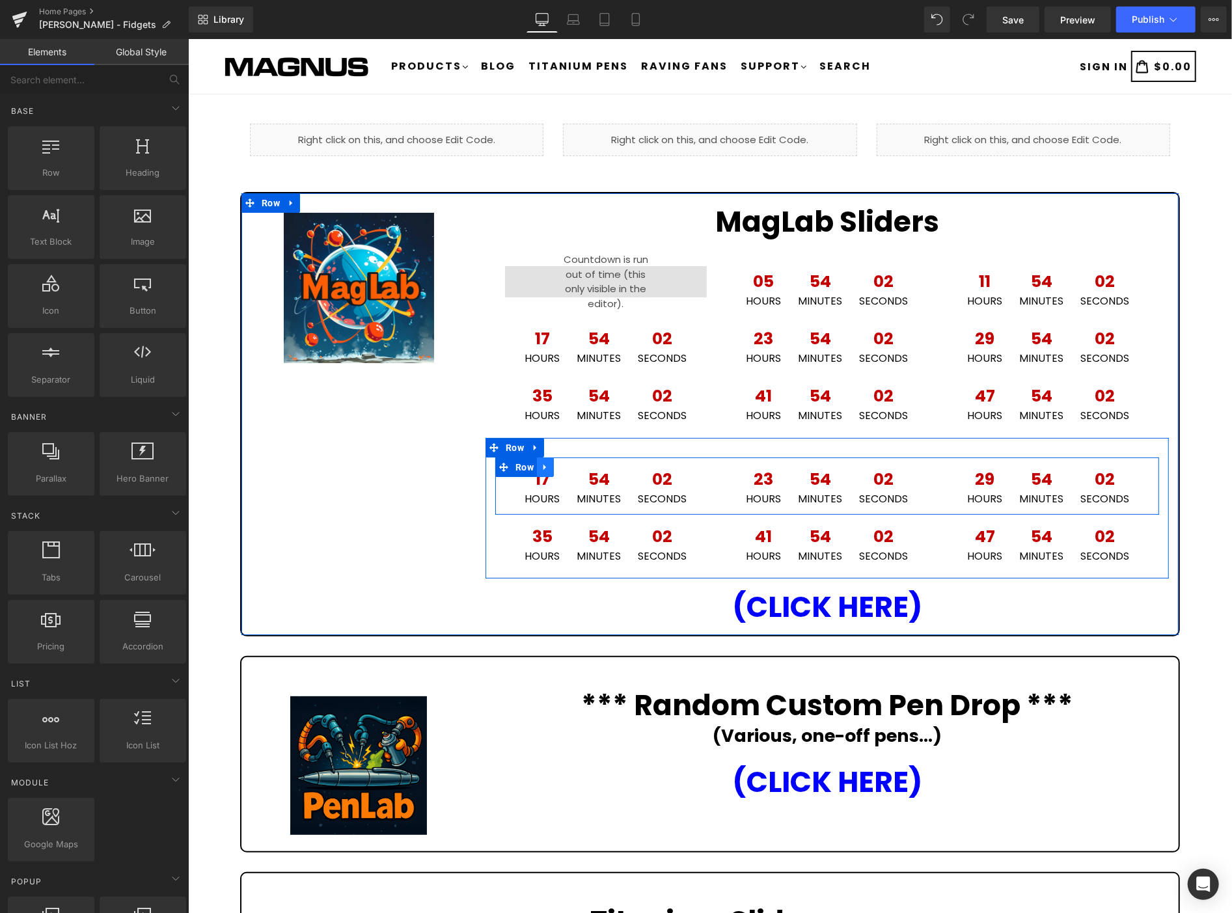
click at [540, 462] on icon at bounding box center [544, 467] width 9 height 10
click at [575, 466] on icon at bounding box center [578, 467] width 9 height 10
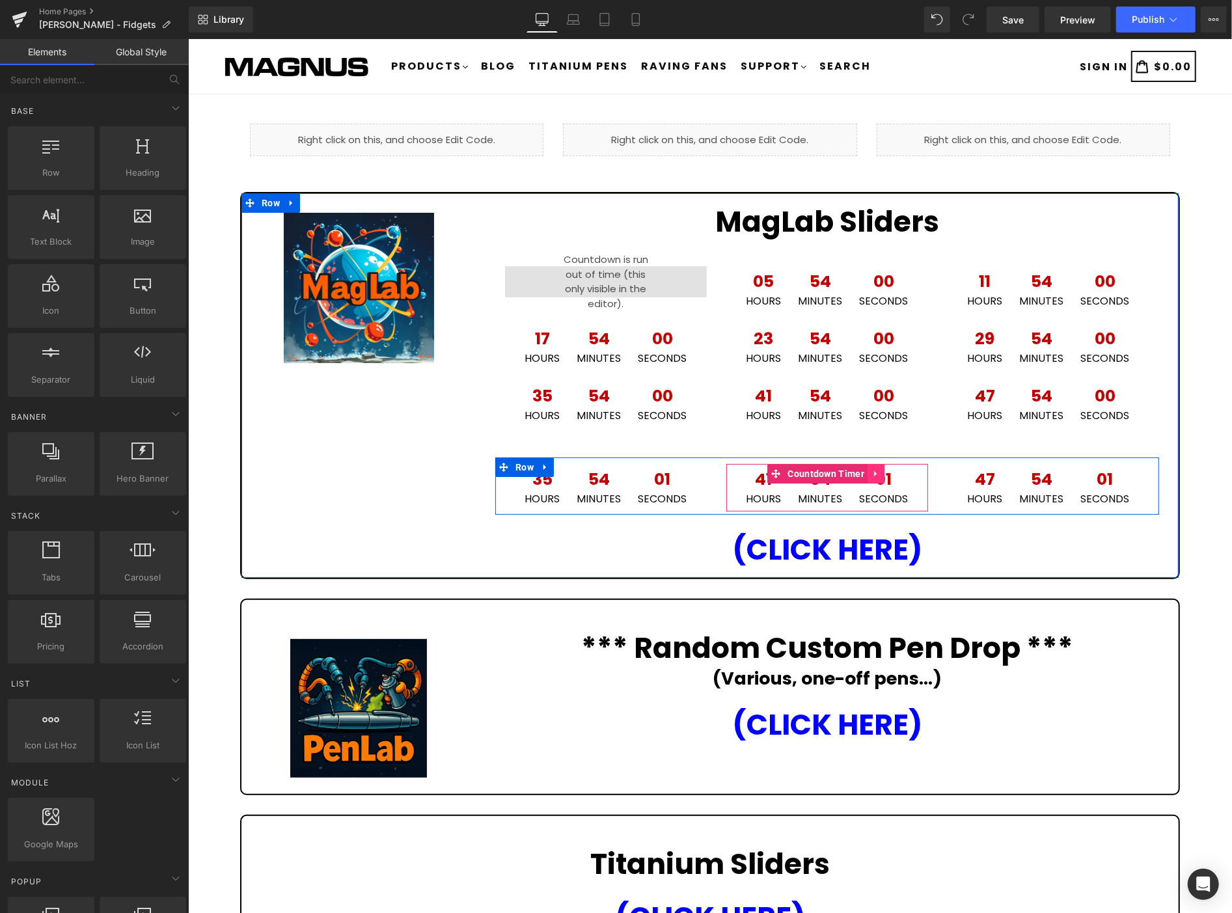
click at [871, 469] on icon at bounding box center [875, 473] width 9 height 10
click at [883, 472] on link at bounding box center [883, 473] width 17 height 20
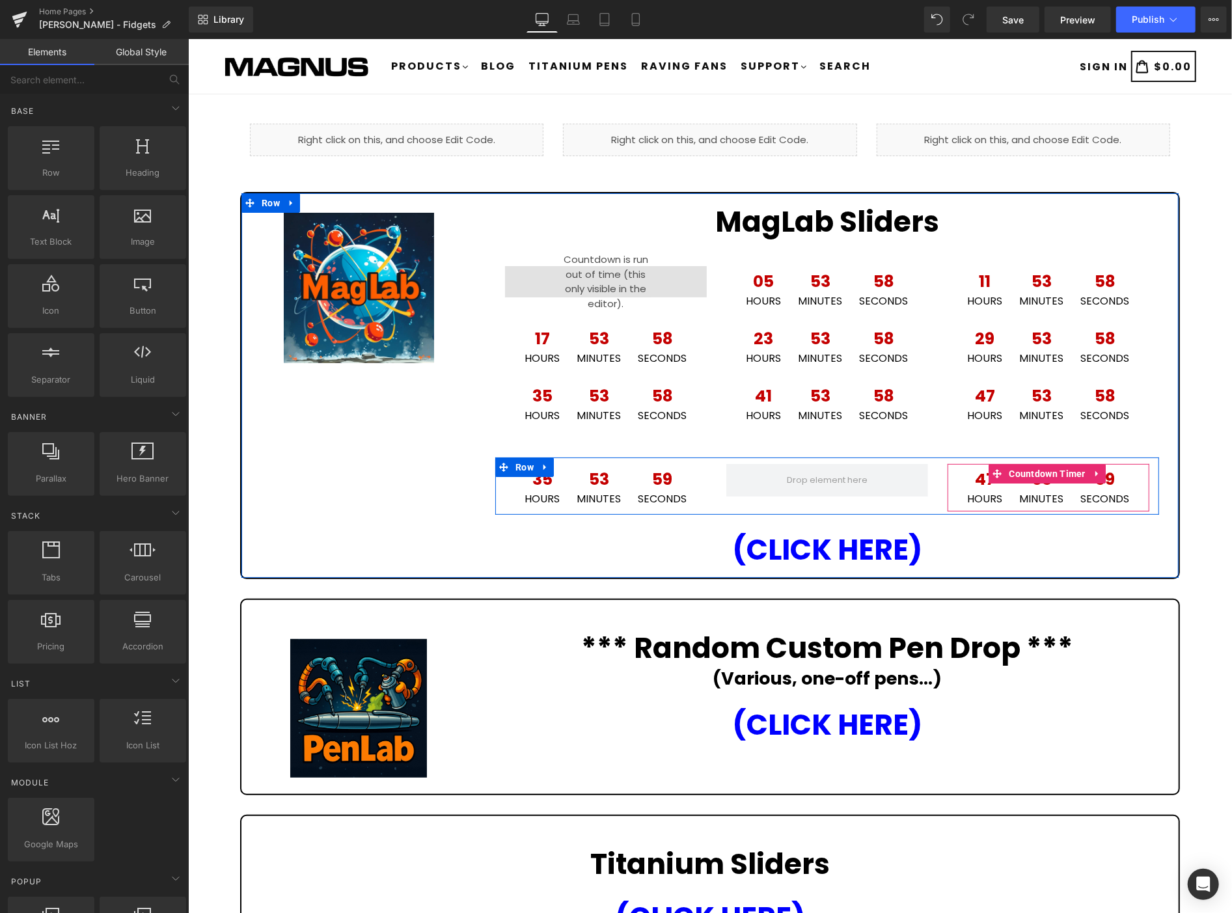
click at [1092, 473] on icon at bounding box center [1096, 473] width 9 height 10
click at [1100, 470] on icon at bounding box center [1104, 472] width 9 height 9
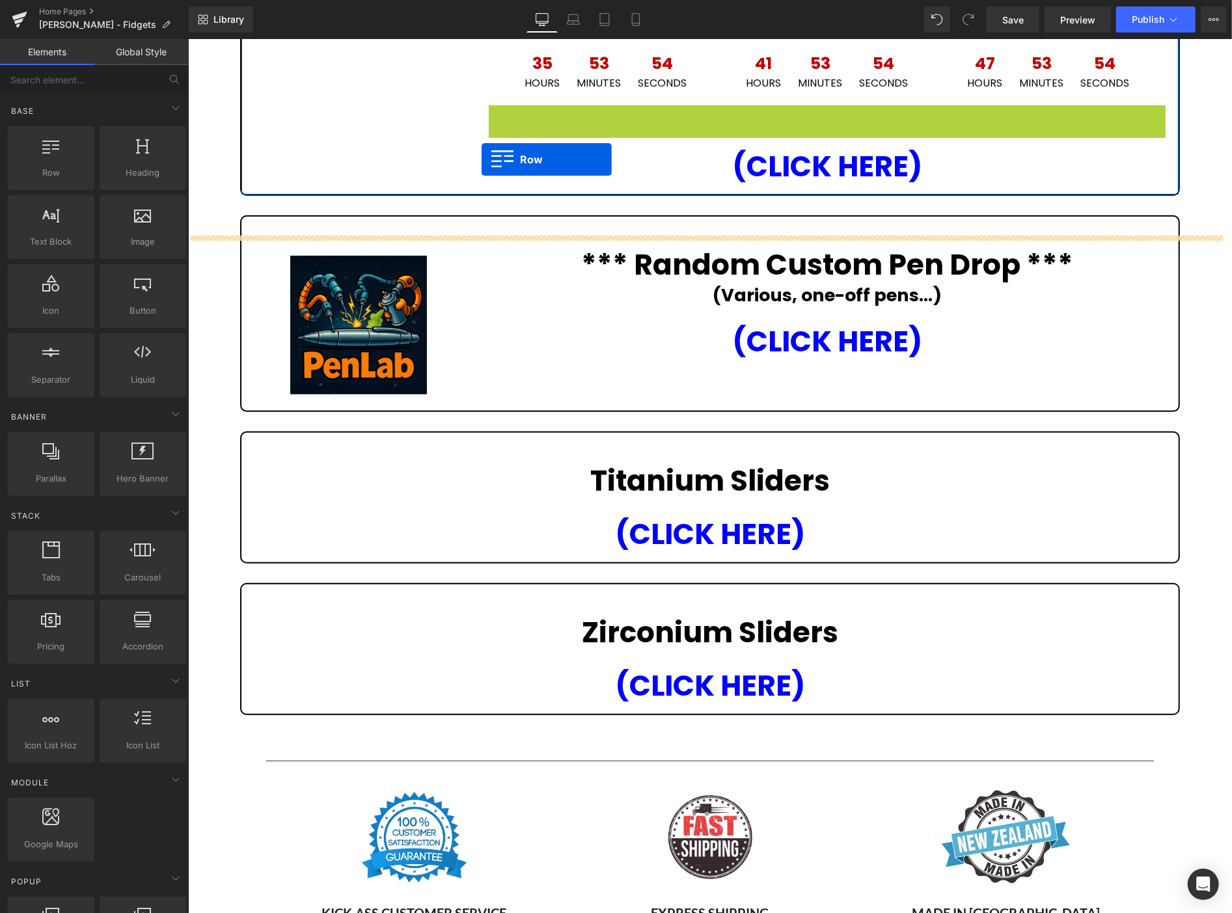
scroll to position [361, 0]
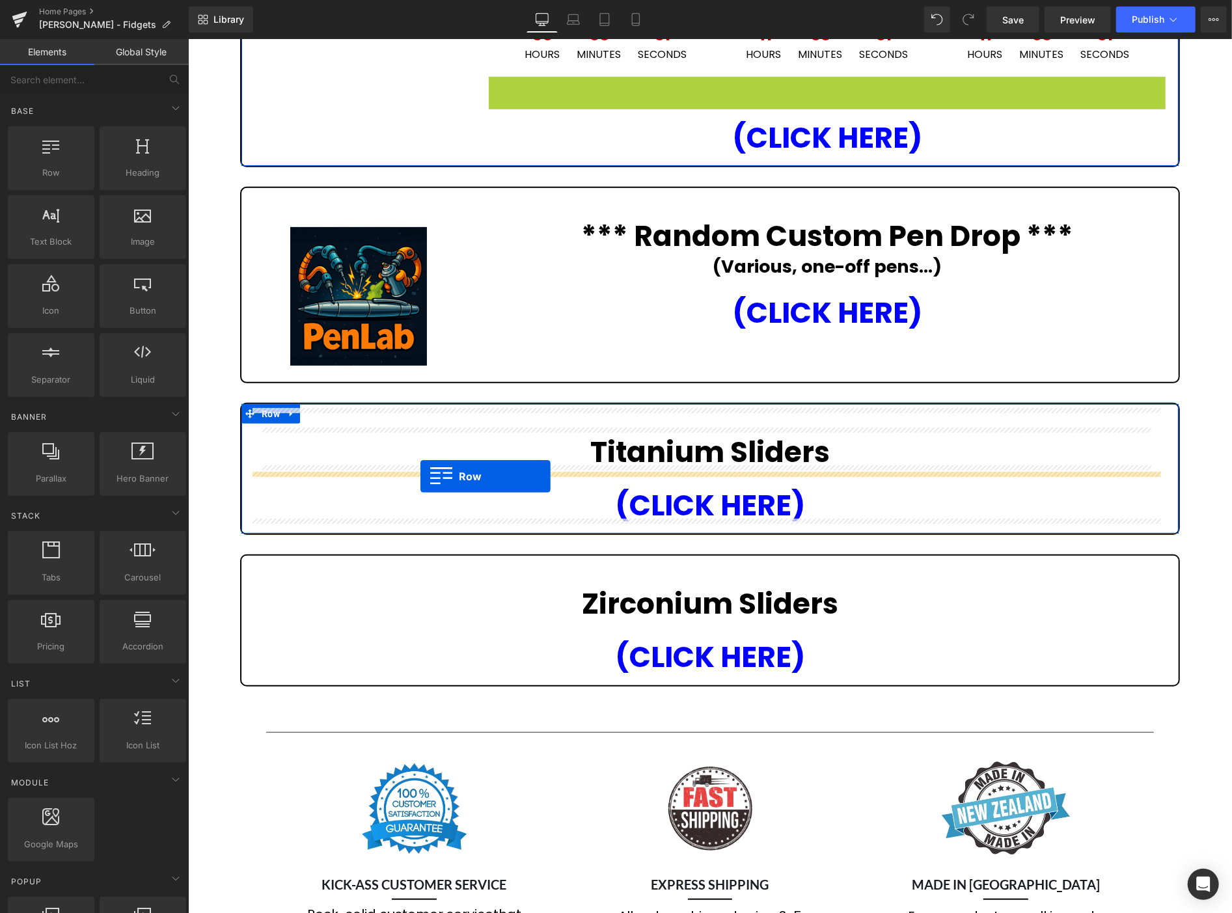
drag, startPoint x: 487, startPoint y: 230, endPoint x: 420, endPoint y: 476, distance: 255.1
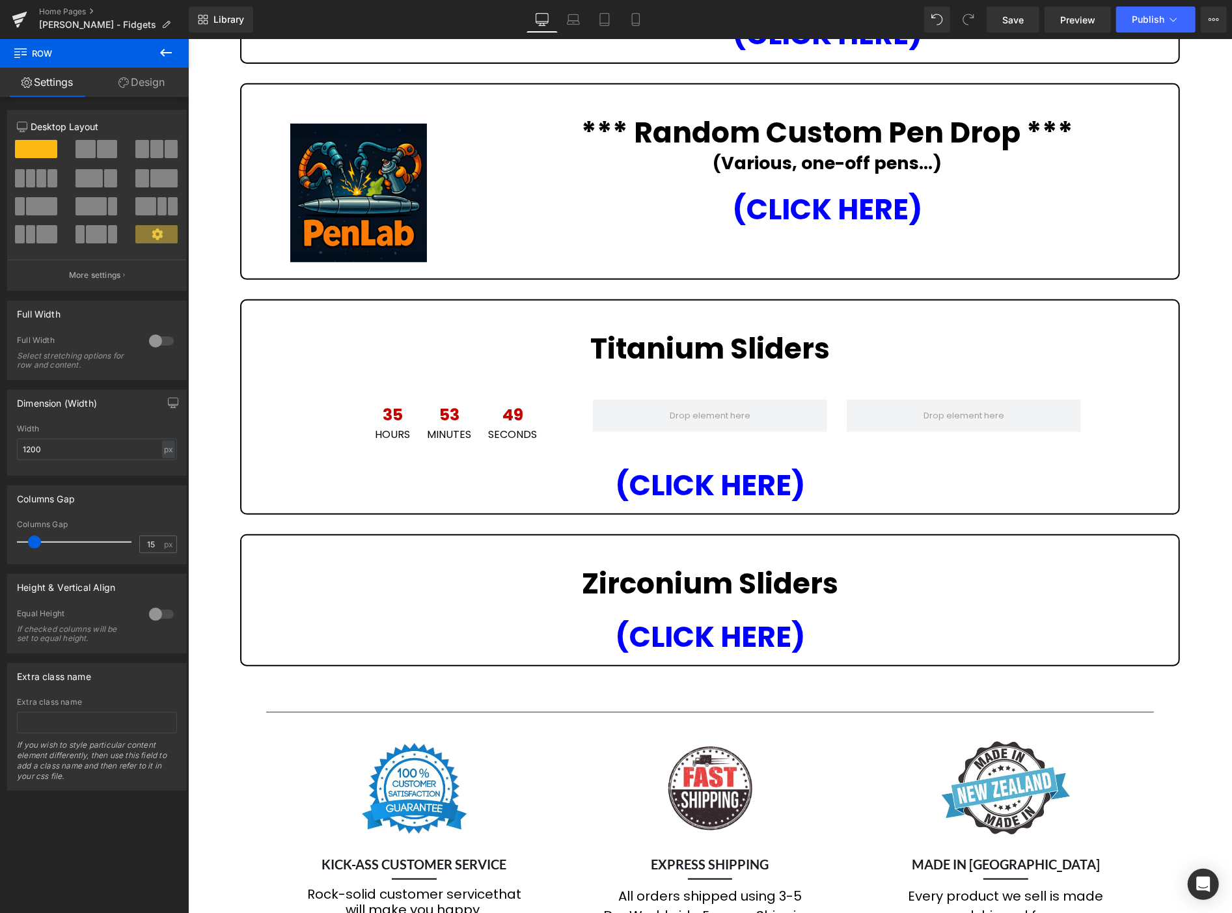
scroll to position [433, 0]
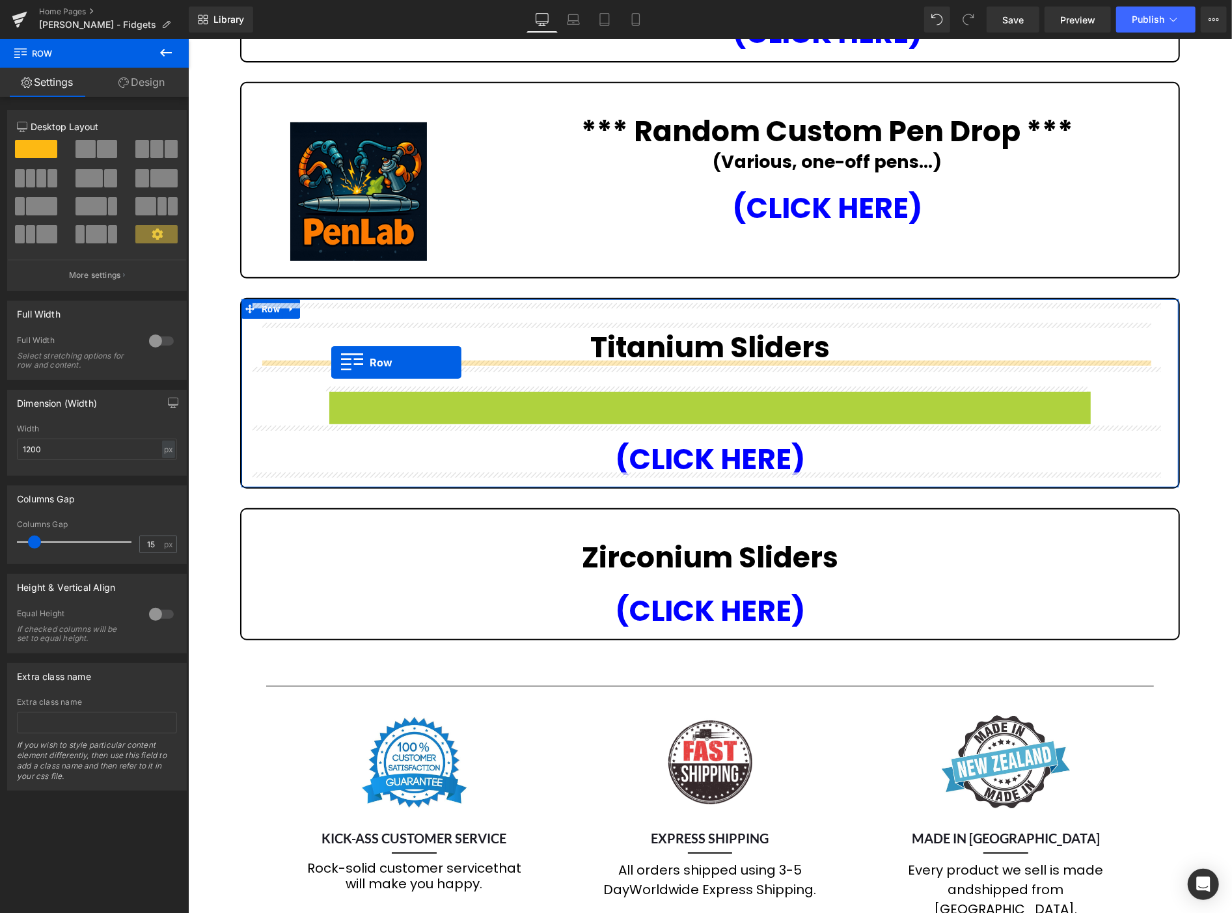
drag, startPoint x: 328, startPoint y: 398, endPoint x: 331, endPoint y: 362, distance: 35.9
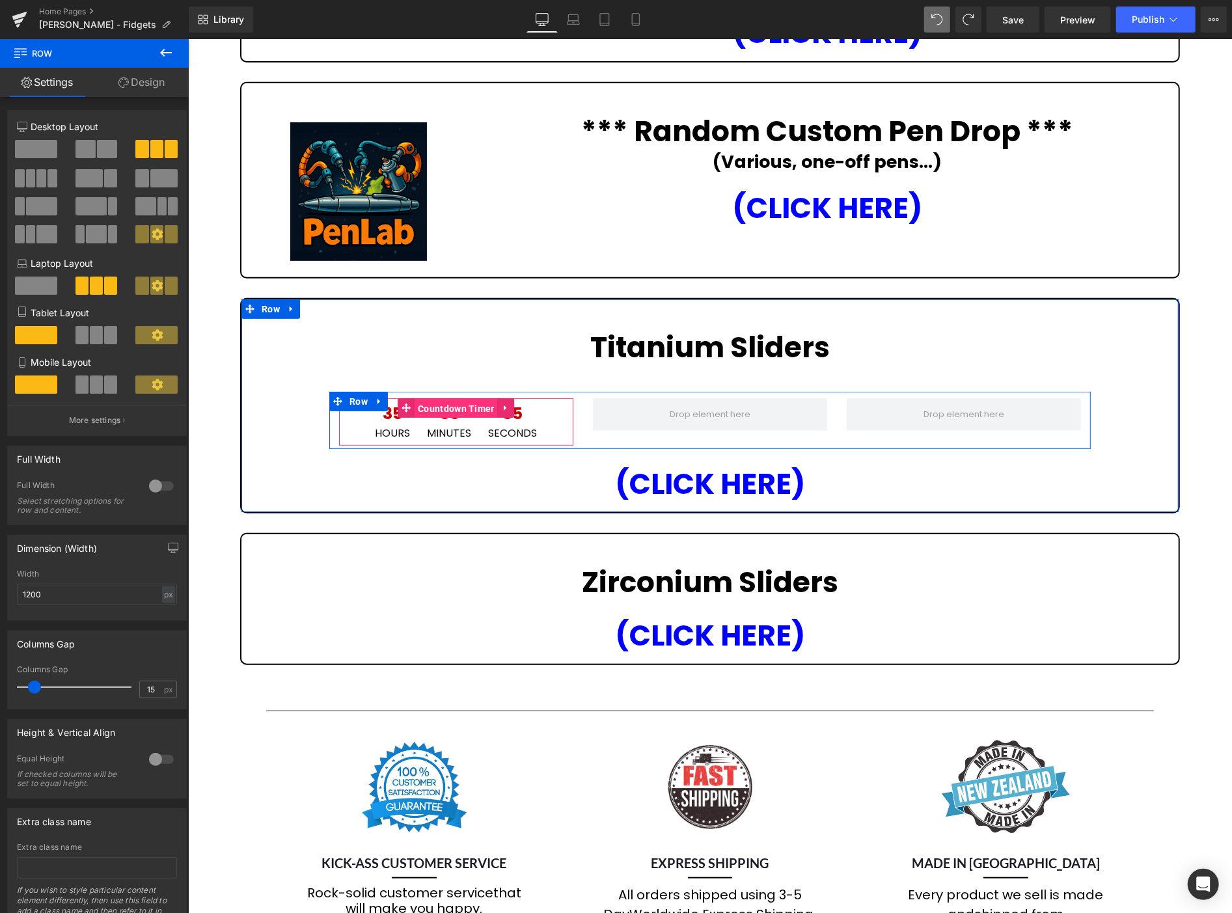
click at [452, 403] on span "Countdown Timer" at bounding box center [455, 408] width 83 height 20
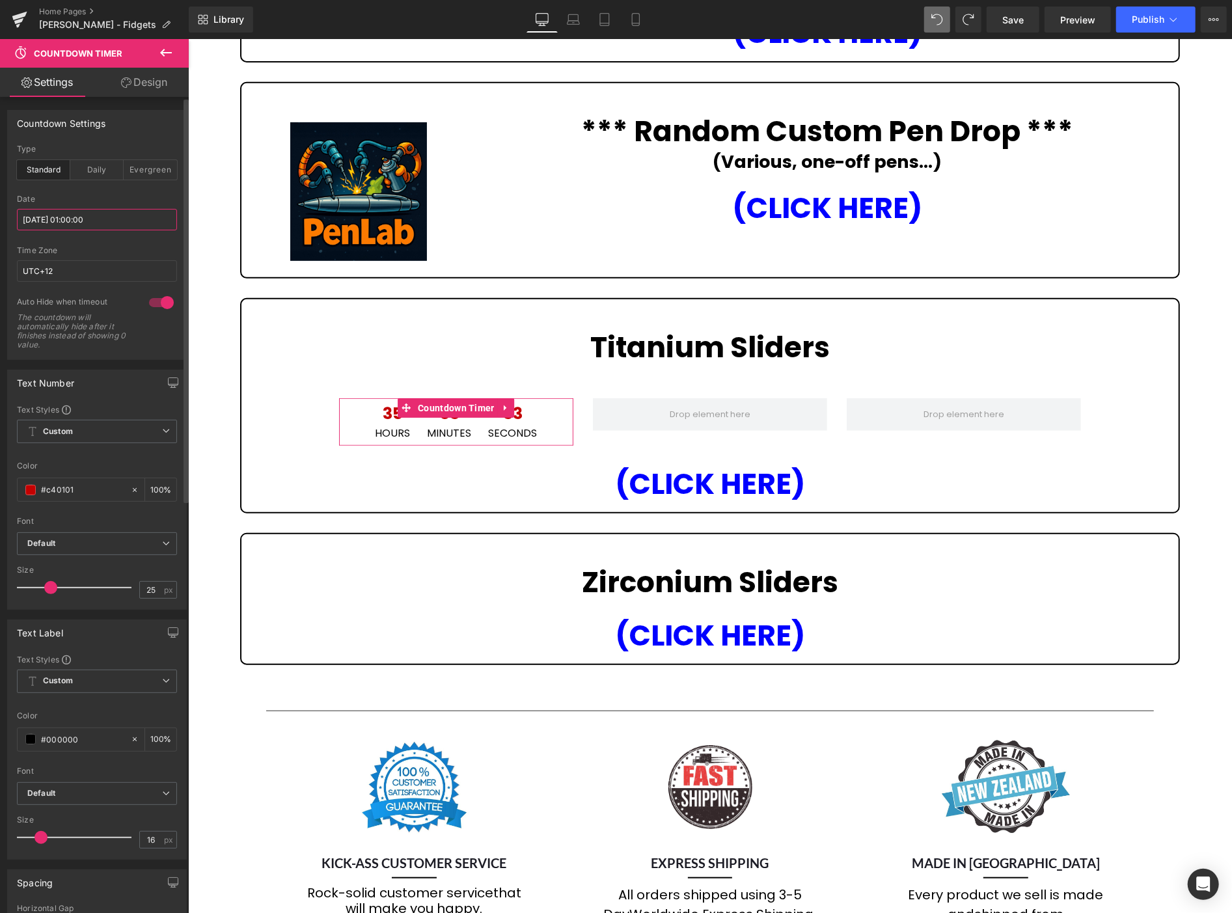
click at [118, 218] on input "2025/08/28 01:00:00" at bounding box center [97, 219] width 160 height 21
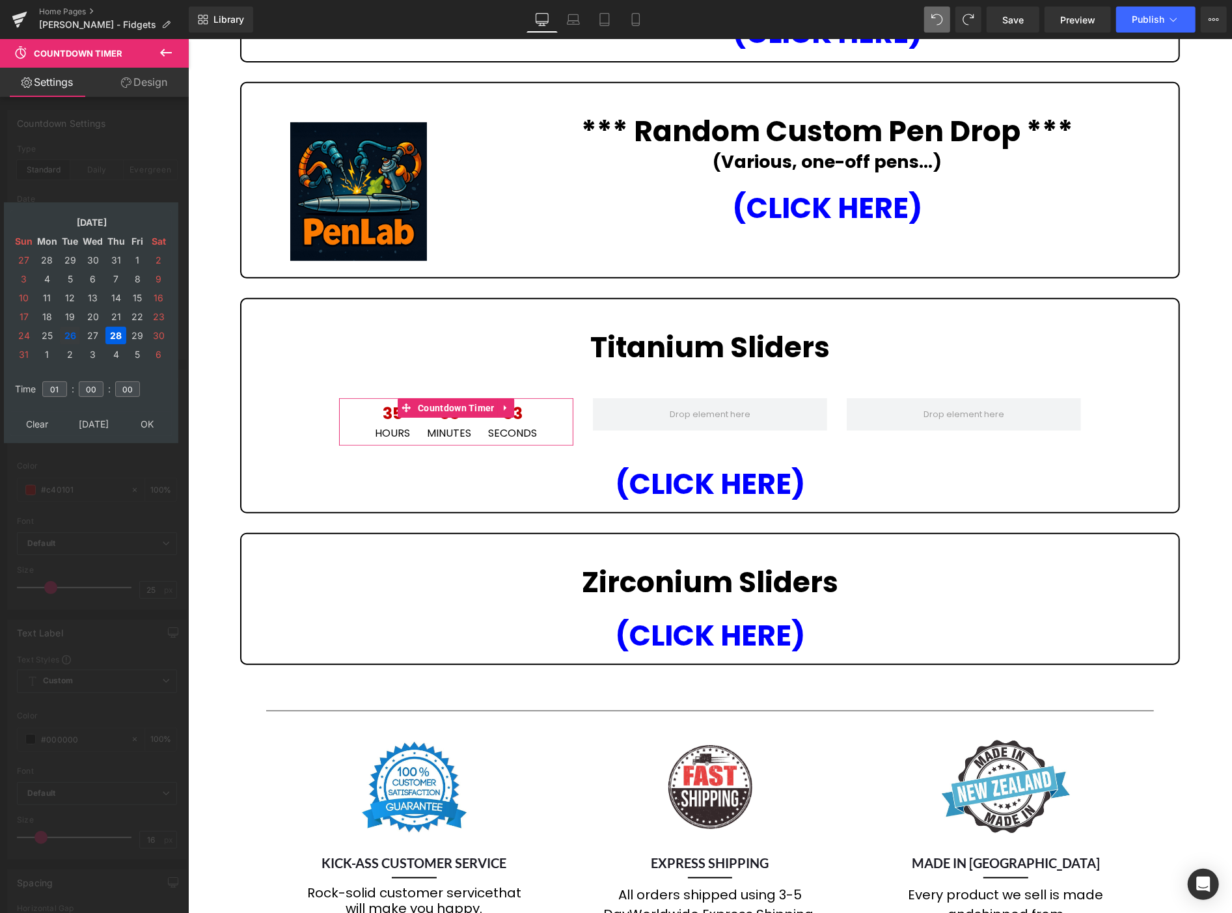
click at [66, 329] on td "26" at bounding box center [70, 336] width 20 height 18
drag, startPoint x: 57, startPoint y: 381, endPoint x: 52, endPoint y: 368, distance: 14.0
click at [52, 374] on td "01" at bounding box center [54, 389] width 29 height 30
type input "15"
type input "[DATE] 15:00:00"
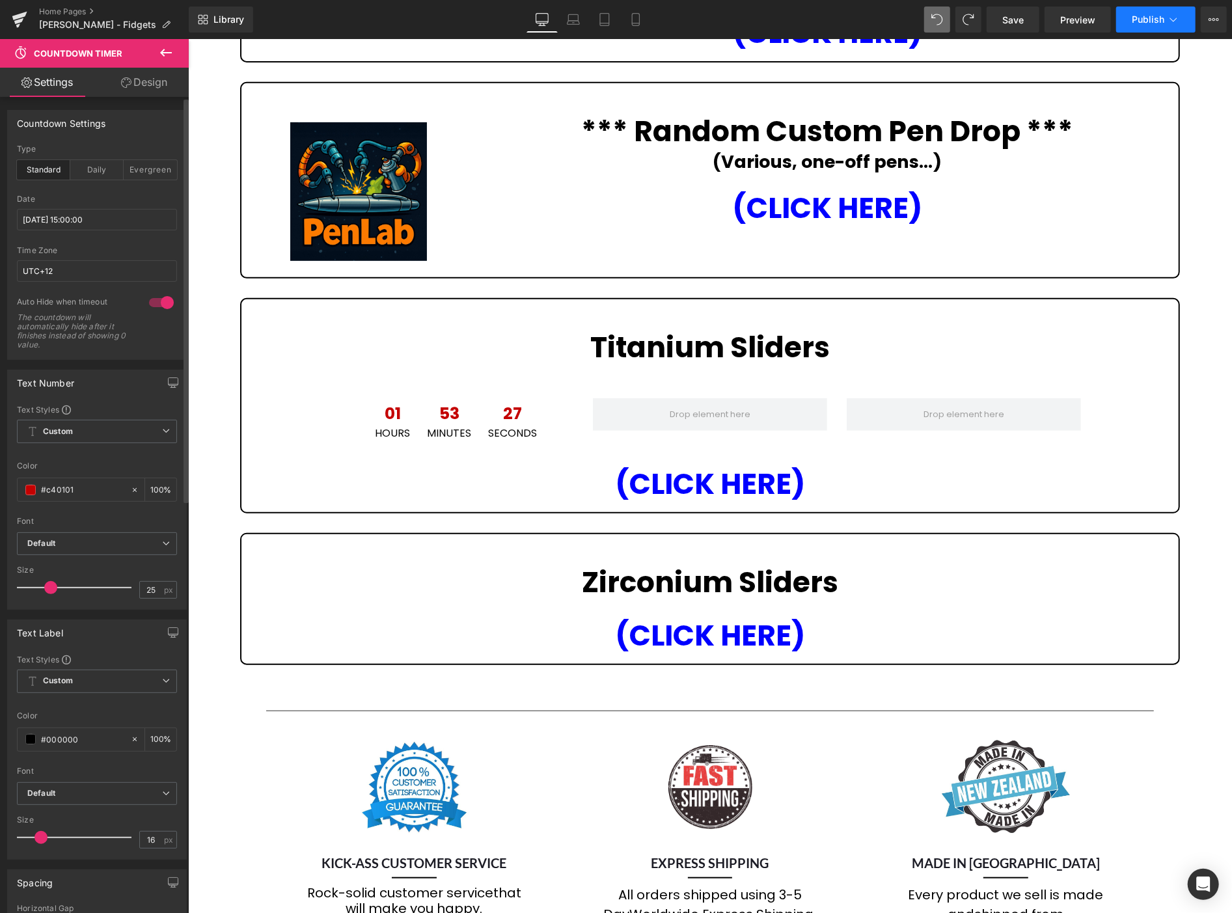
click at [1160, 24] on span "Publish" at bounding box center [1147, 19] width 33 height 10
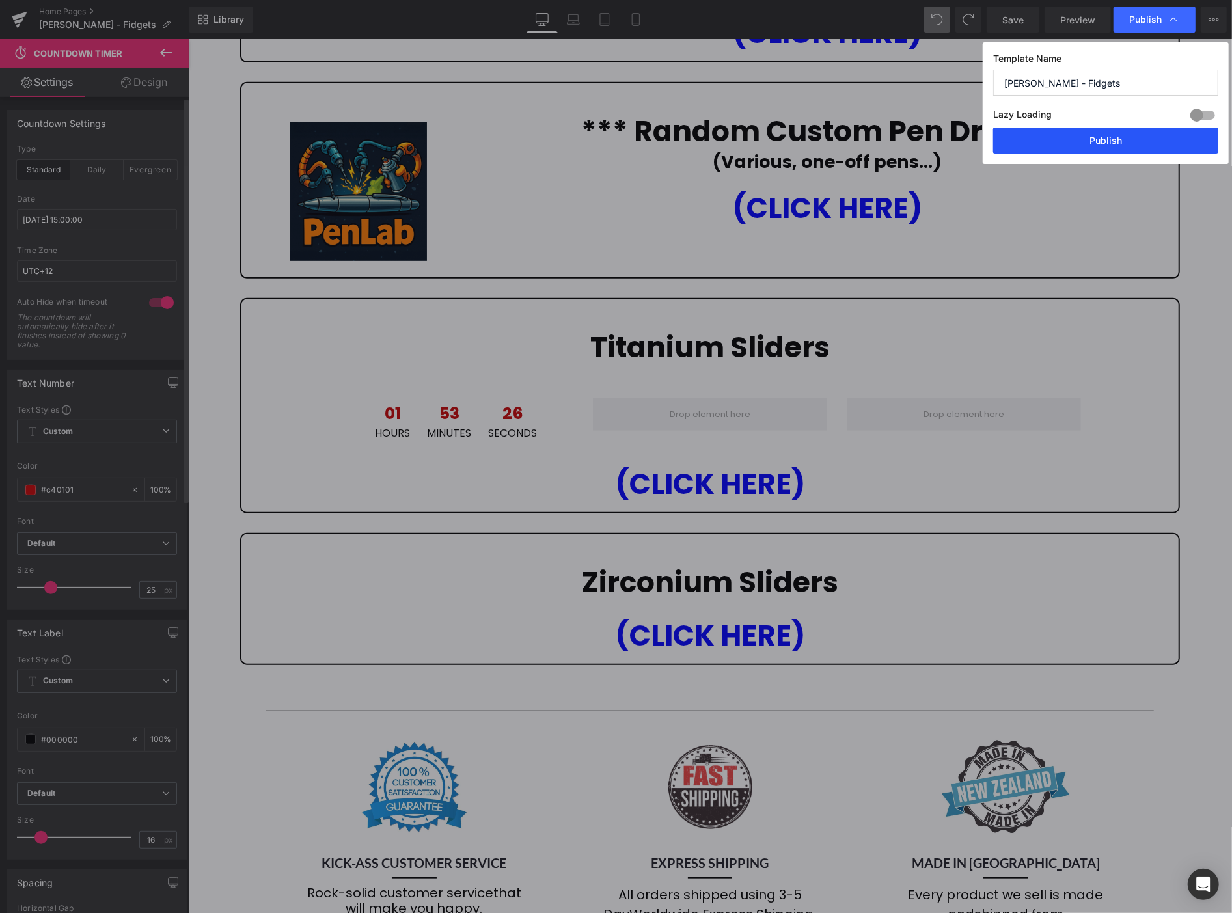
click at [1122, 141] on button "Publish" at bounding box center [1105, 141] width 225 height 26
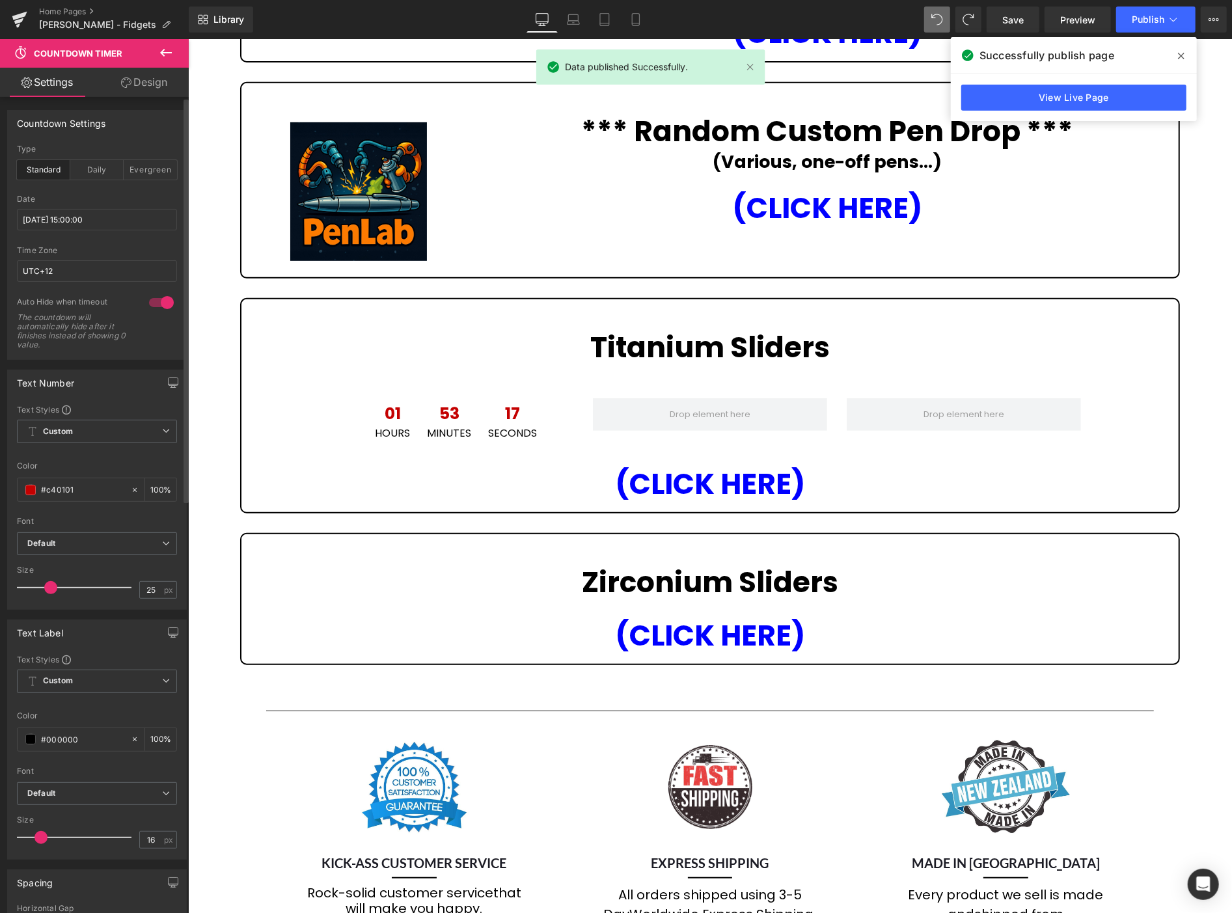
click at [1180, 53] on icon at bounding box center [1181, 56] width 7 height 10
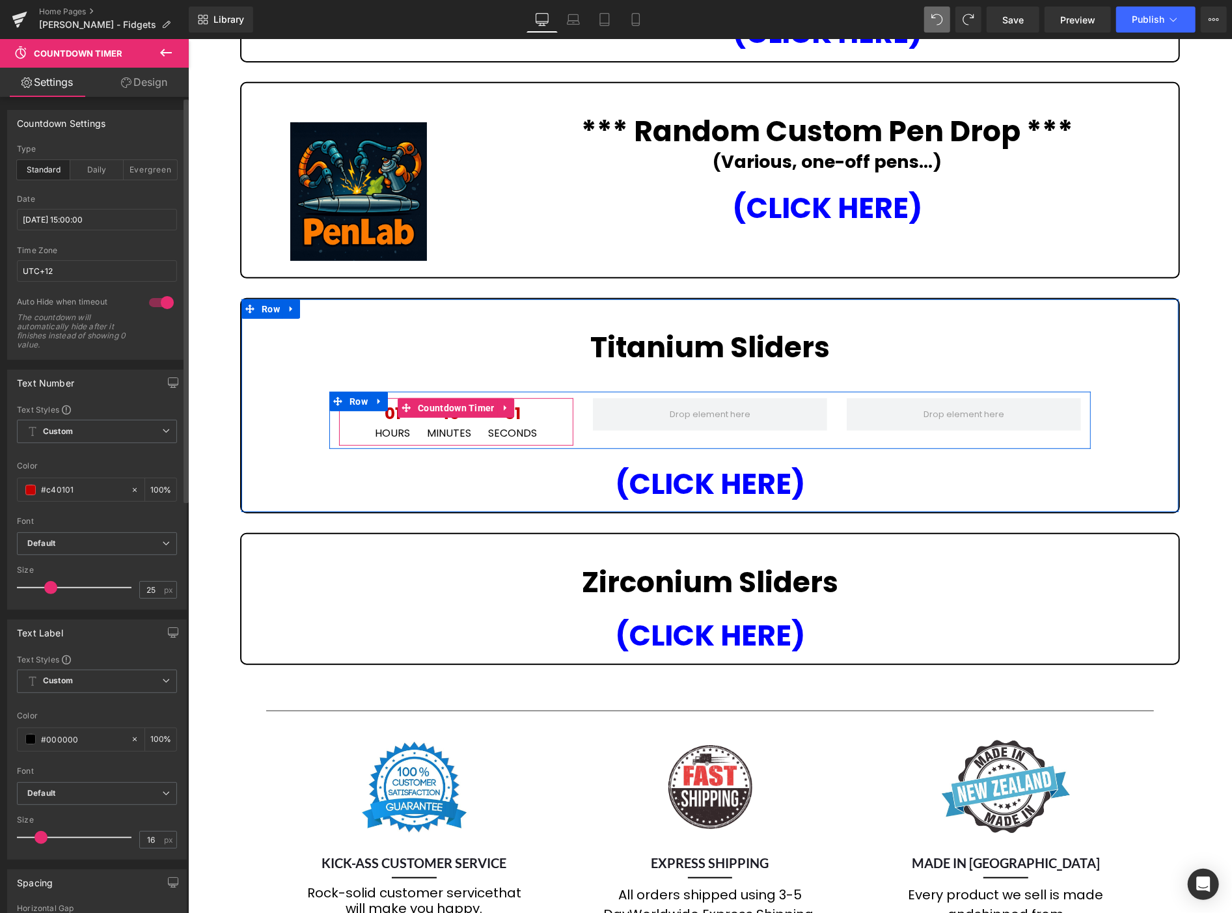
click at [501, 402] on icon at bounding box center [505, 407] width 9 height 10
click at [493, 404] on icon at bounding box center [497, 407] width 9 height 9
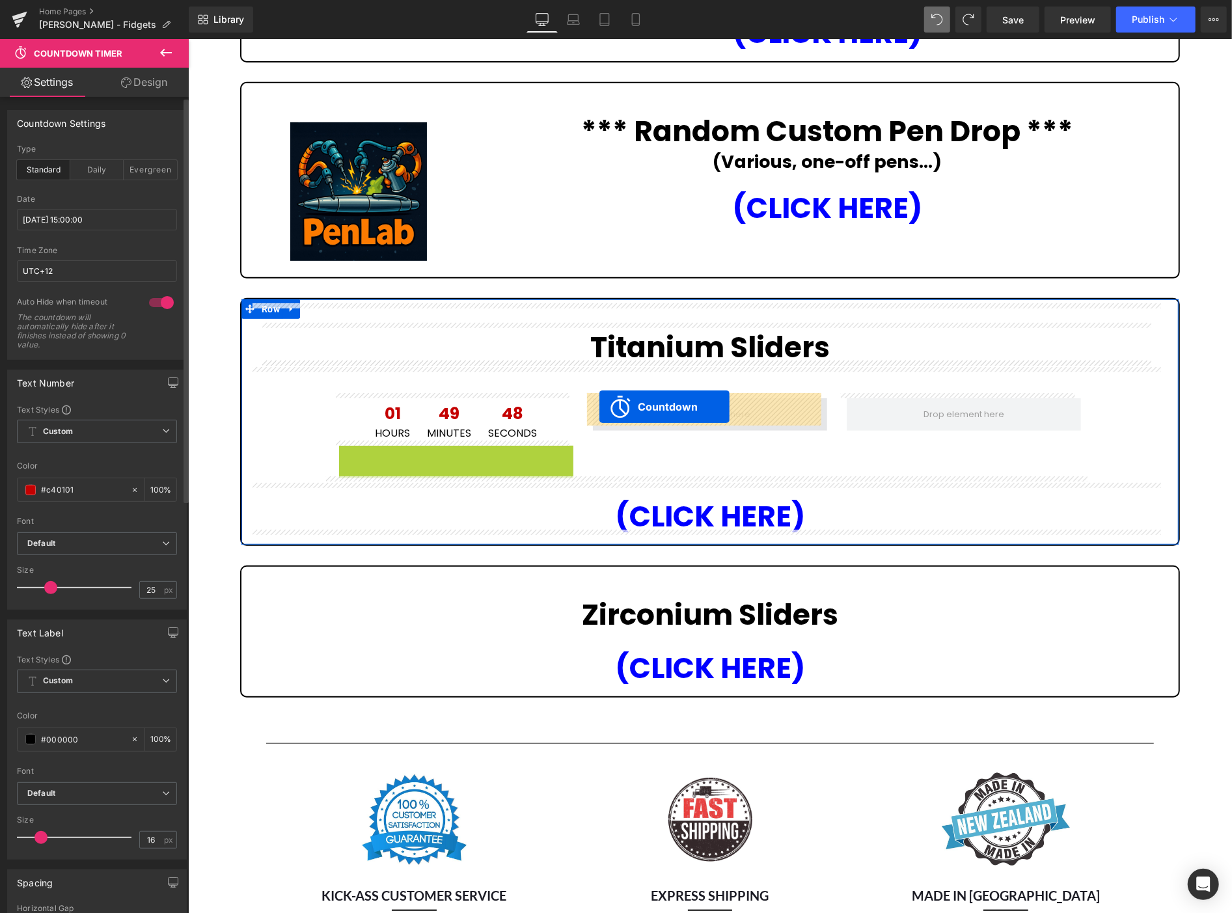
drag, startPoint x: 395, startPoint y: 450, endPoint x: 599, endPoint y: 406, distance: 208.4
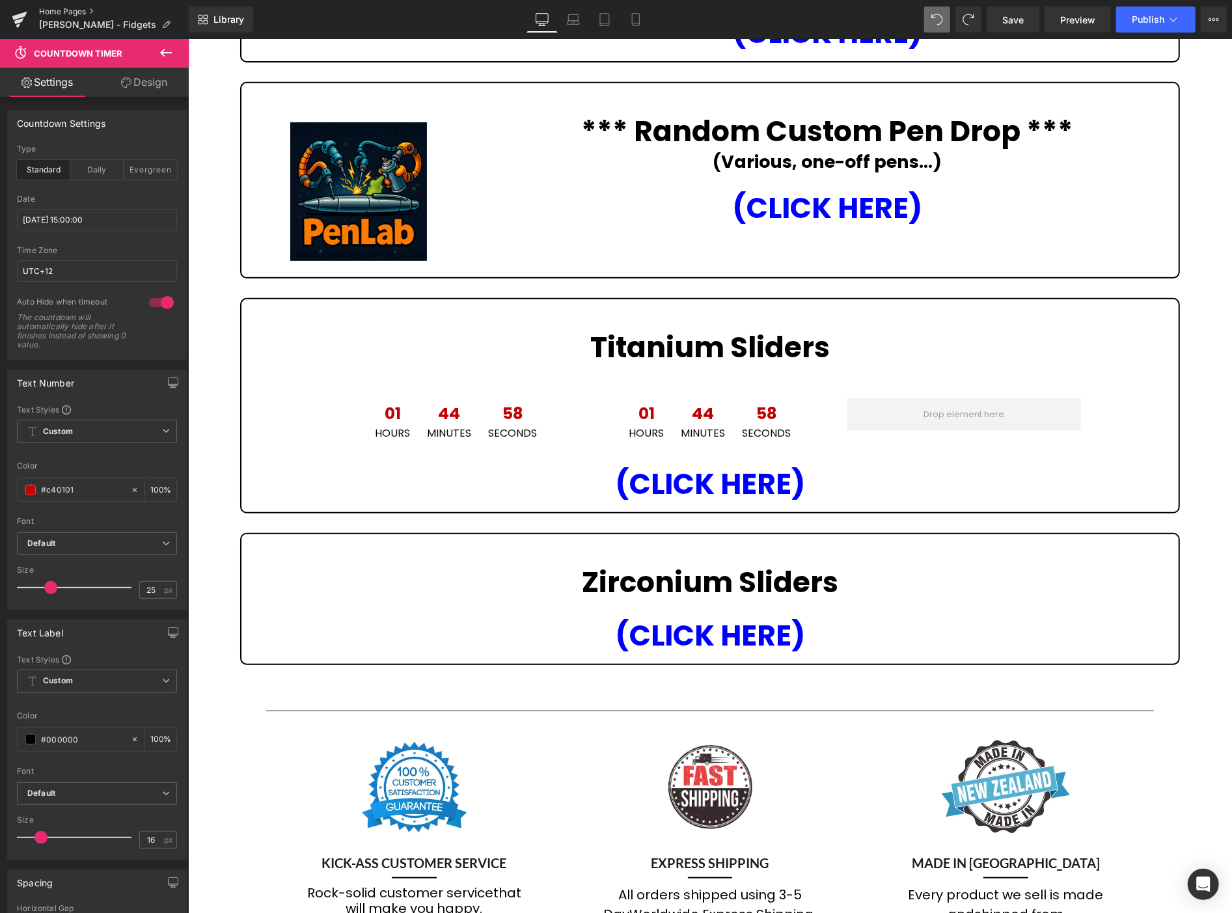
click at [59, 10] on link "Home Pages" at bounding box center [114, 12] width 150 height 10
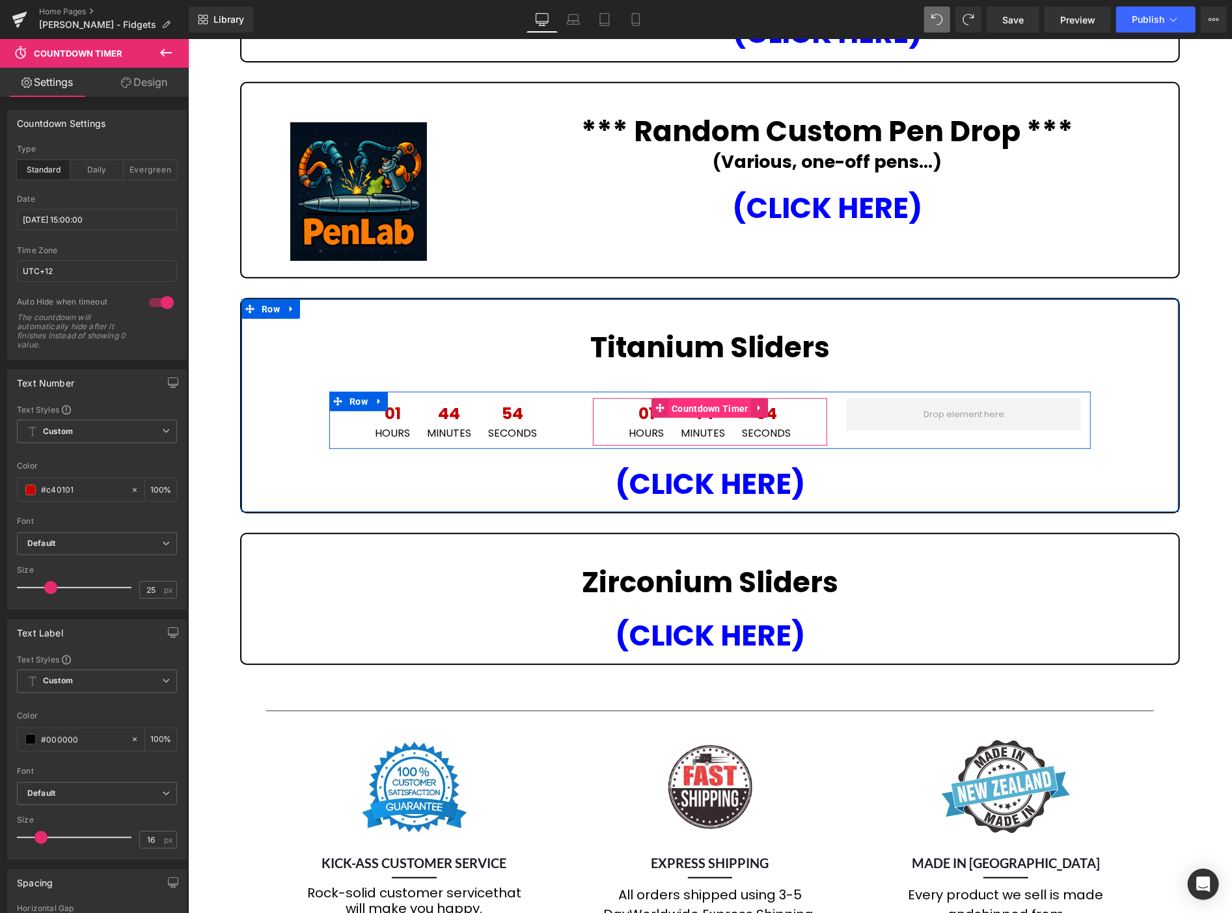
click at [716, 398] on span "Countdown Timer" at bounding box center [709, 408] width 83 height 20
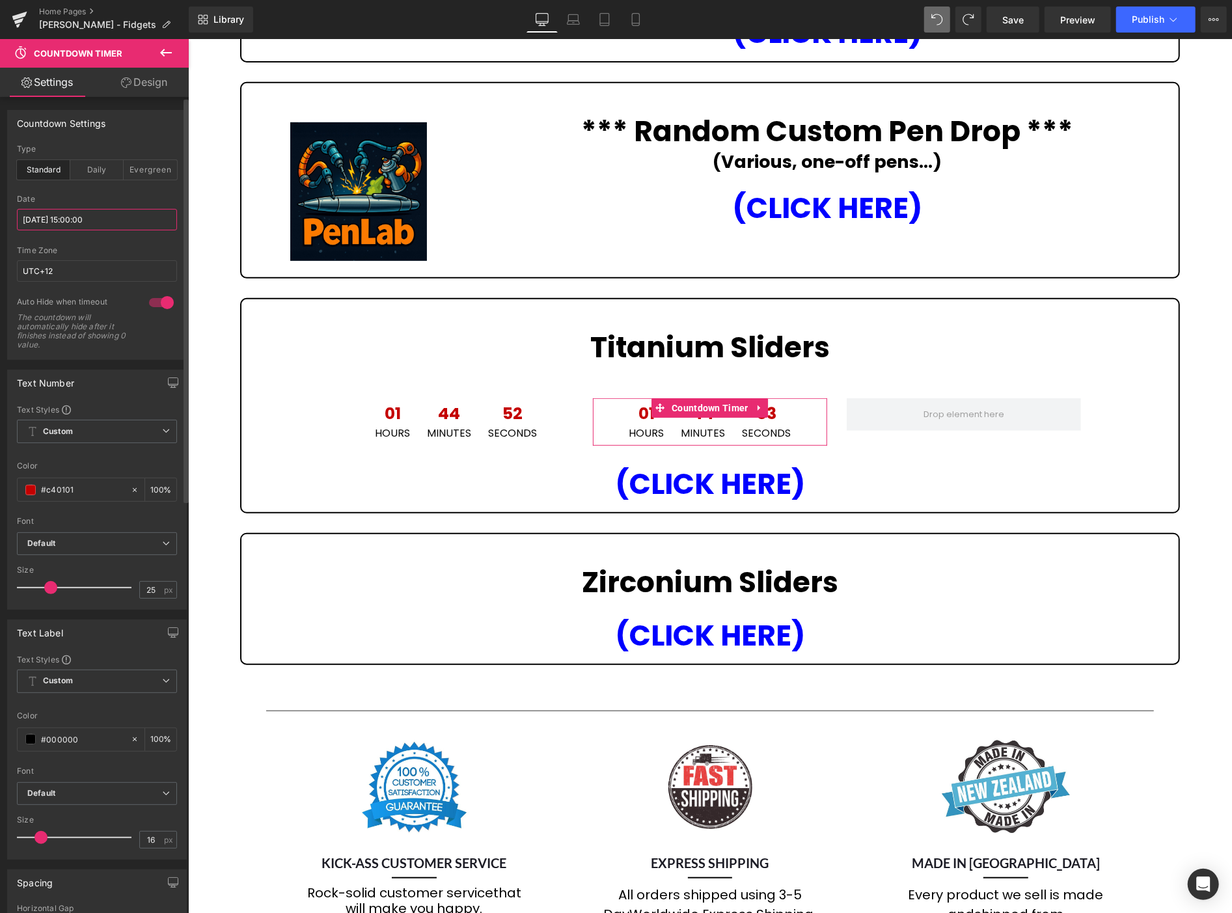
click at [135, 215] on input "[DATE] 15:00:00" at bounding box center [97, 219] width 160 height 21
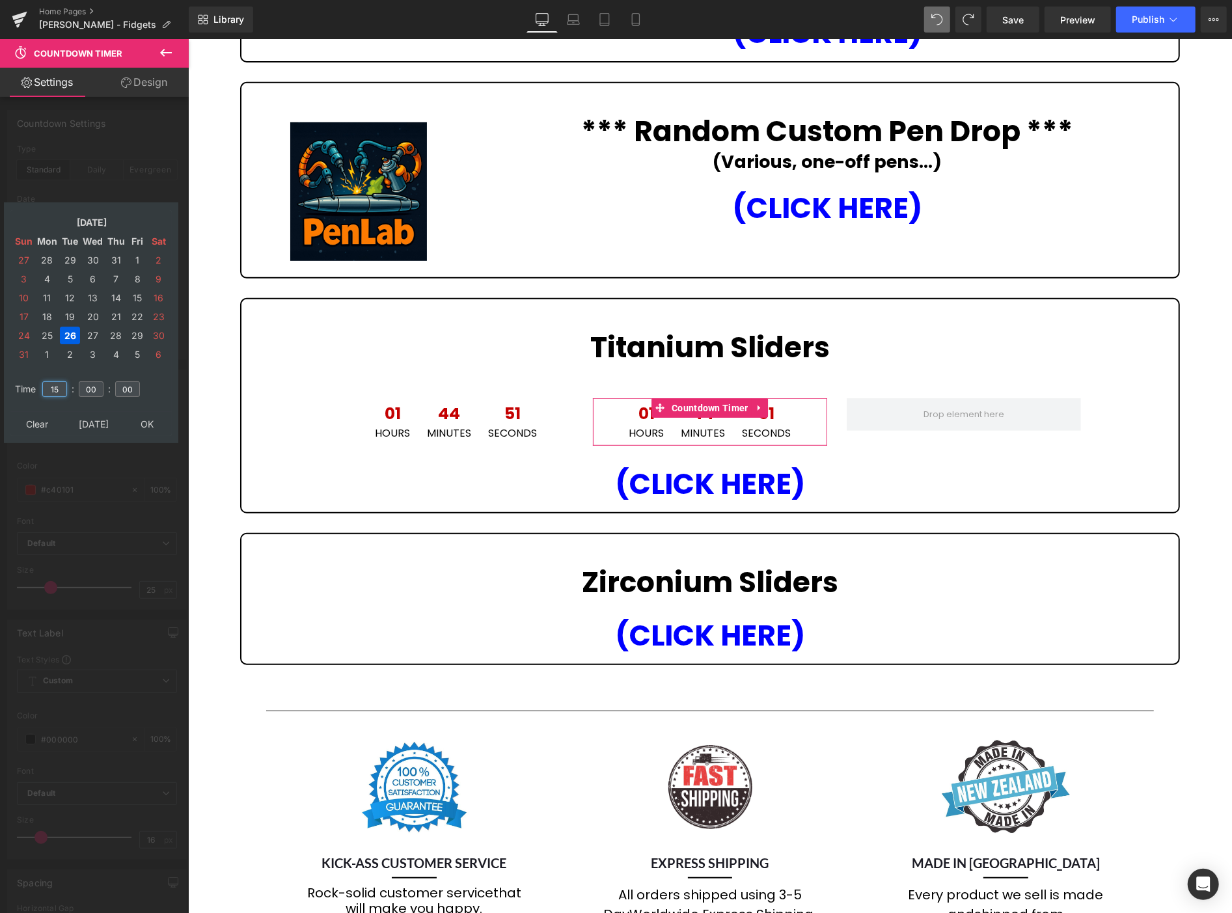
drag, startPoint x: 61, startPoint y: 381, endPoint x: 4, endPoint y: 367, distance: 58.9
click at [7, 367] on div "Aug, 2025 Sun Mon Tue Wed Thu Fri Sat 27 28 29 30 31 1 2 3 4 5 6 7 8 9 10 11 12…" at bounding box center [91, 322] width 174 height 241
type input "18"
type input "[DATE] 18:00:00"
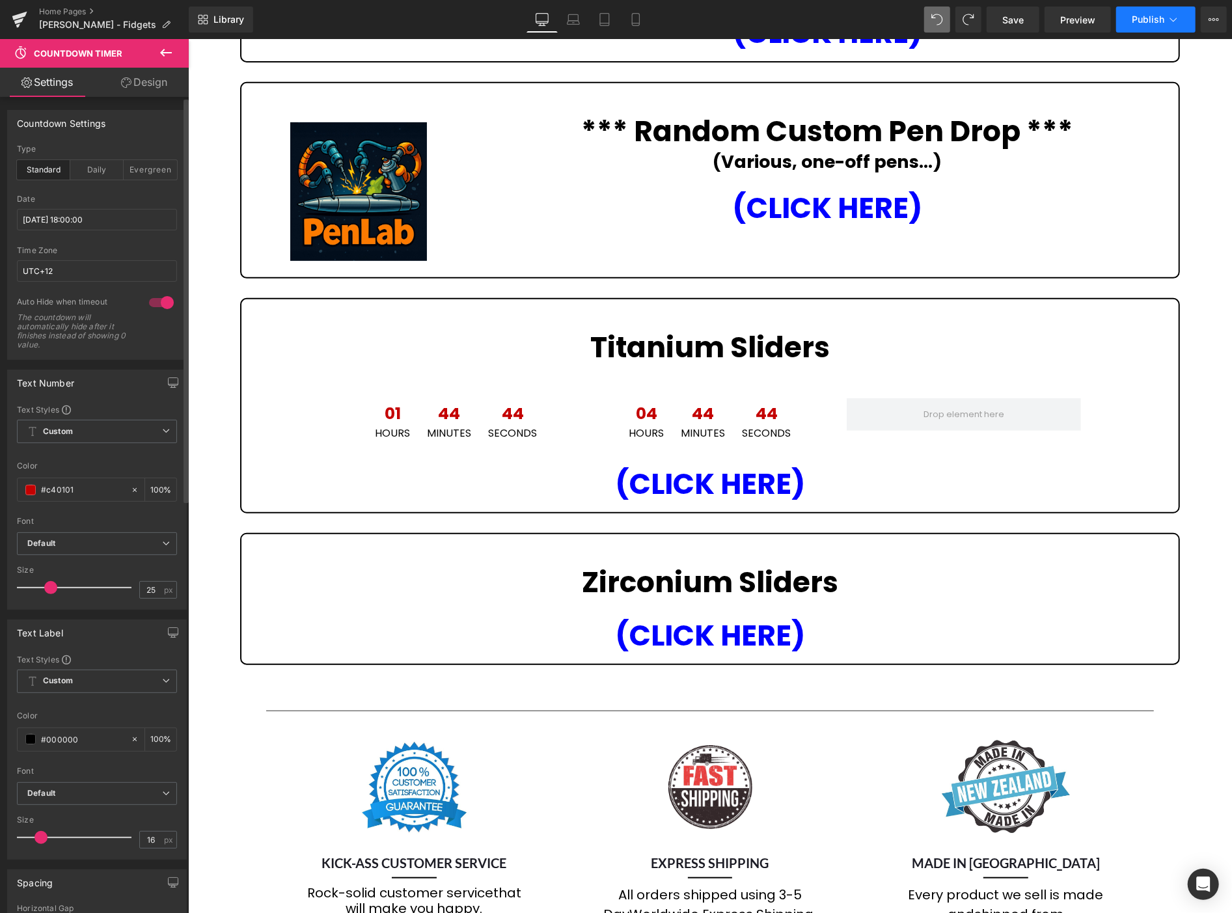
click at [1152, 20] on span "Publish" at bounding box center [1147, 19] width 33 height 10
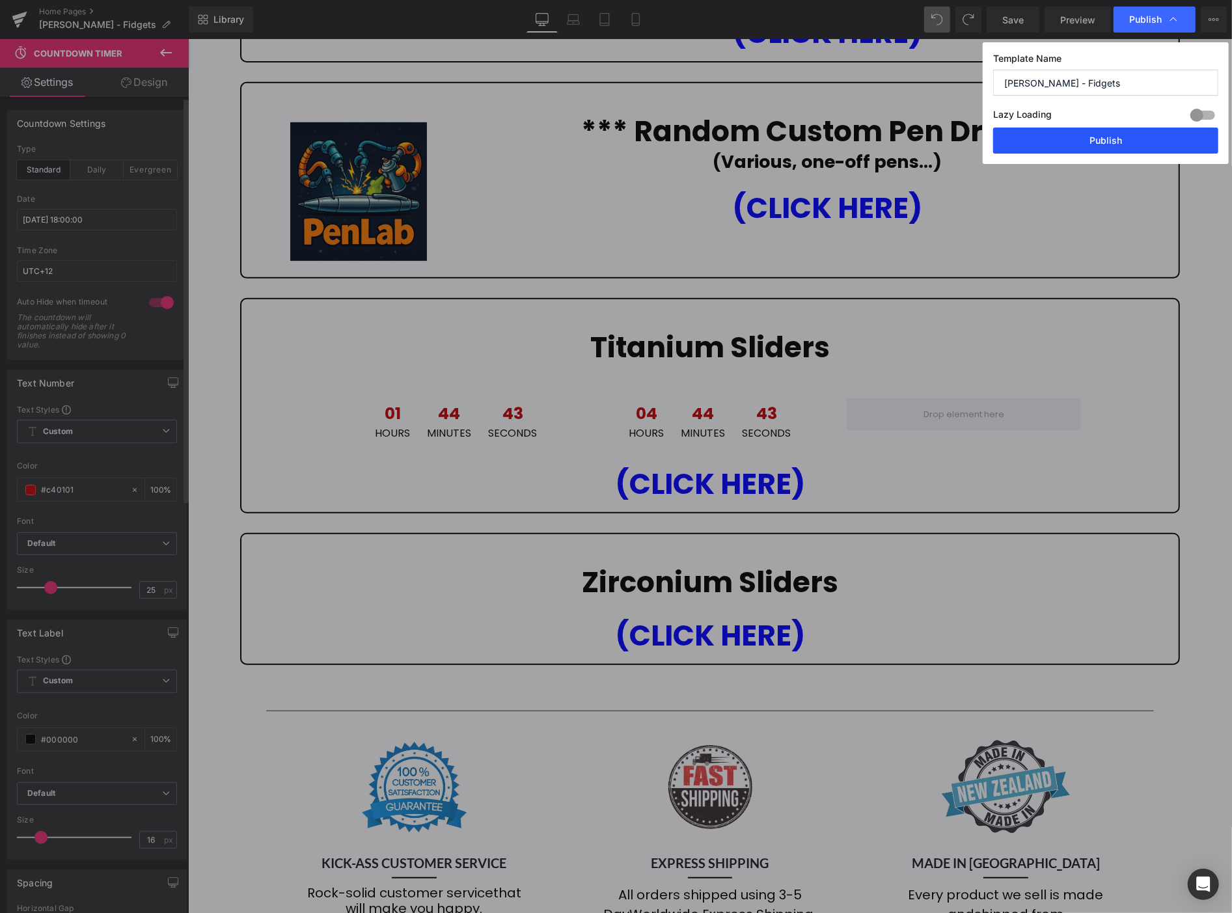
click at [1114, 143] on button "Publish" at bounding box center [1105, 141] width 225 height 26
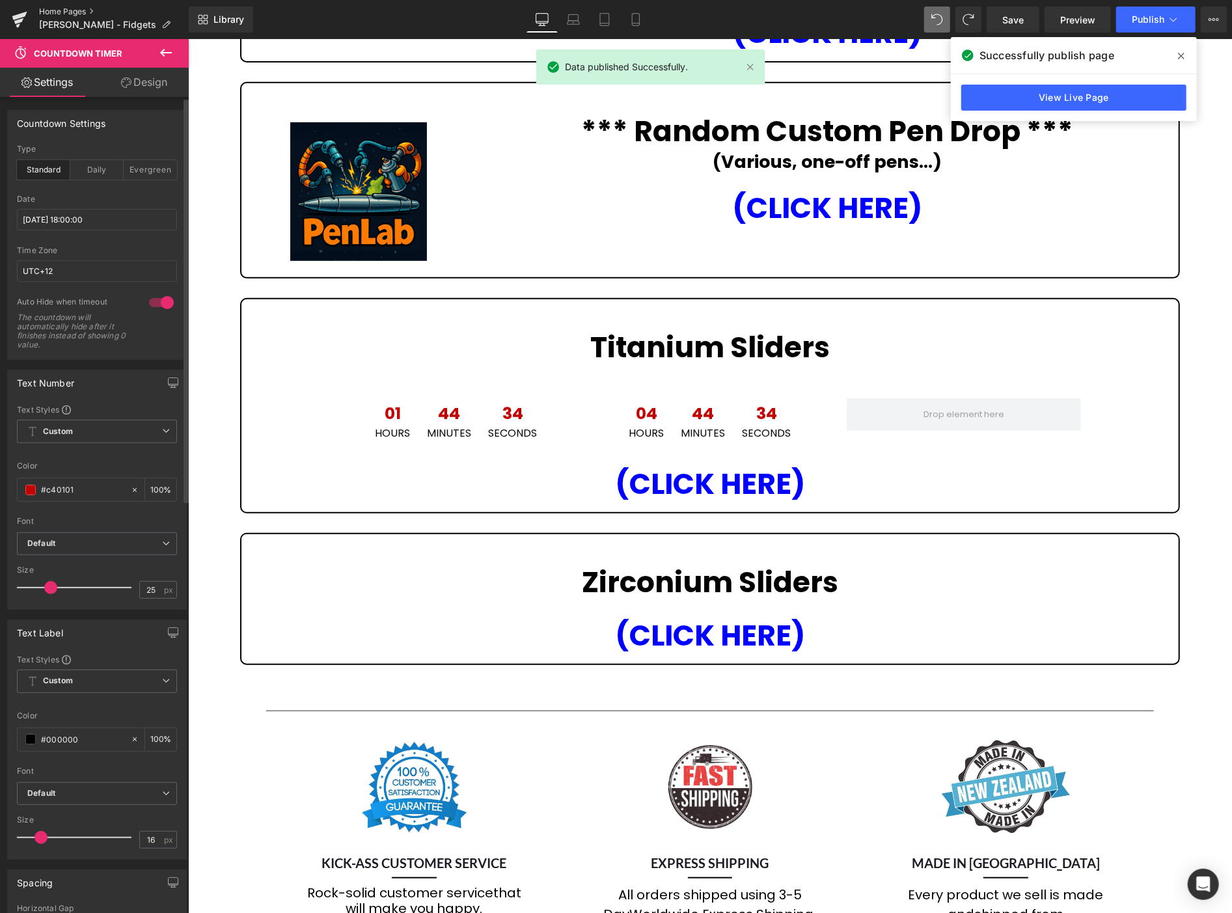
click at [73, 10] on link "Home Pages" at bounding box center [114, 12] width 150 height 10
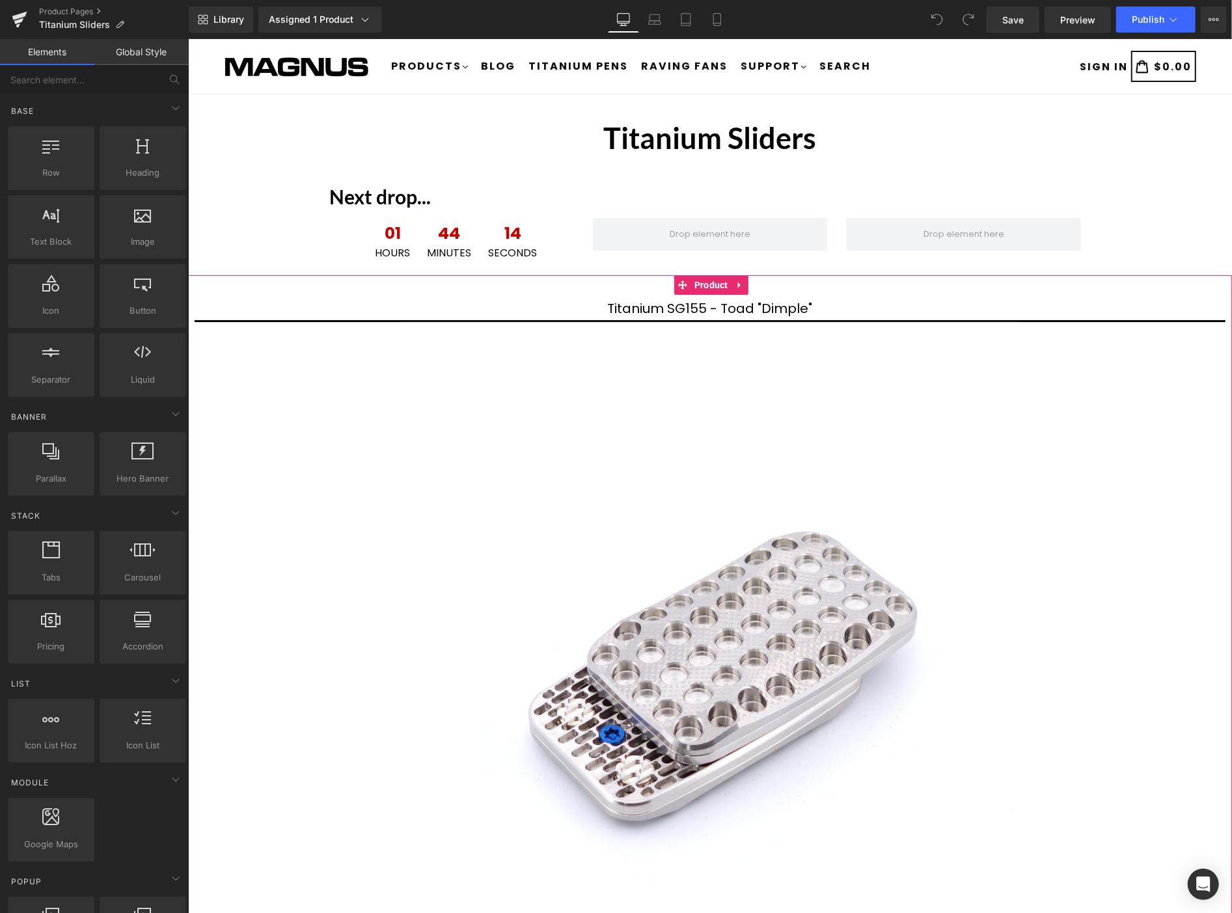
click at [741, 278] on link at bounding box center [739, 285] width 17 height 20
click at [731, 282] on icon at bounding box center [730, 284] width 9 height 9
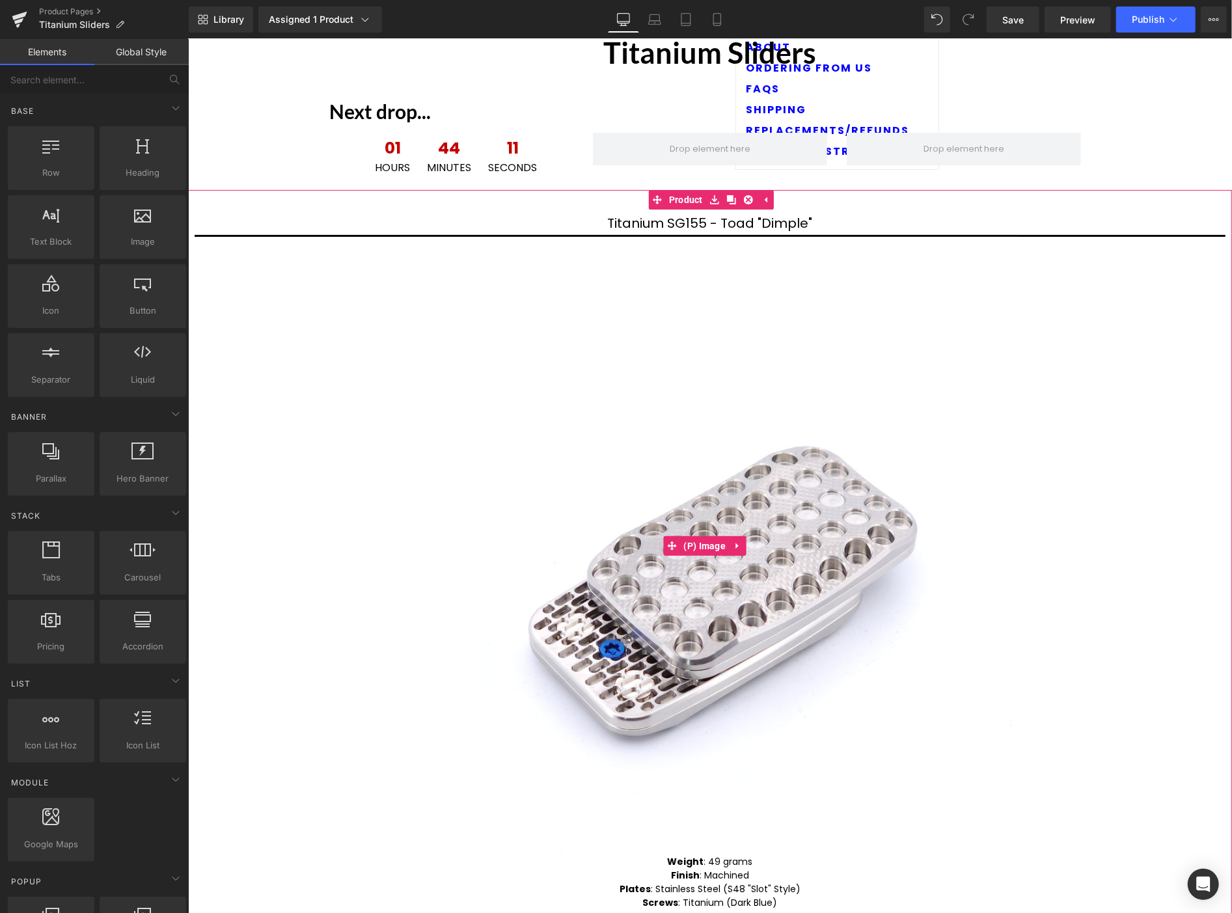
scroll to position [42, 0]
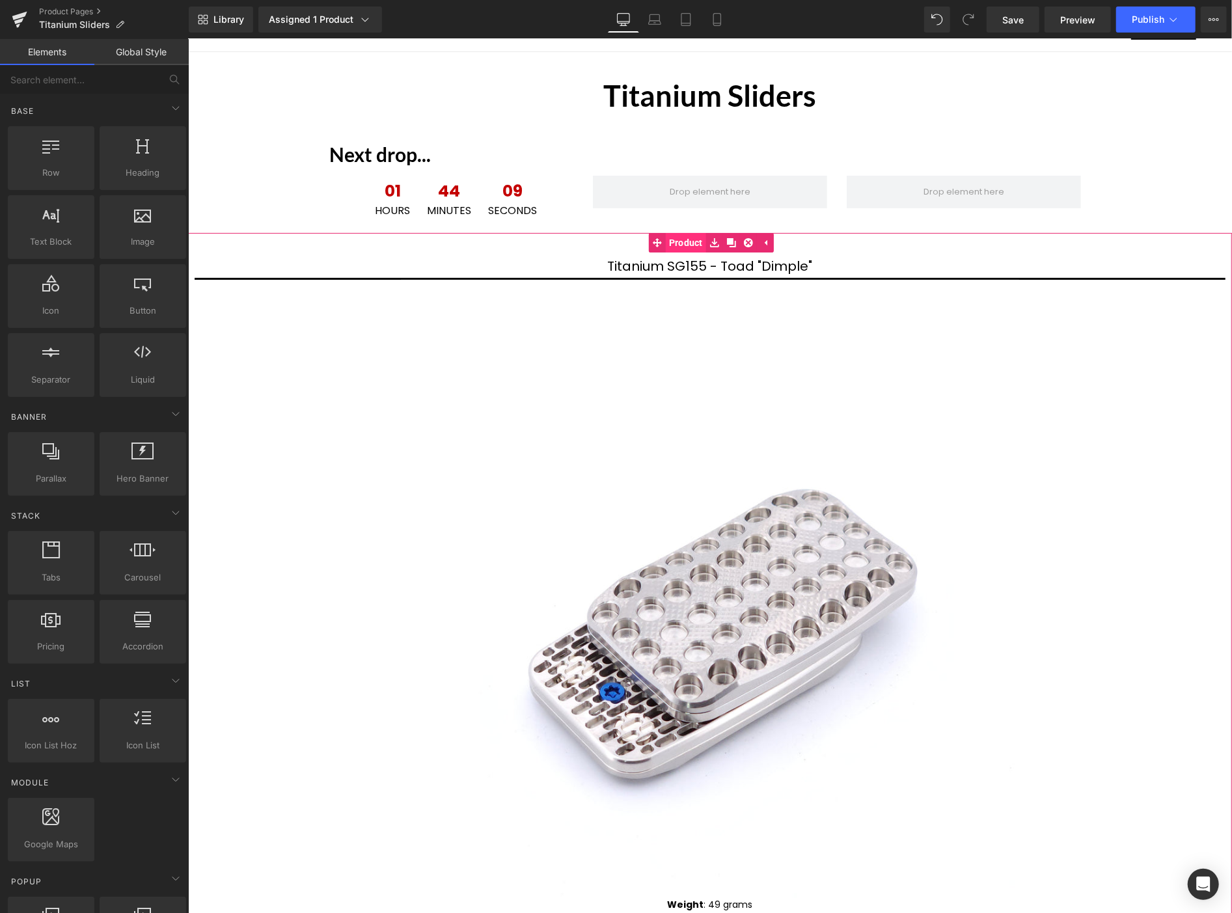
click at [688, 238] on span "Product" at bounding box center [685, 242] width 40 height 20
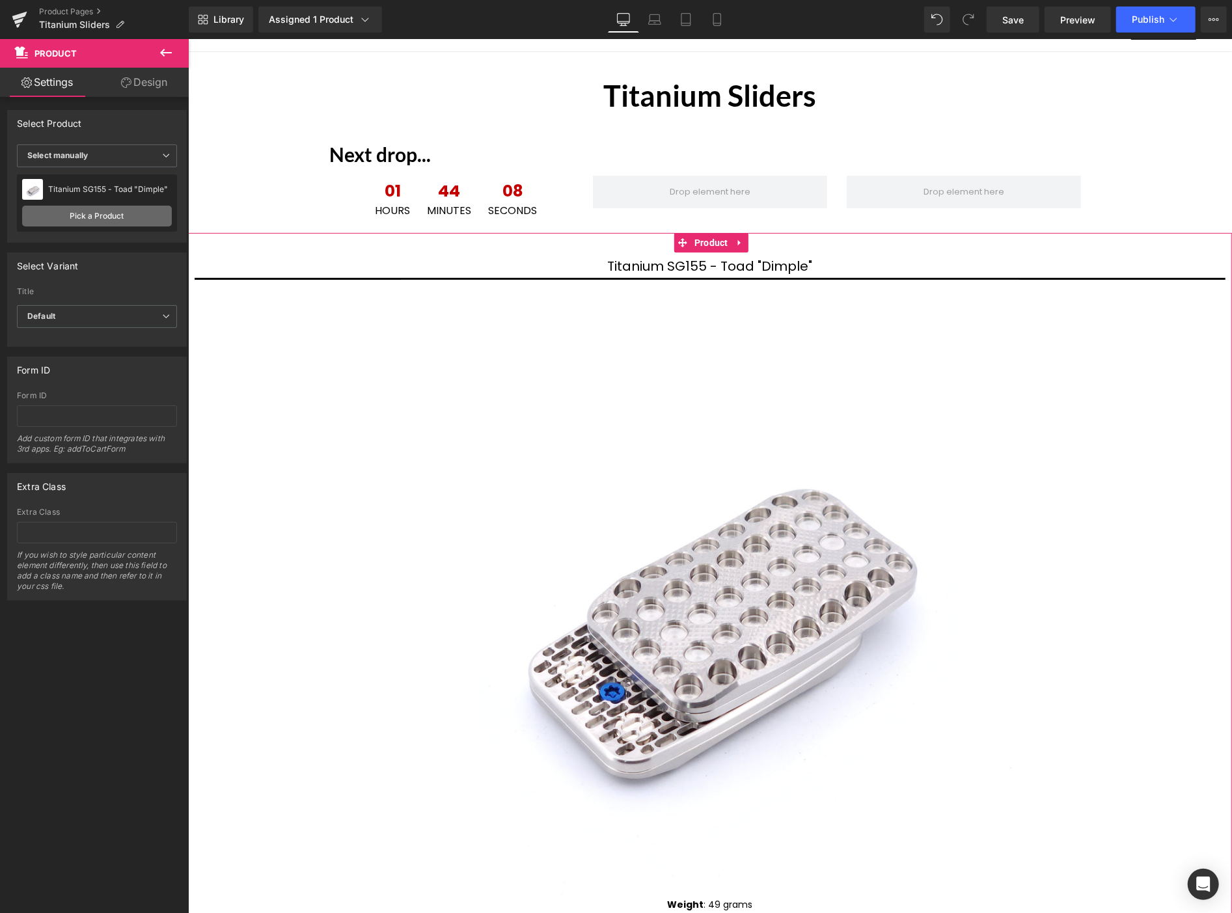
click at [106, 213] on link "Pick a Product" at bounding box center [97, 216] width 150 height 21
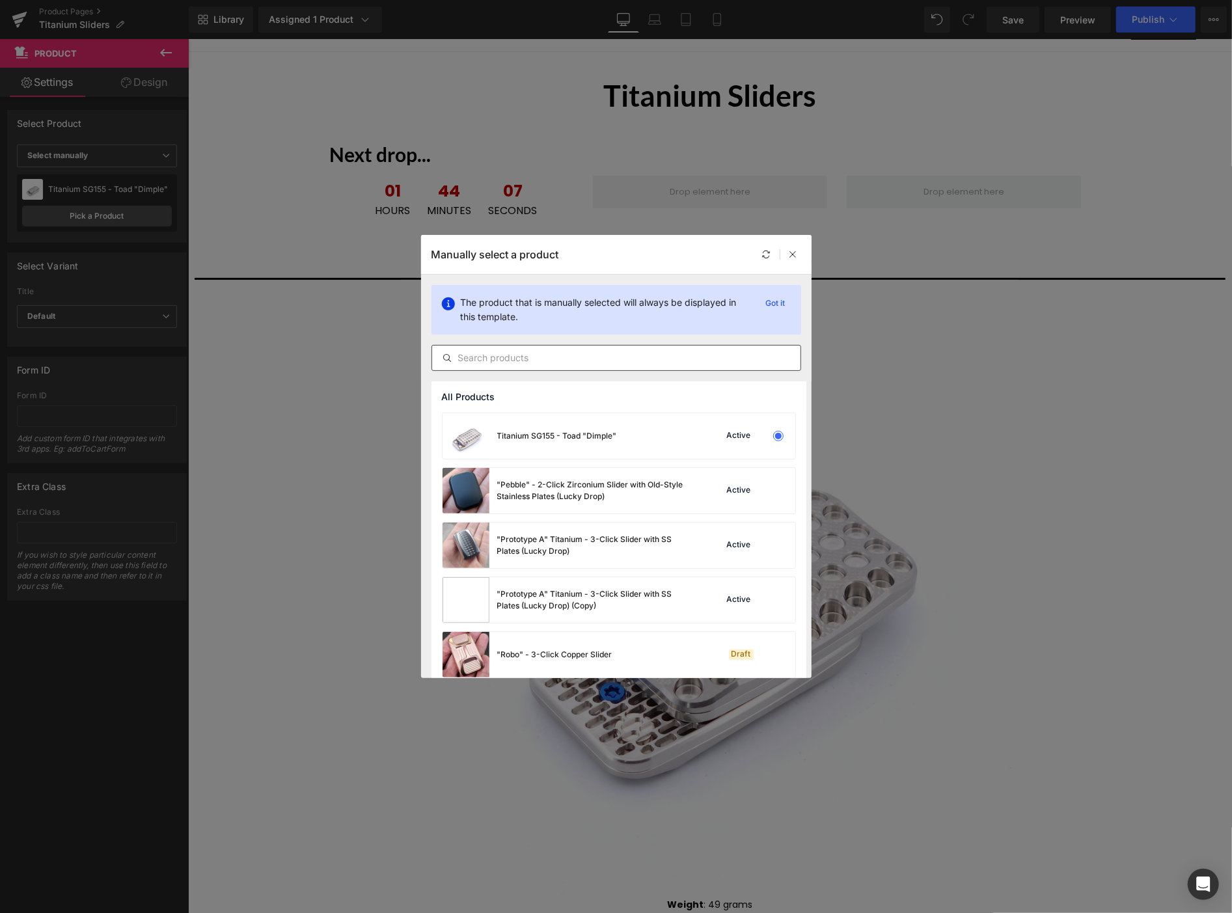
click at [553, 361] on input "text" at bounding box center [616, 358] width 368 height 16
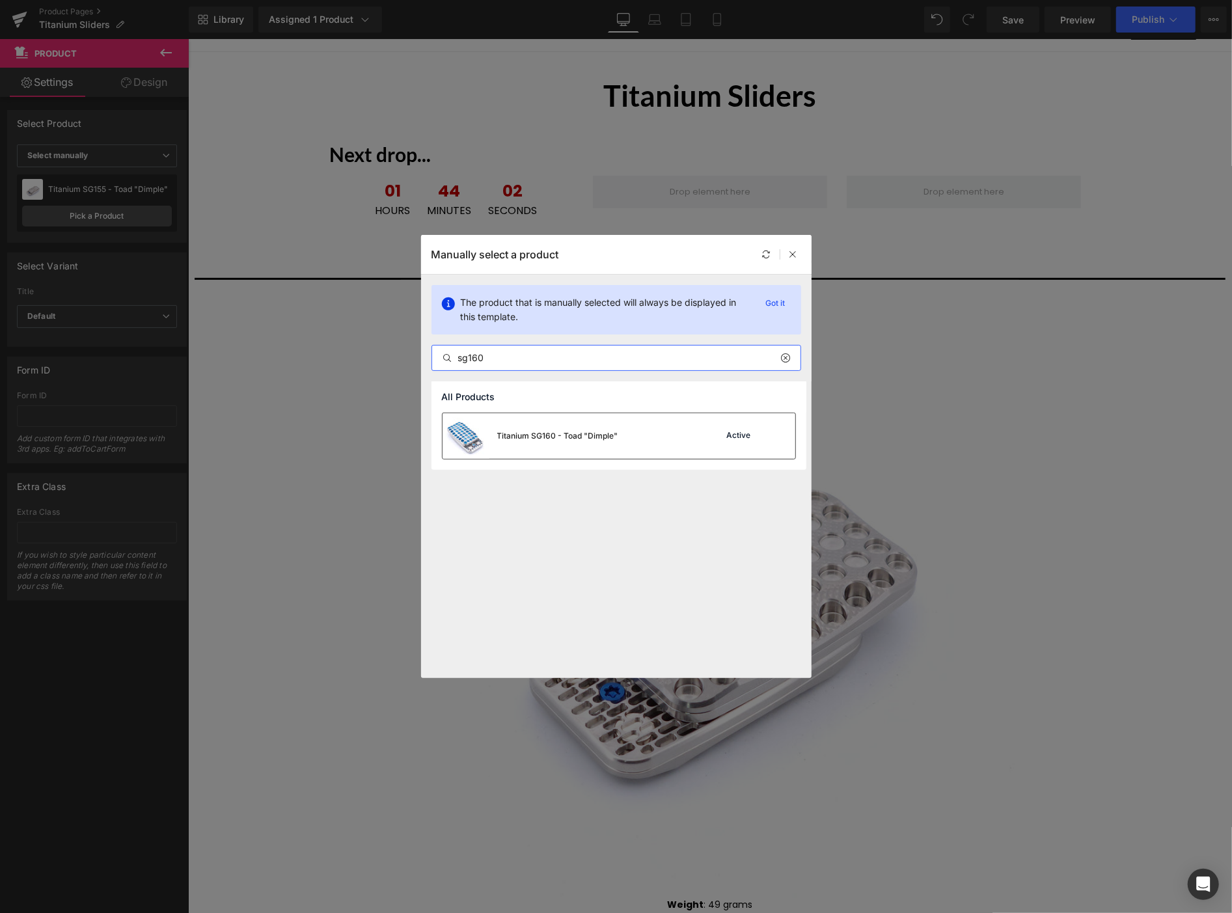
type input "sg160"
click at [0, 0] on div "Titanium SG160 - Toad "Dimple"" at bounding box center [0, 0] width 0 height 0
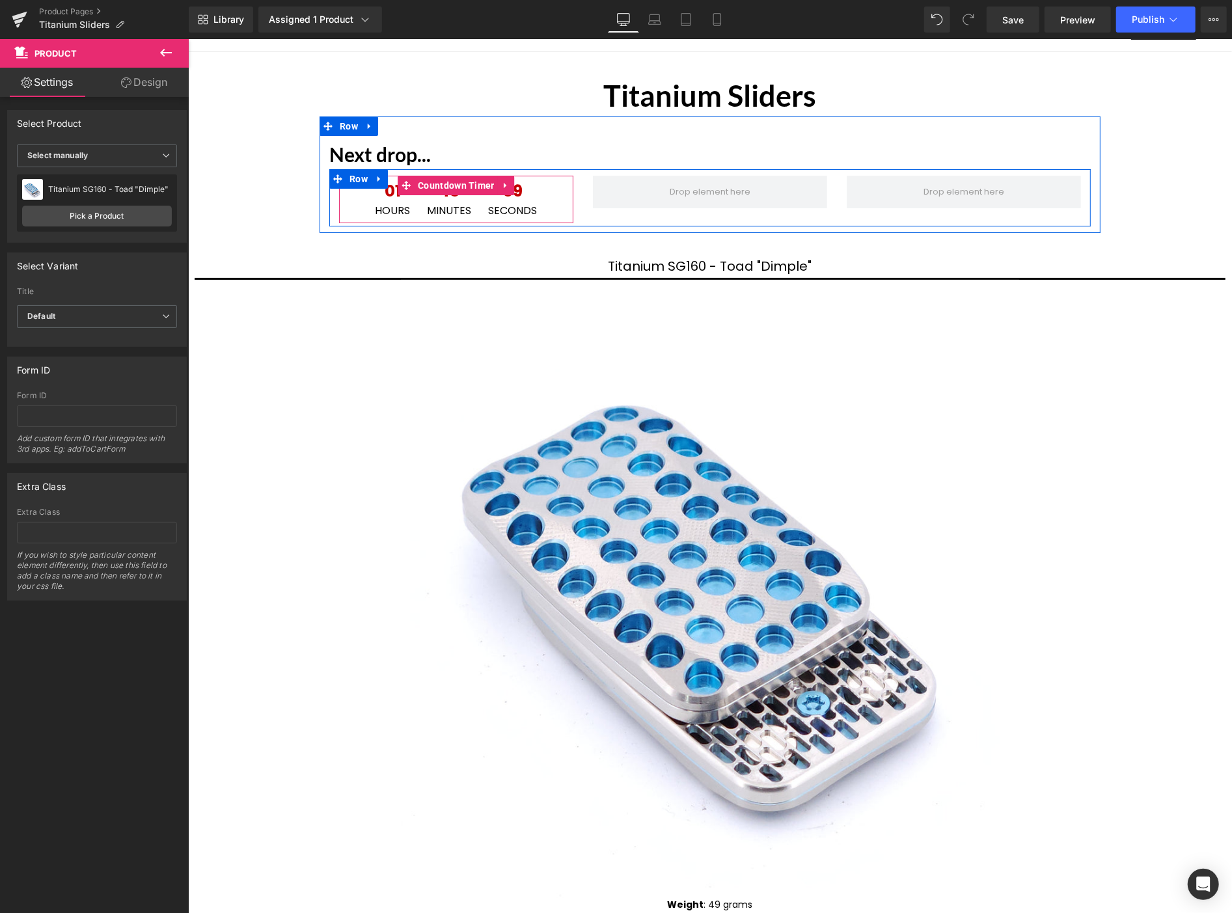
click at [504, 182] on icon at bounding box center [505, 185] width 9 height 10
click at [493, 185] on icon at bounding box center [497, 184] width 9 height 9
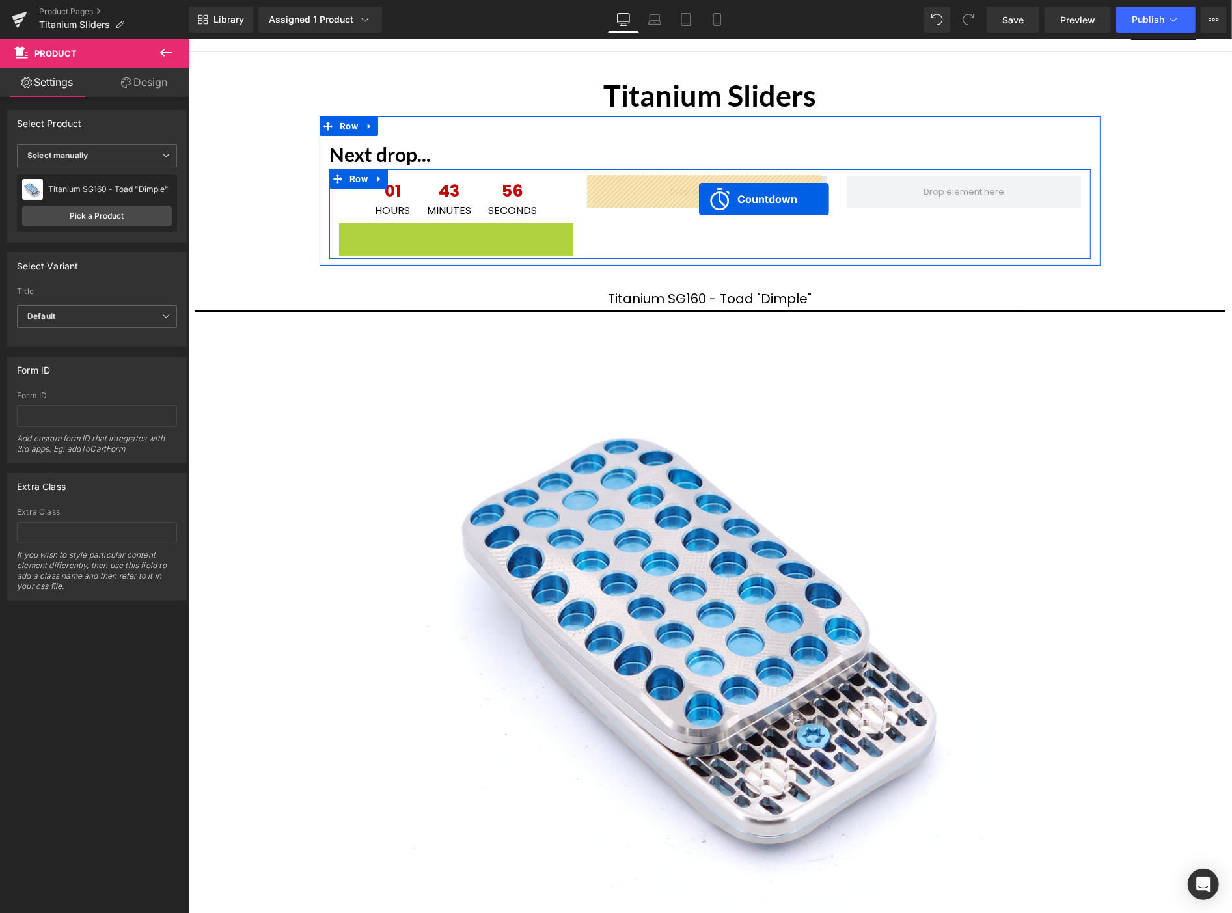
drag, startPoint x: 401, startPoint y: 230, endPoint x: 698, endPoint y: 198, distance: 299.0
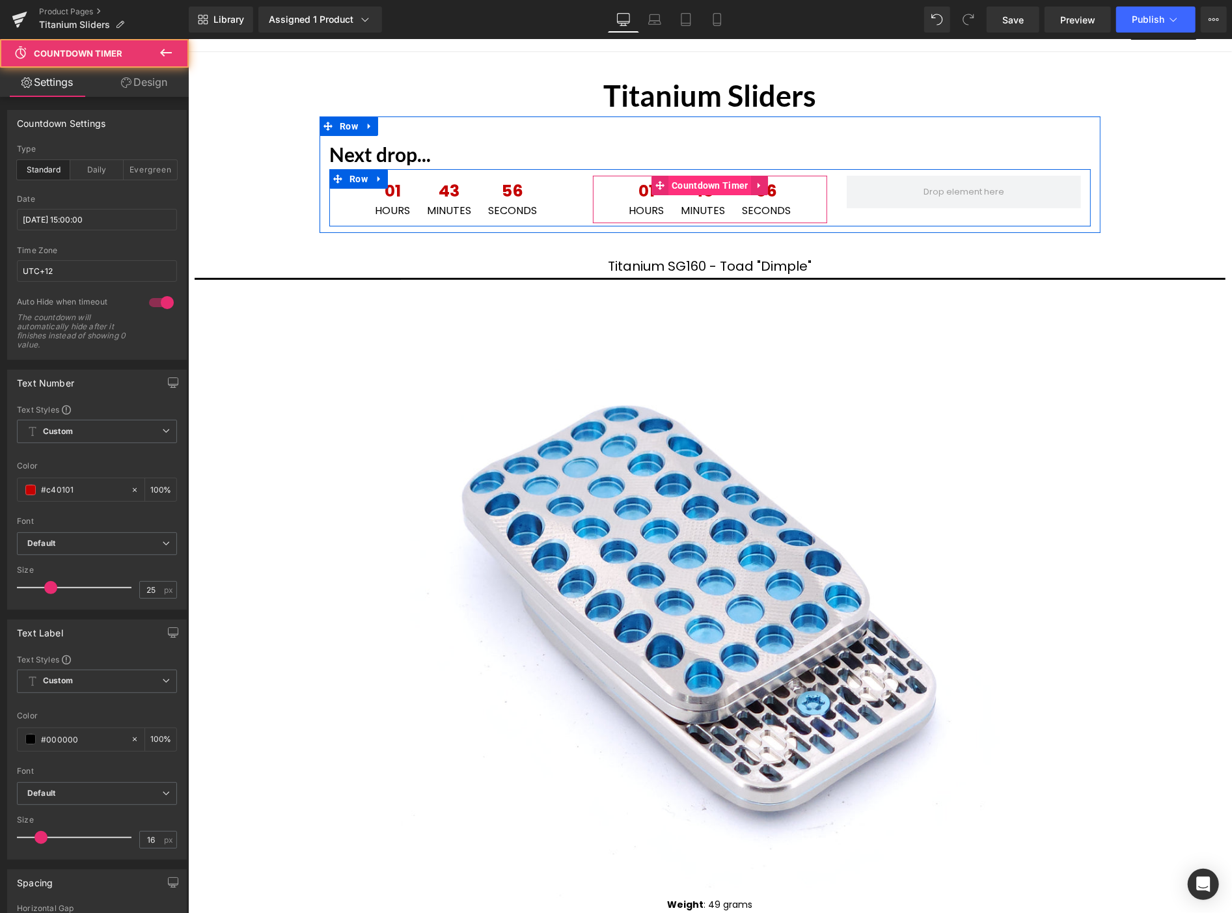
click at [695, 180] on span "Countdown Timer" at bounding box center [709, 185] width 83 height 20
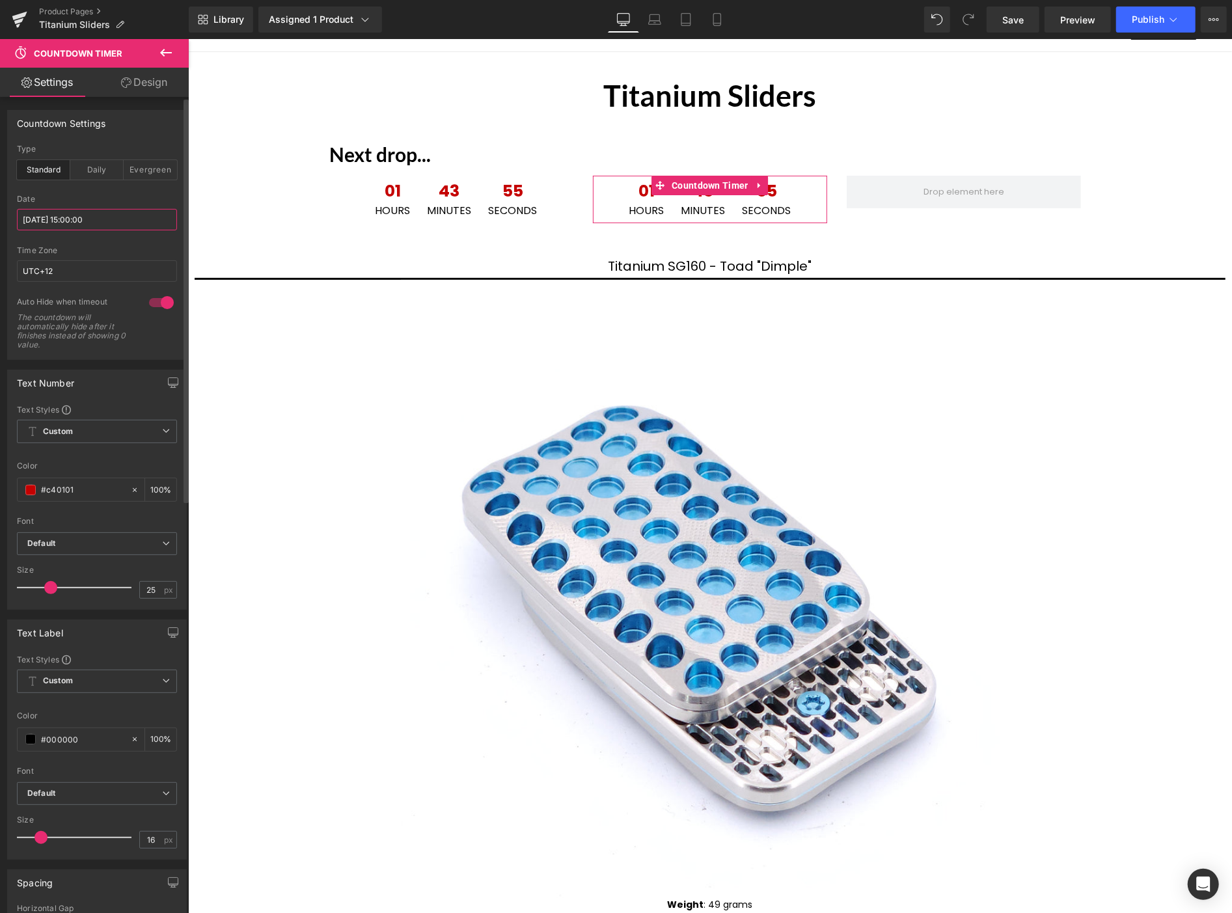
click at [120, 221] on input "[DATE] 15:00:00" at bounding box center [97, 219] width 160 height 21
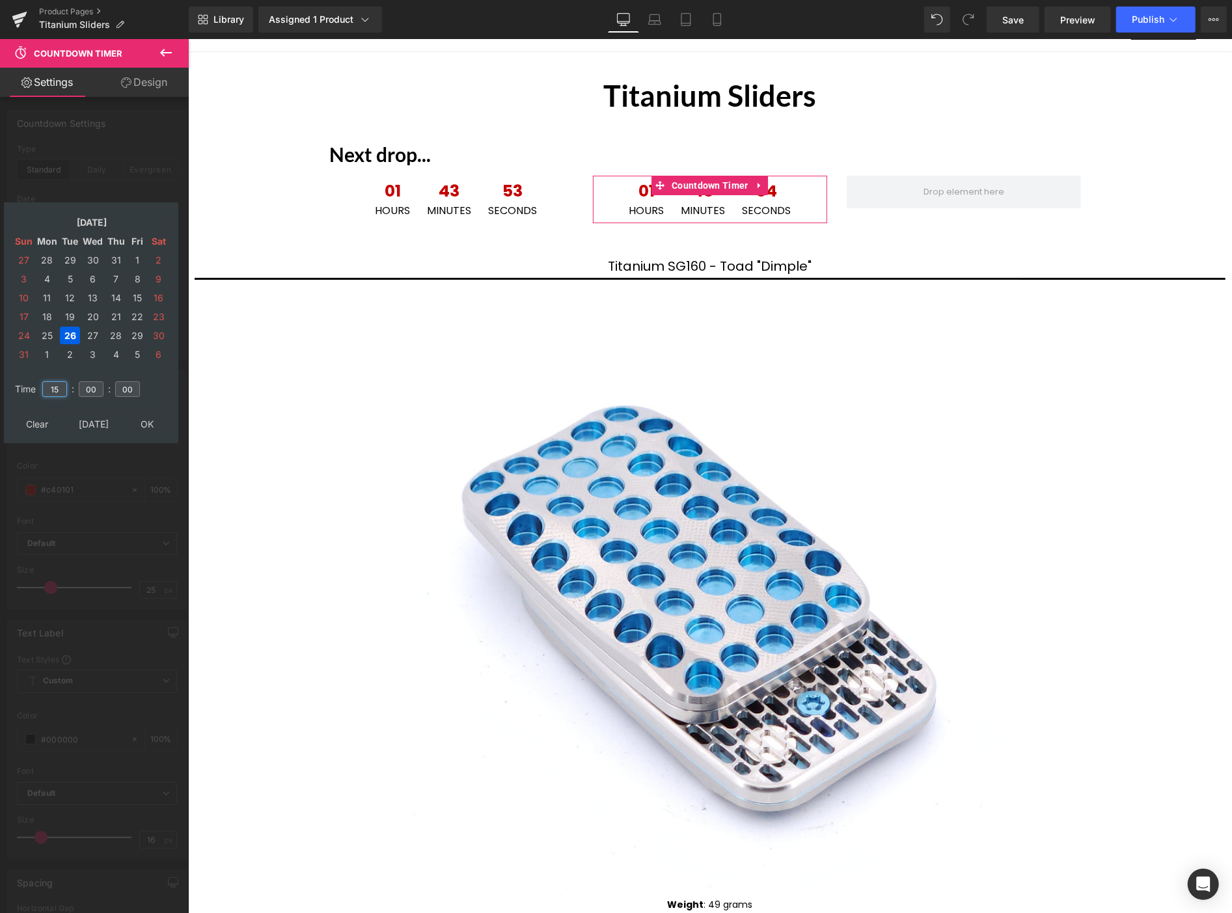
drag, startPoint x: 62, startPoint y: 383, endPoint x: 34, endPoint y: 375, distance: 28.9
click at [34, 375] on tr "Time 15 : 00 : 00" at bounding box center [91, 381] width 159 height 14
type input "18"
drag, startPoint x: 139, startPoint y: 417, endPoint x: 150, endPoint y: 409, distance: 13.9
type input "[DATE] 18:00:00"
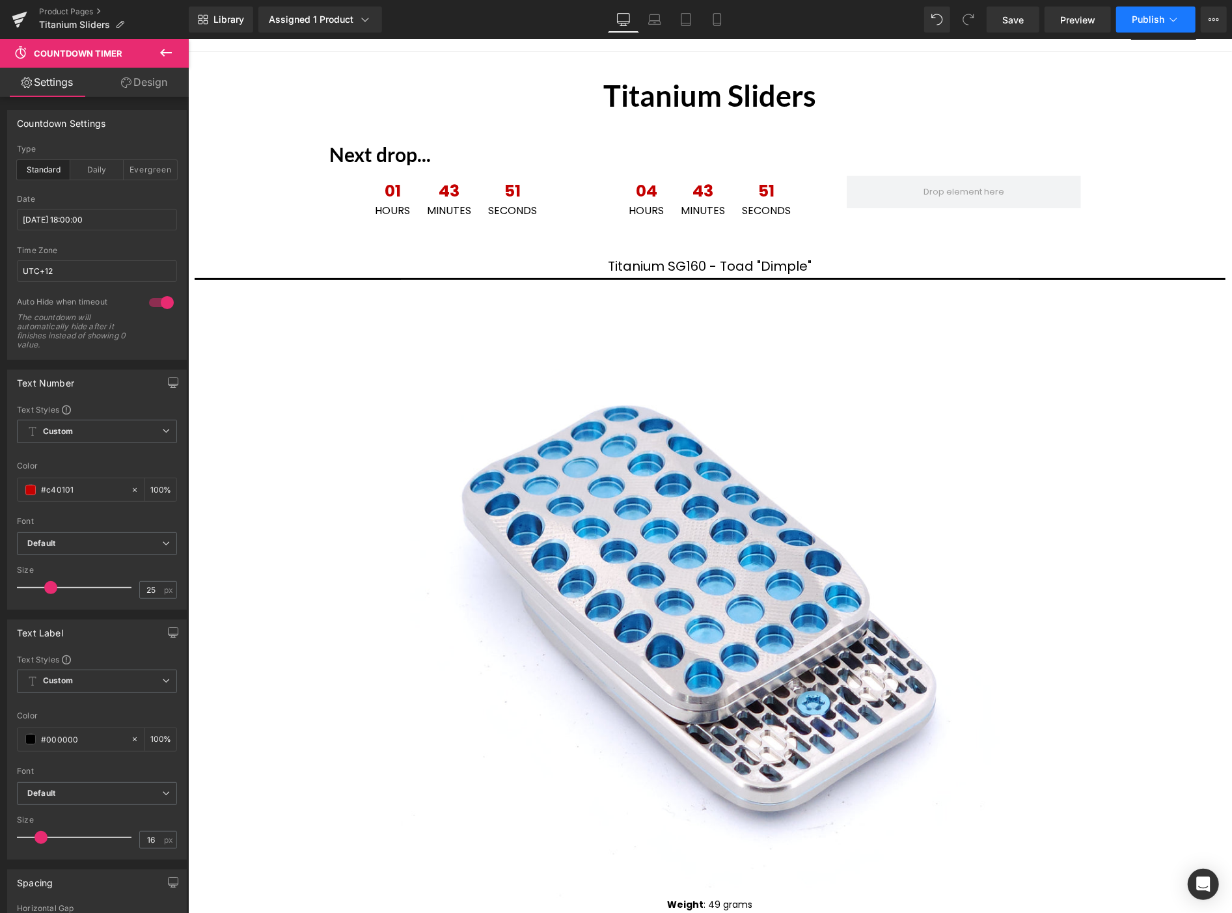
click at [1148, 11] on button "Publish" at bounding box center [1155, 20] width 79 height 26
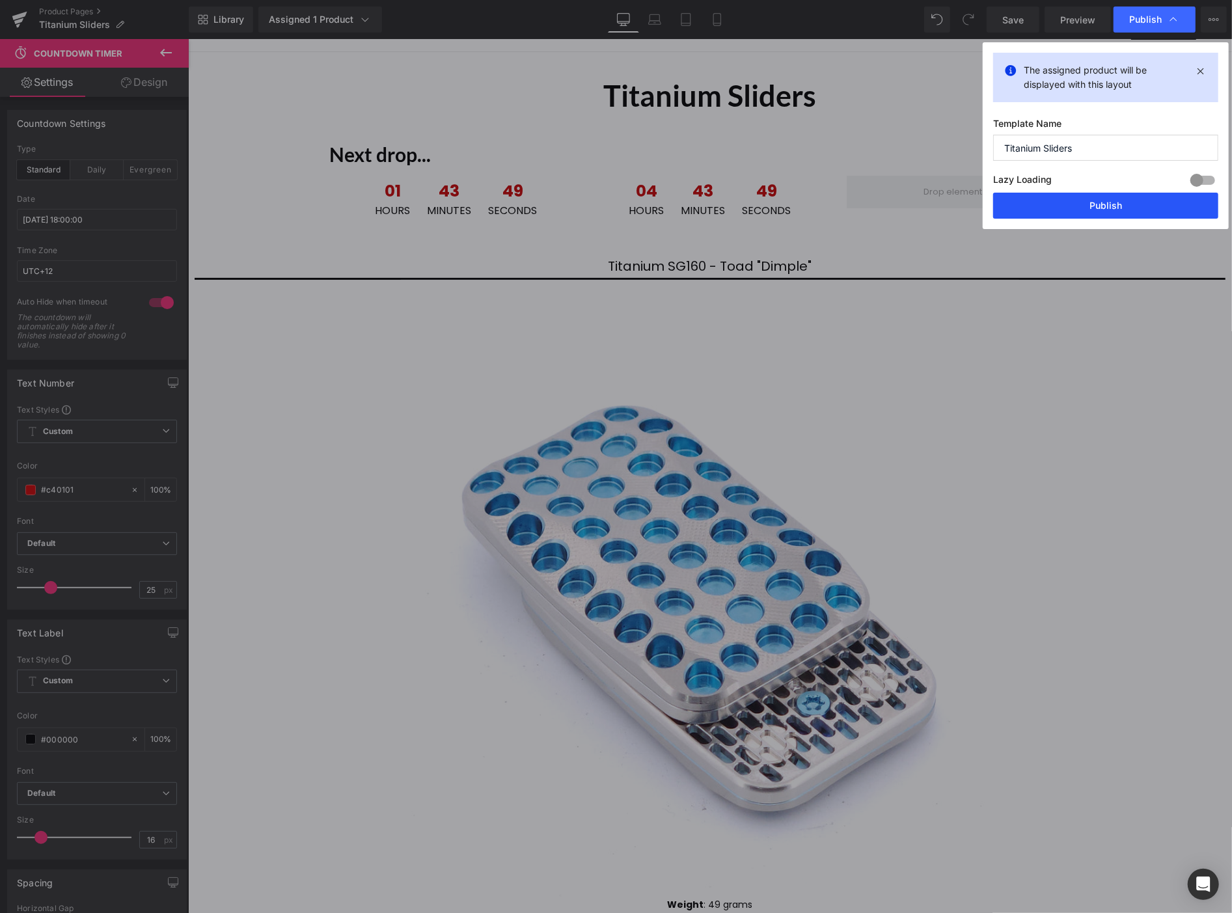
click at [1089, 208] on button "Publish" at bounding box center [1105, 206] width 225 height 26
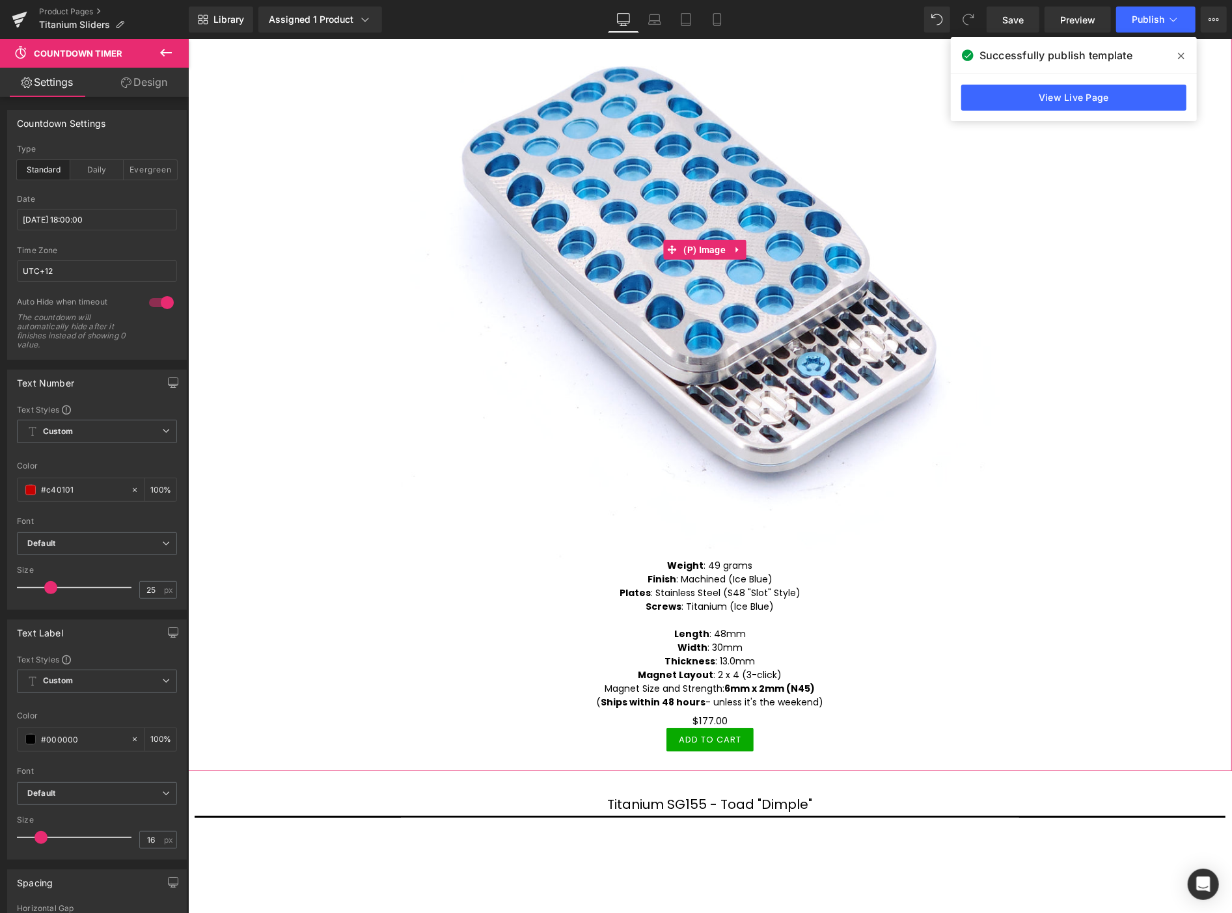
scroll to position [439, 0]
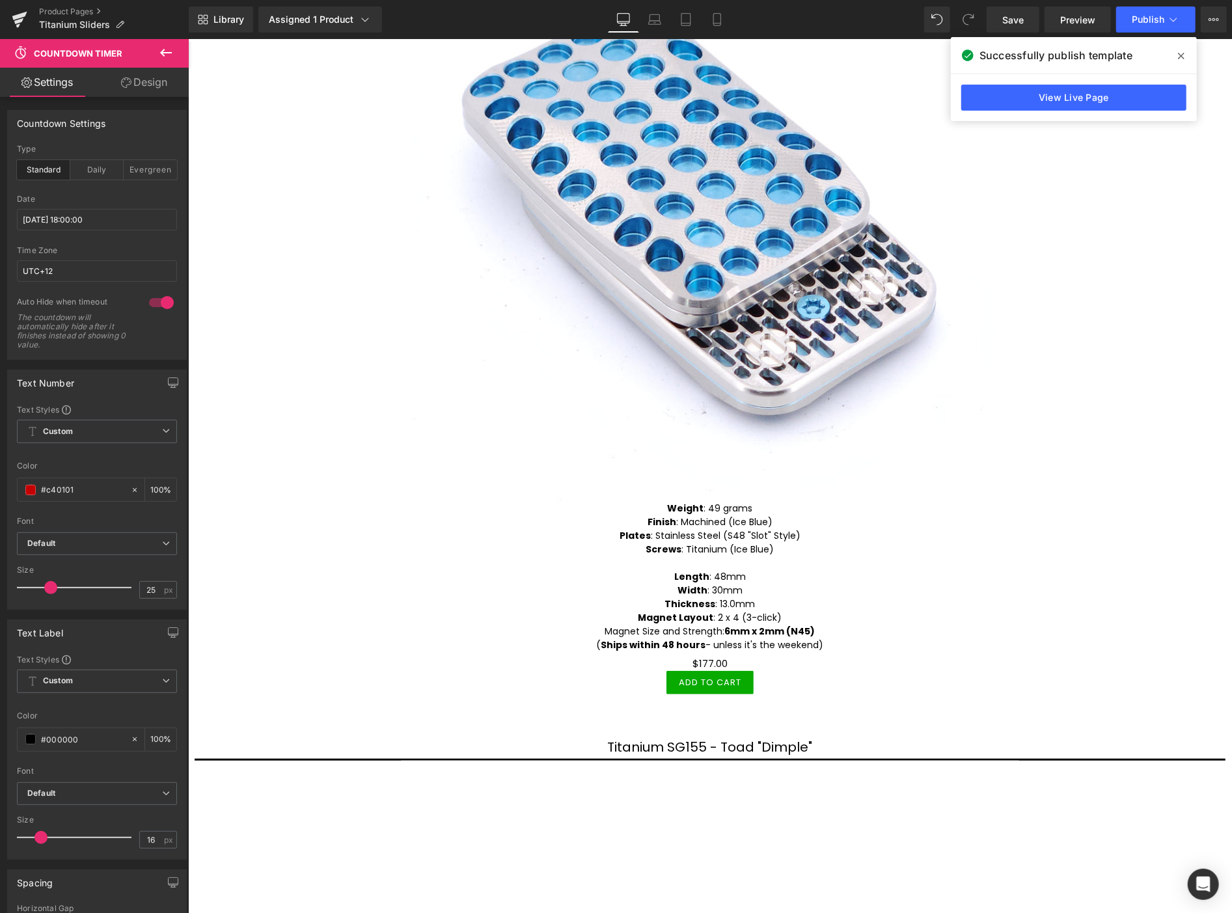
click at [1181, 56] on icon at bounding box center [1181, 56] width 7 height 7
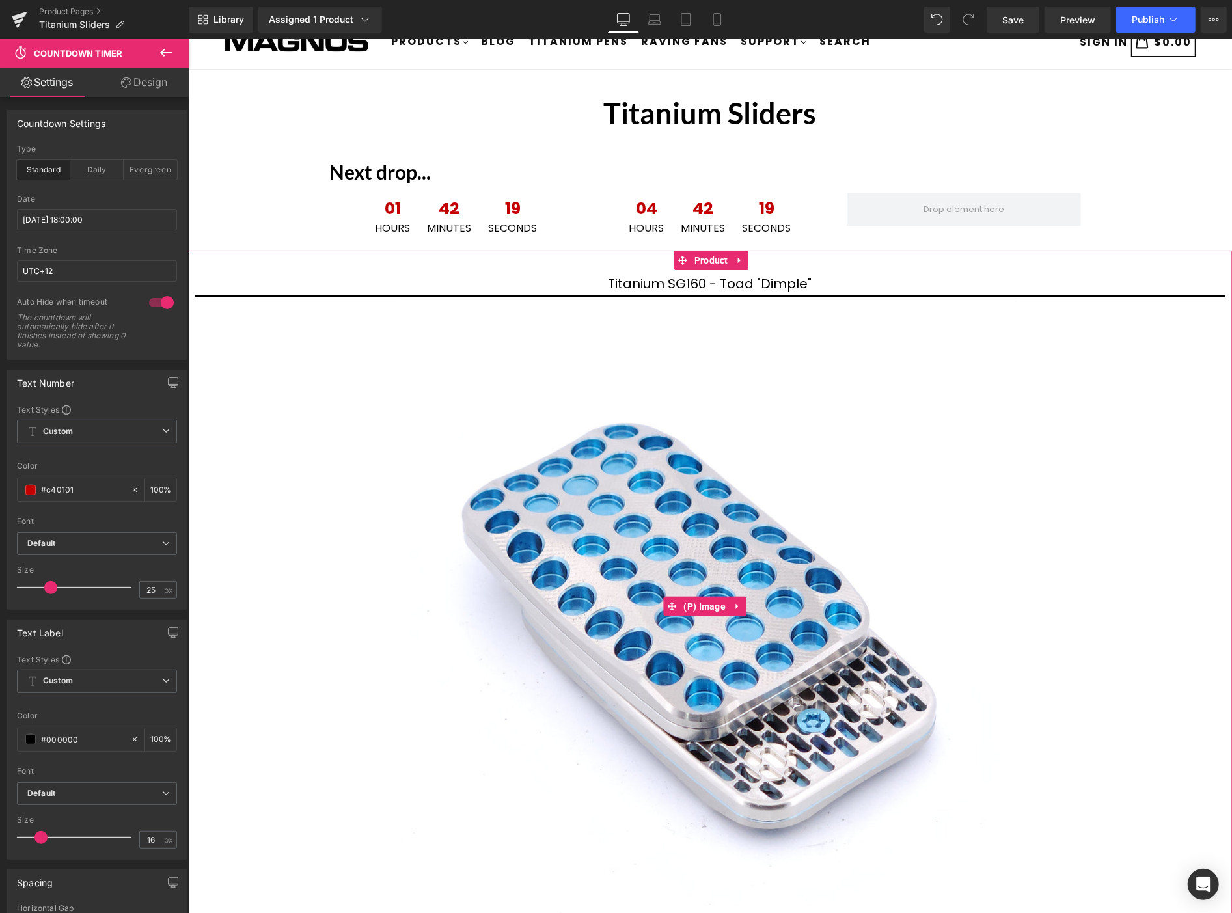
scroll to position [0, 0]
